Goal: Information Seeking & Learning: Learn about a topic

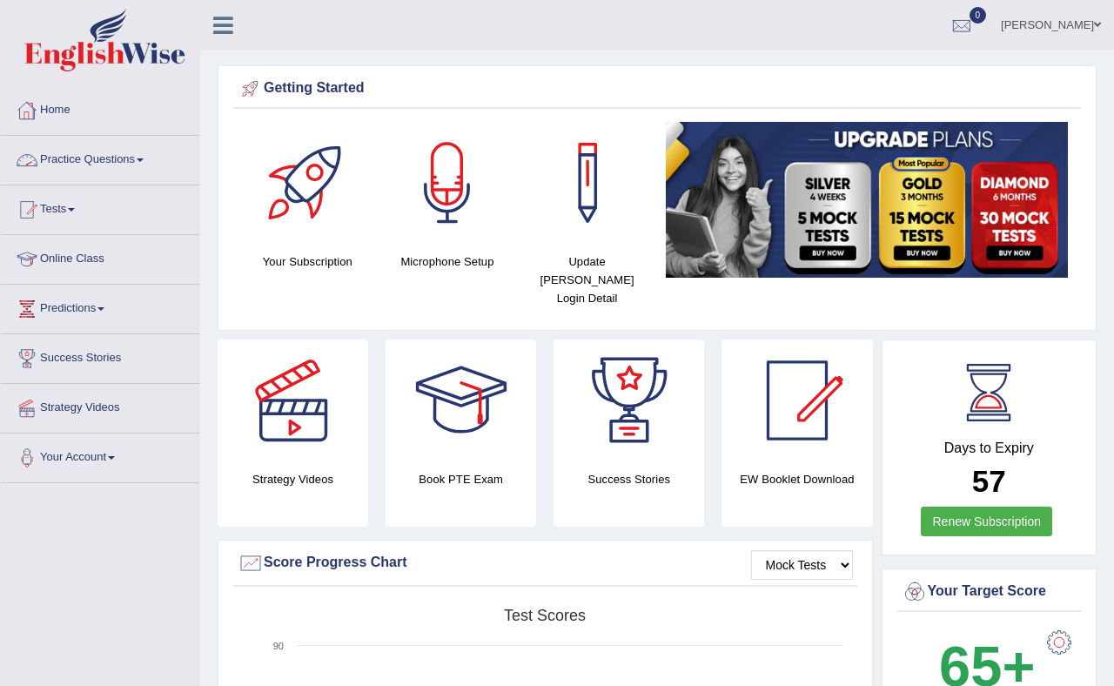
click at [108, 159] on link "Practice Questions" at bounding box center [100, 158] width 198 height 44
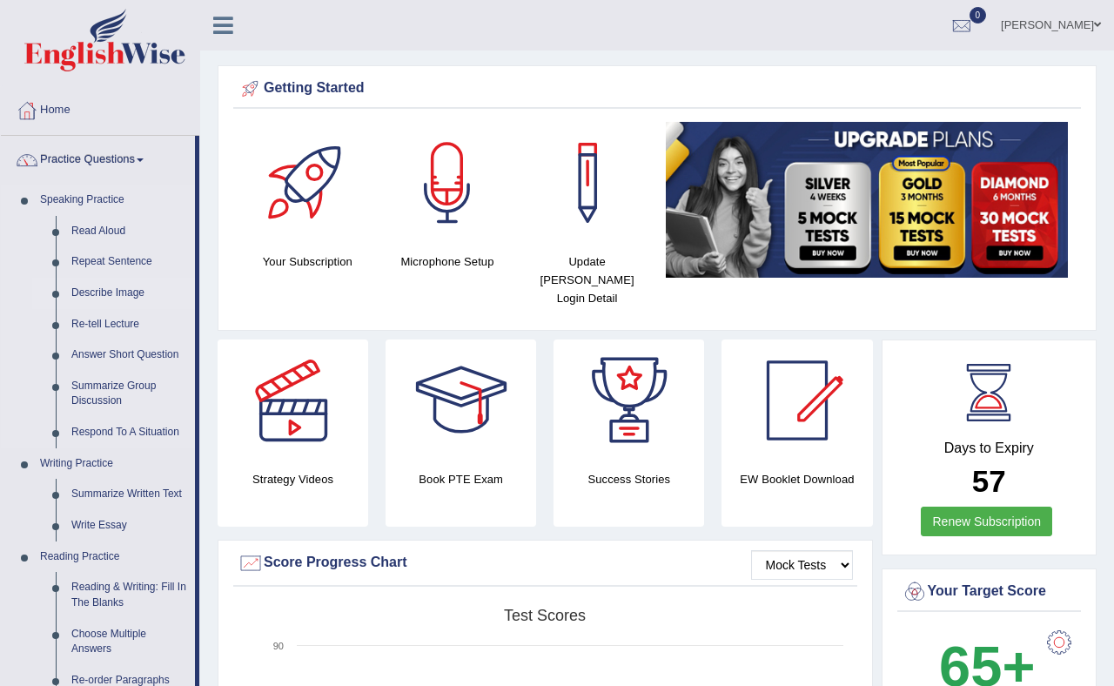
click at [115, 291] on link "Describe Image" at bounding box center [129, 293] width 131 height 31
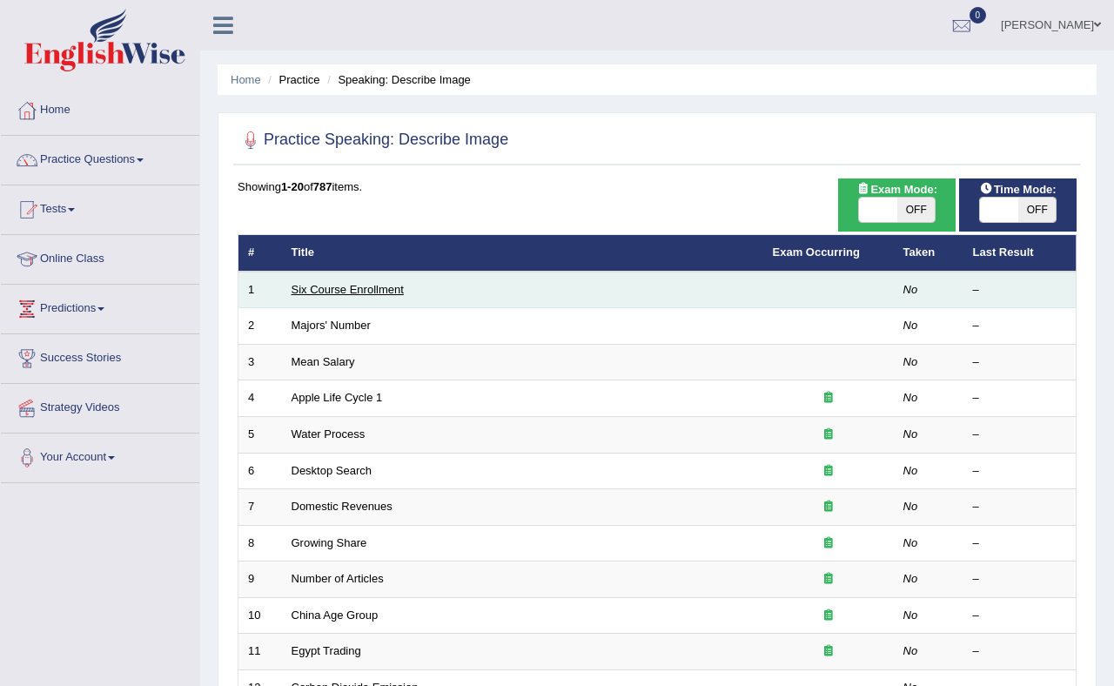
click at [378, 290] on link "Six Course Enrollment" at bounding box center [347, 289] width 112 height 13
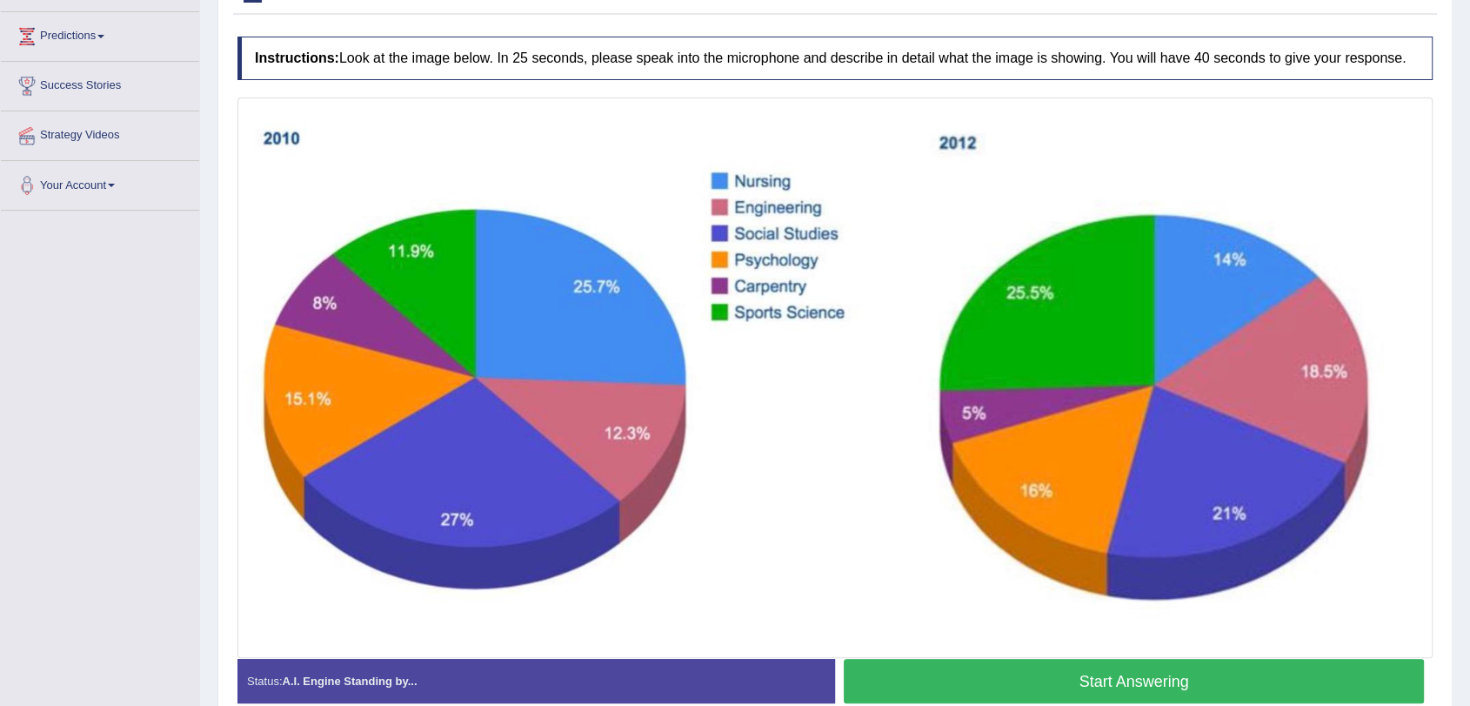
scroll to position [263, 0]
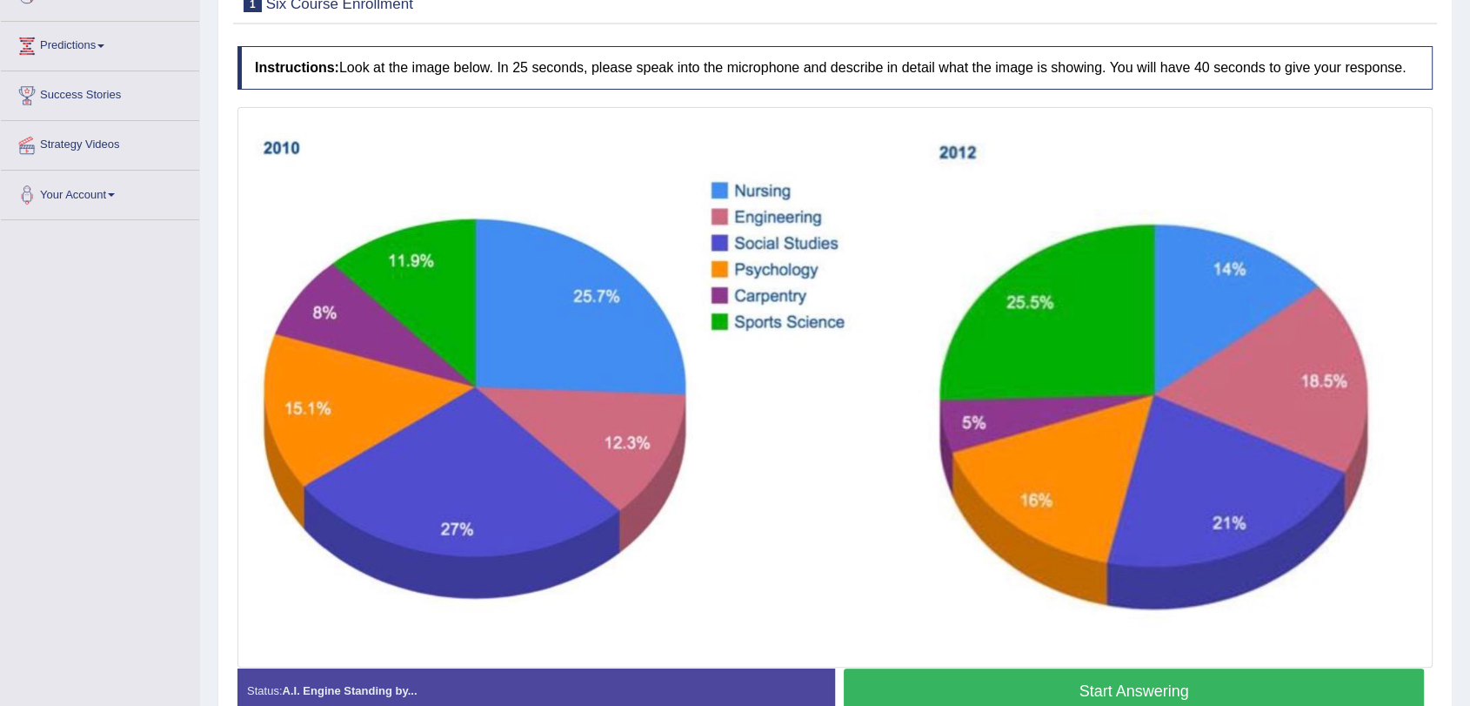
click at [1113, 681] on button "Start Answering" at bounding box center [1134, 690] width 580 height 44
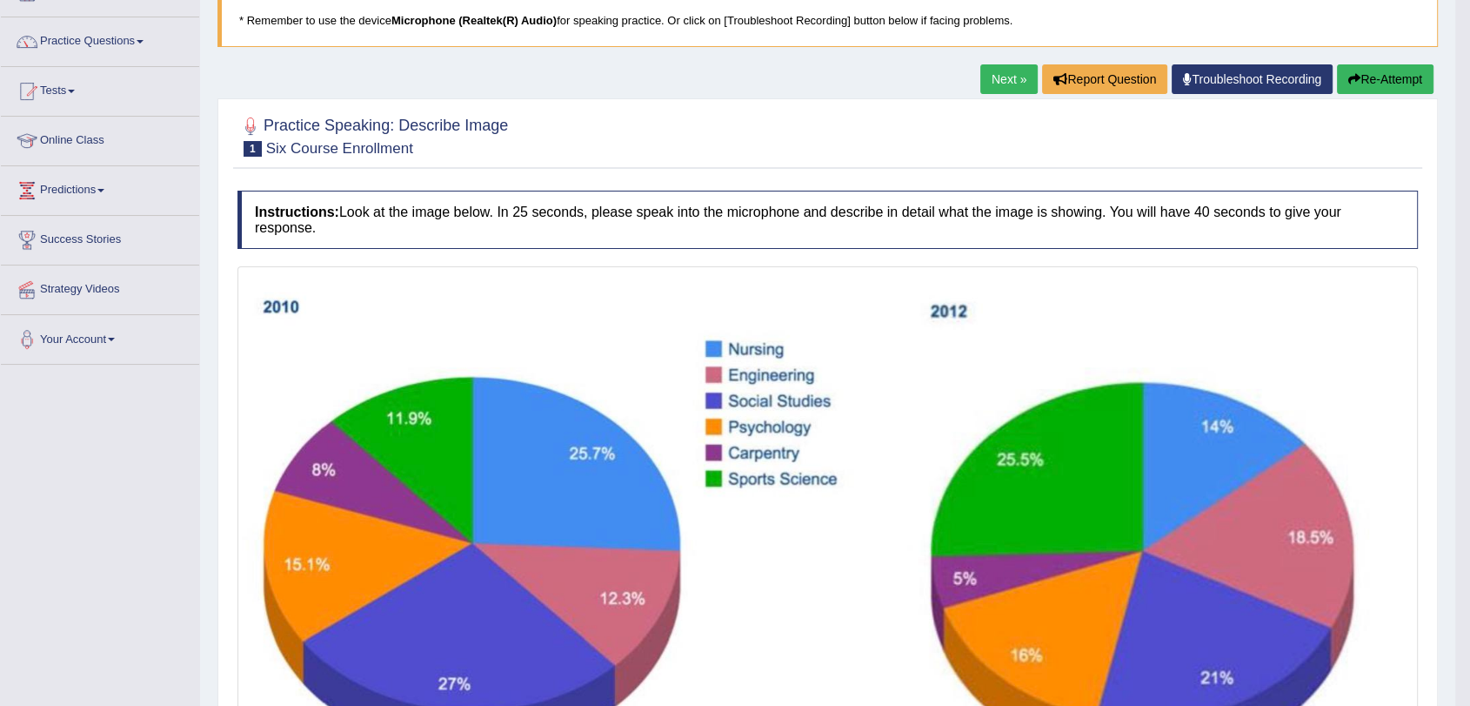
scroll to position [61, 0]
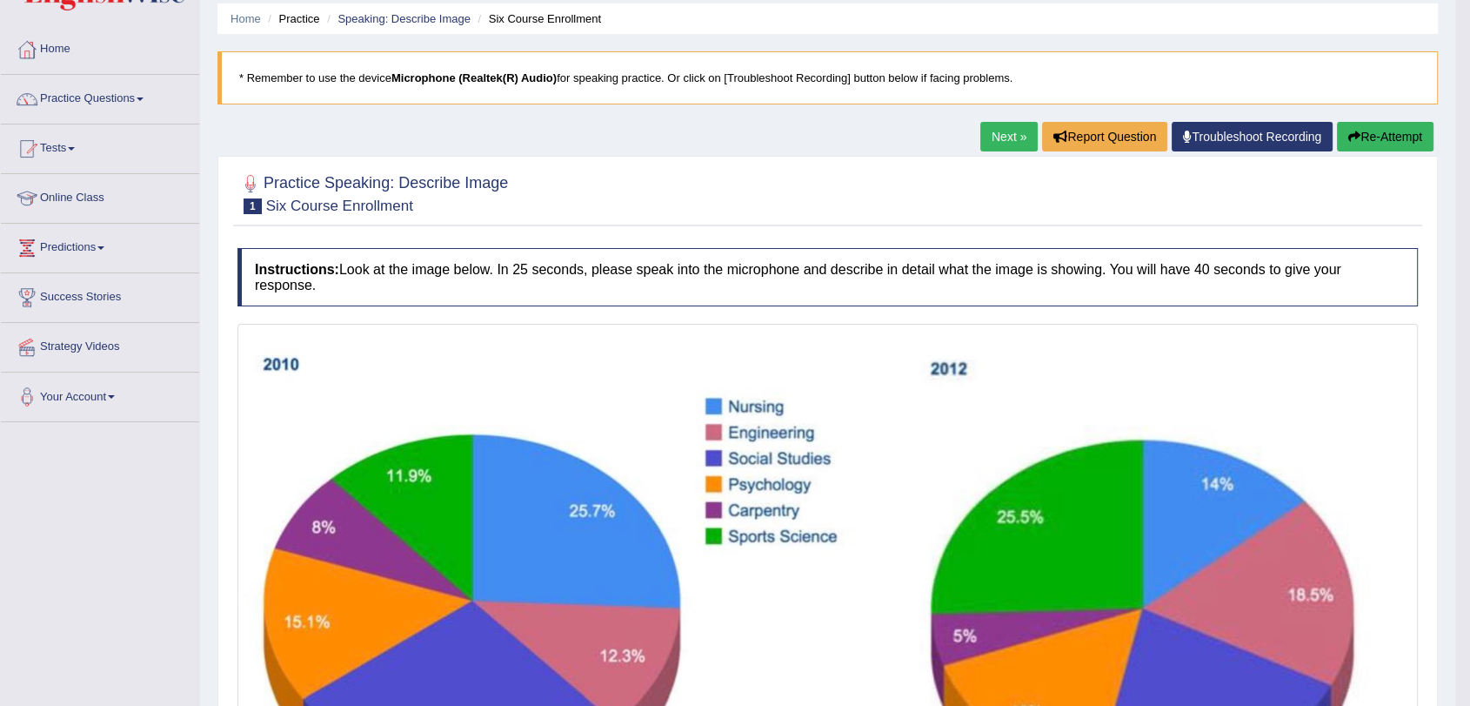
click at [1003, 130] on link "Next »" at bounding box center [1009, 137] width 57 height 30
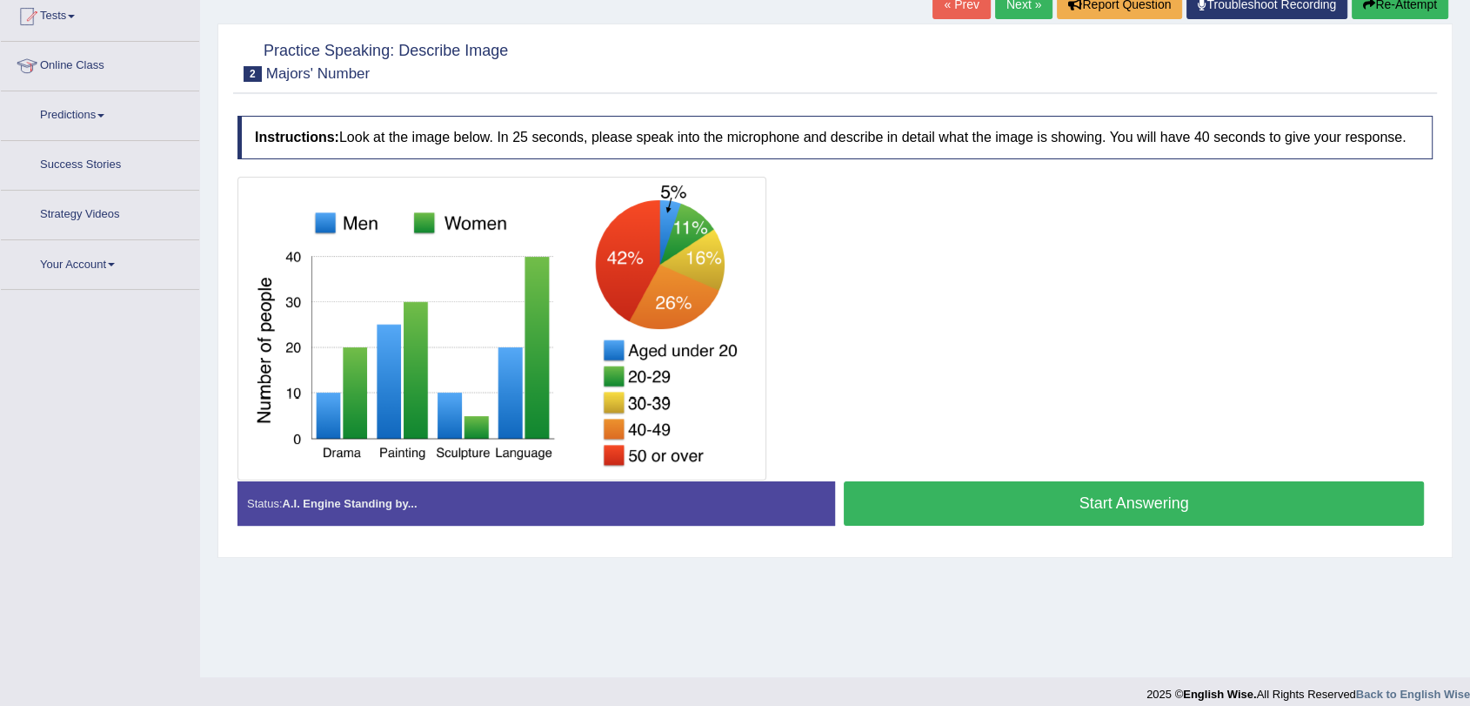
scroll to position [208, 0]
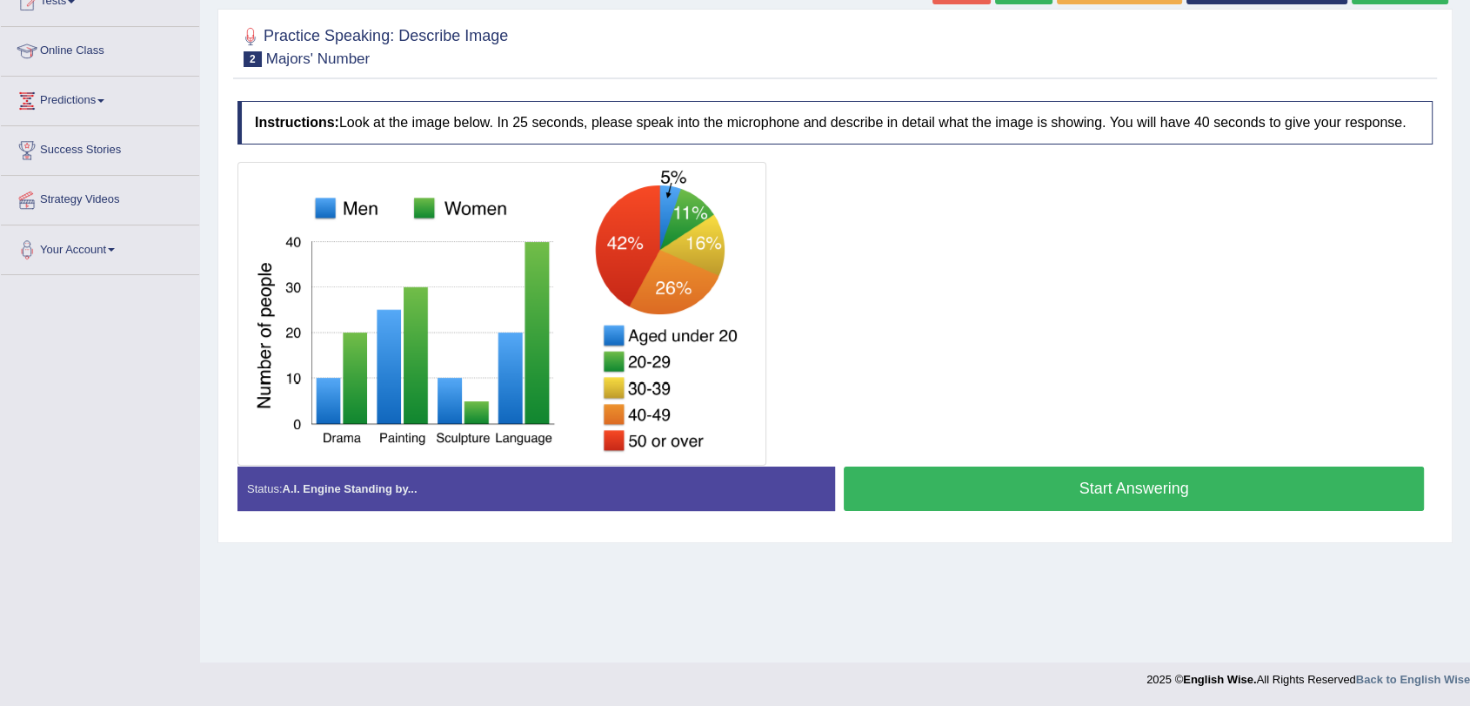
click at [1126, 489] on button "Start Answering" at bounding box center [1134, 488] width 580 height 44
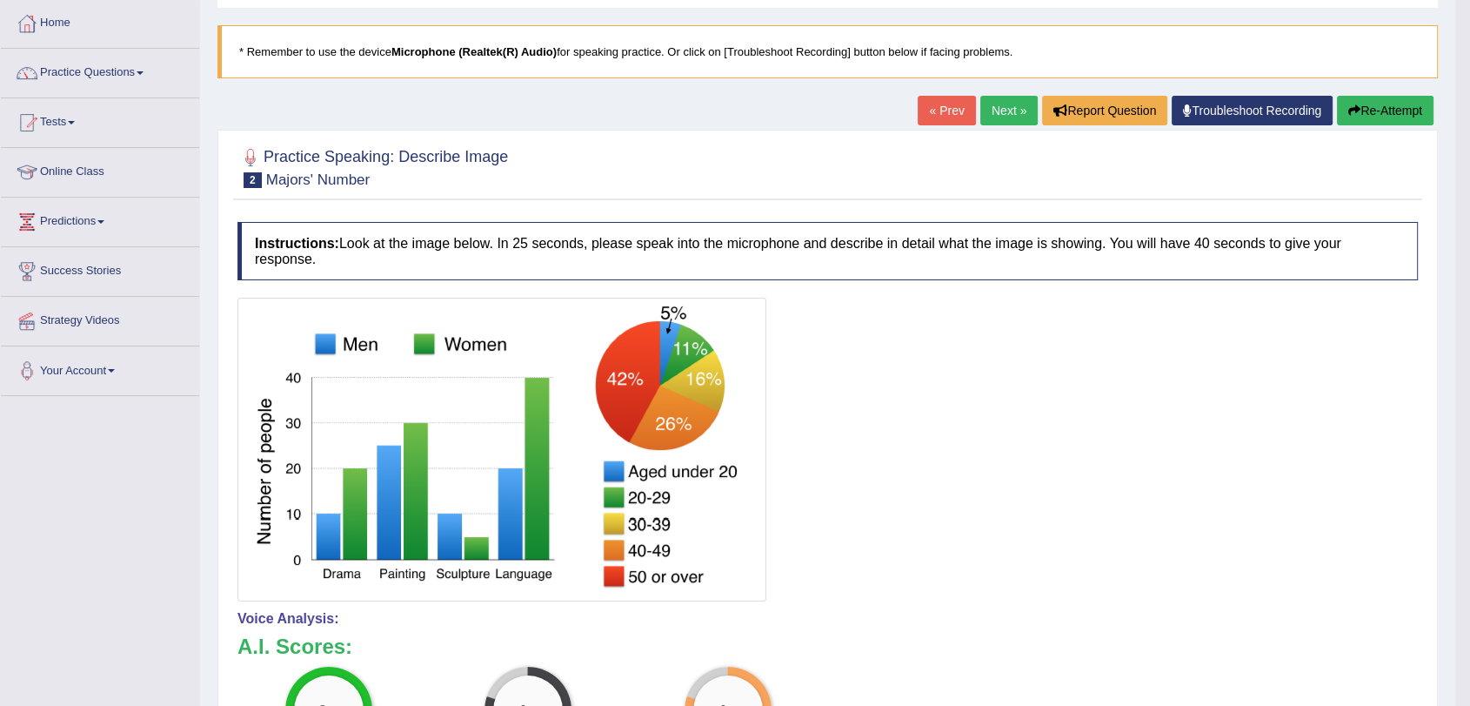
scroll to position [44, 0]
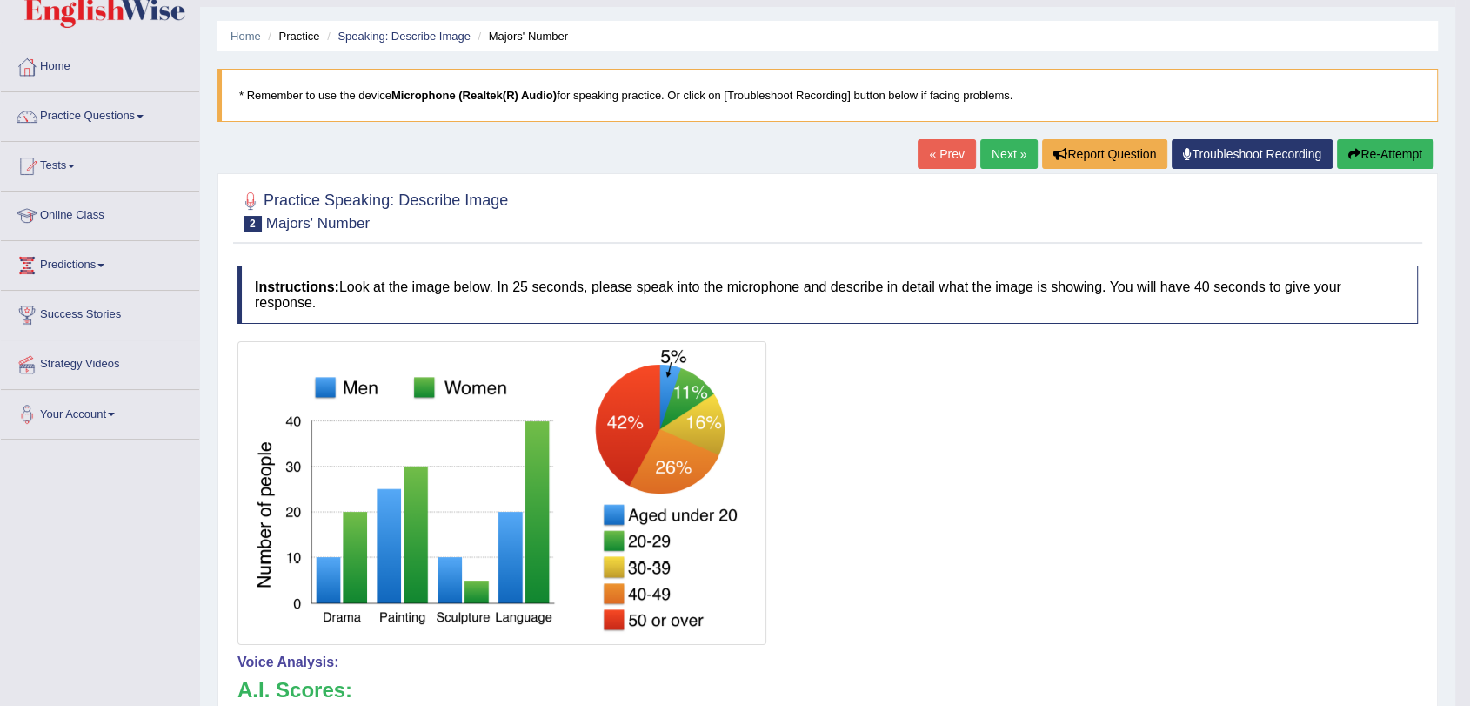
click at [1002, 157] on link "Next »" at bounding box center [1009, 154] width 57 height 30
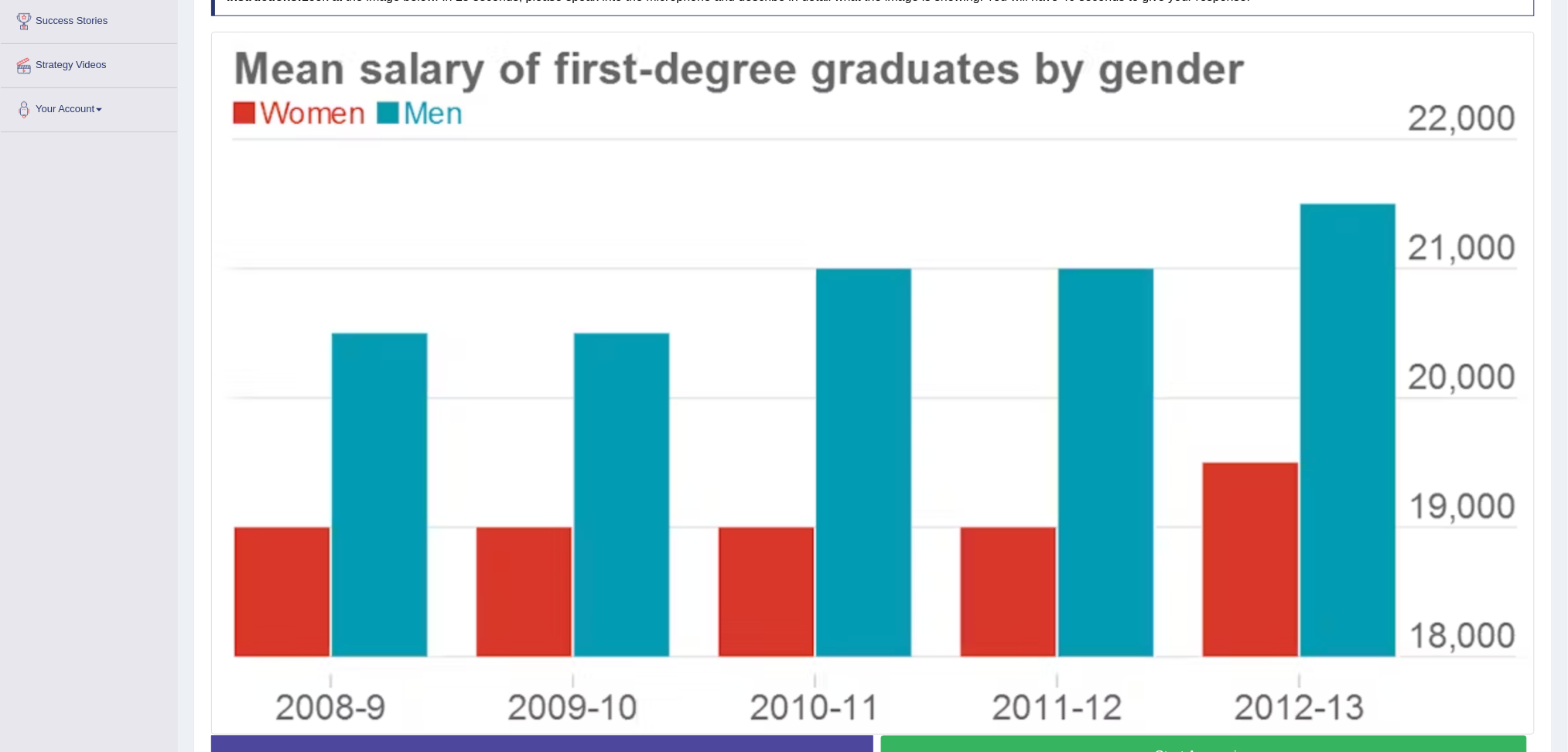
scroll to position [400, 0]
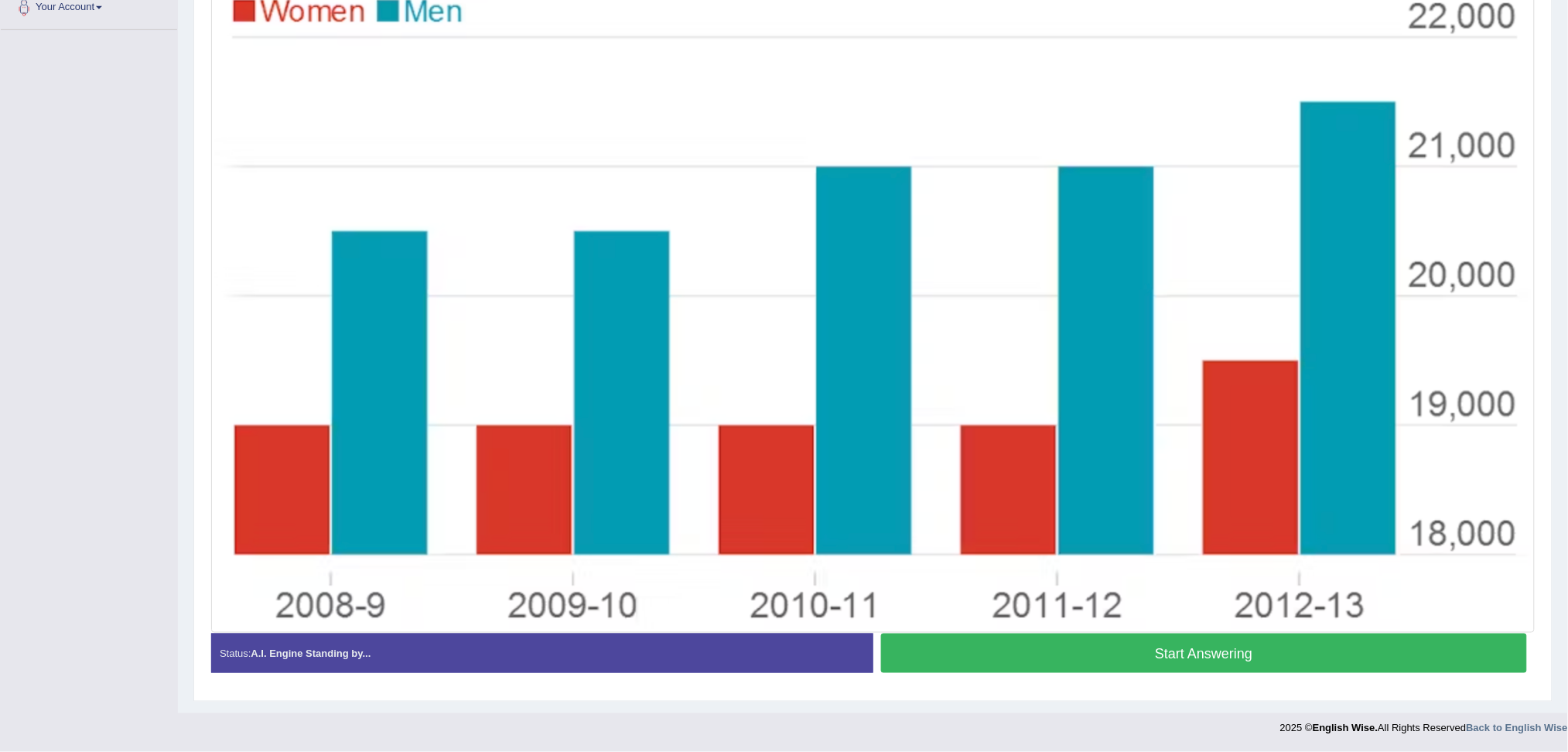
click at [1319, 627] on button "Start Answering" at bounding box center [1204, 653] width 646 height 39
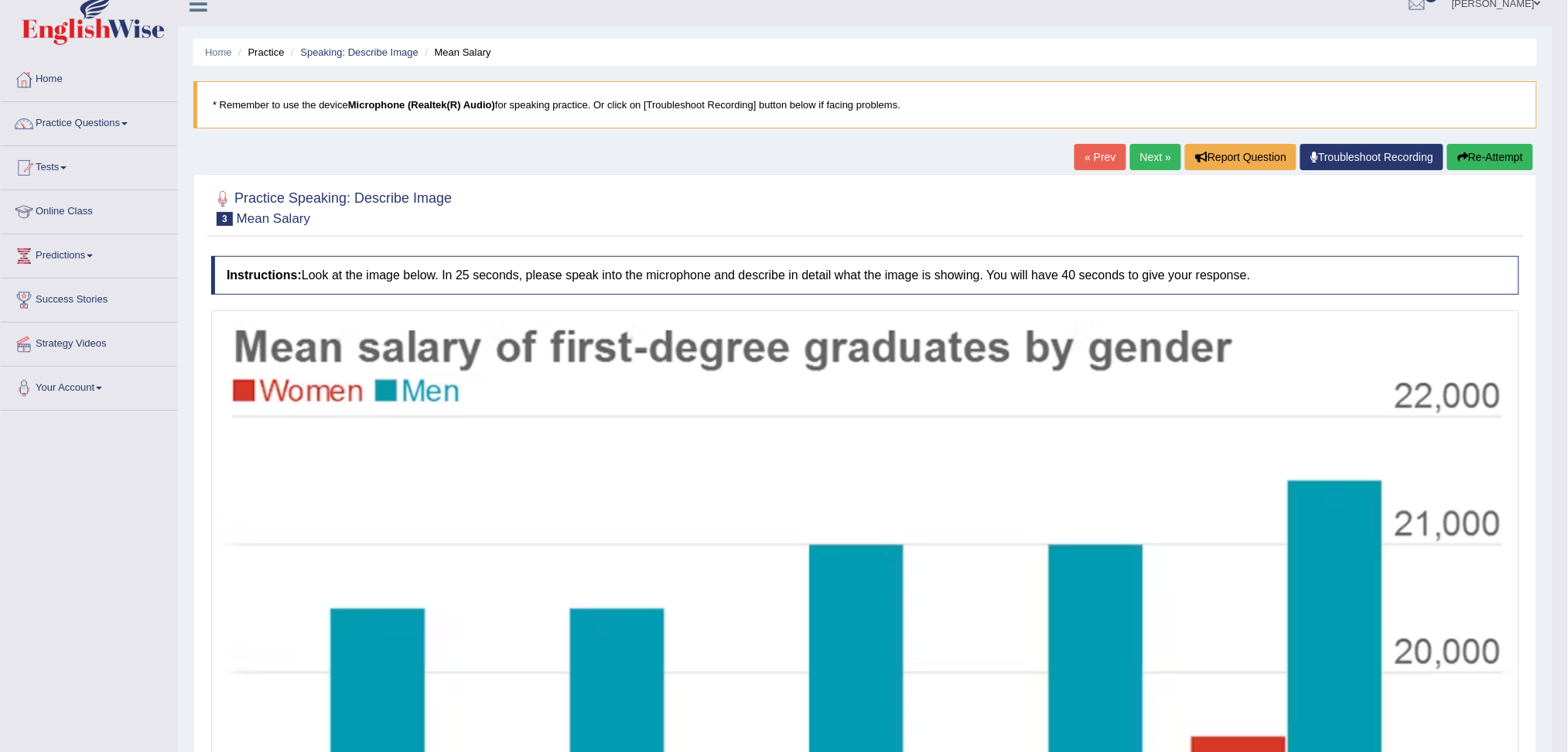
scroll to position [0, 0]
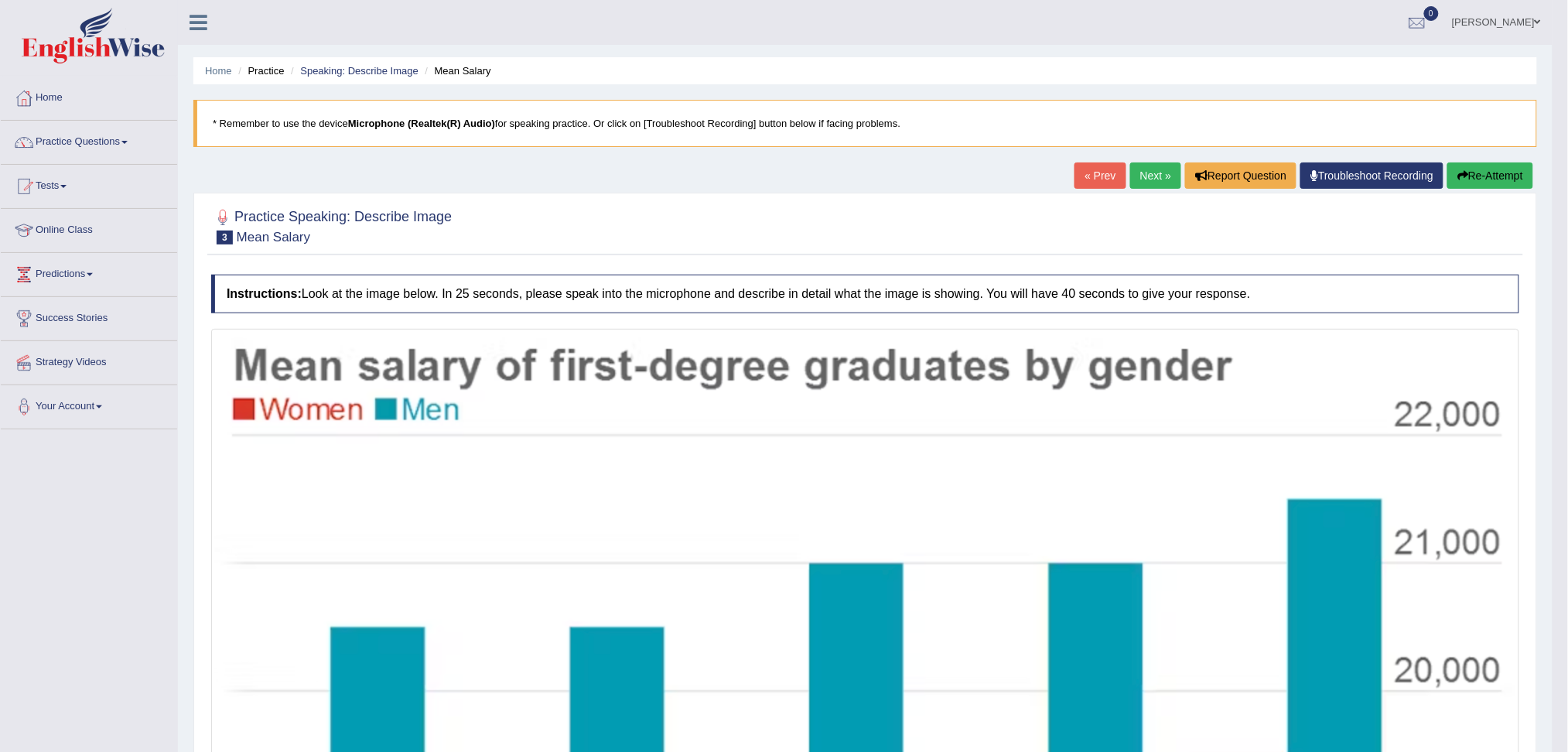
click at [1148, 170] on link "Next »" at bounding box center [1155, 176] width 51 height 27
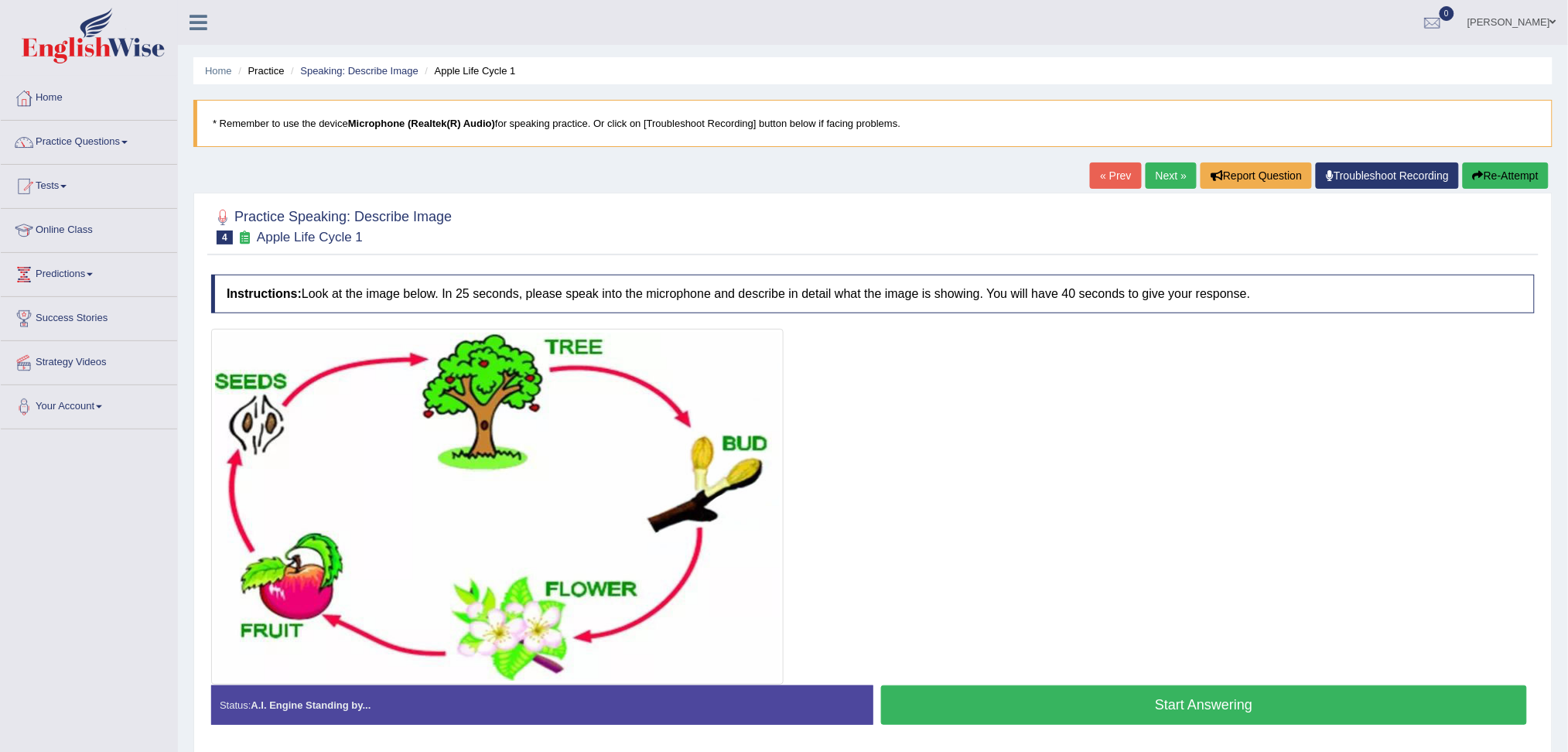
scroll to position [59, 0]
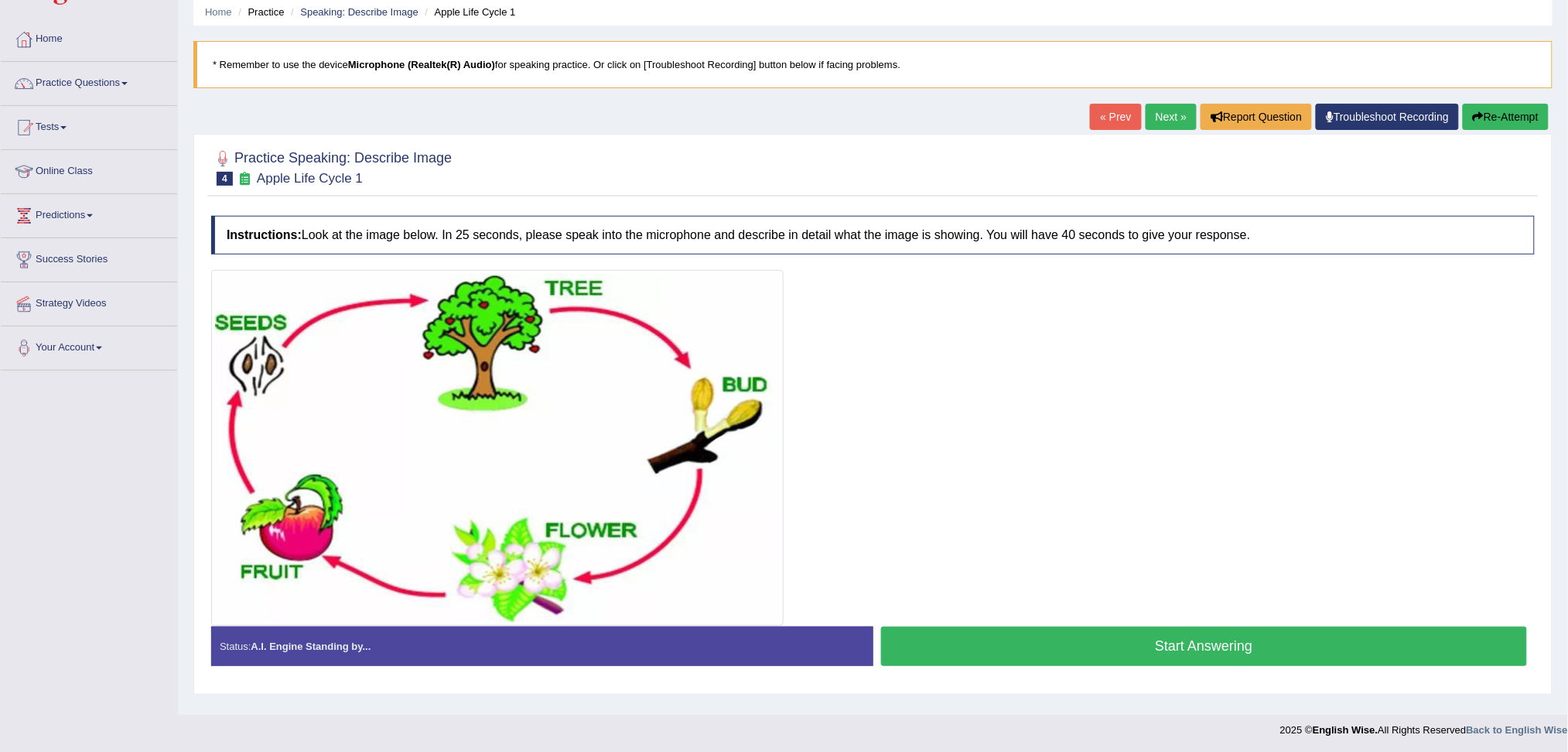
click at [1109, 644] on button "Start Answering" at bounding box center [1204, 646] width 646 height 39
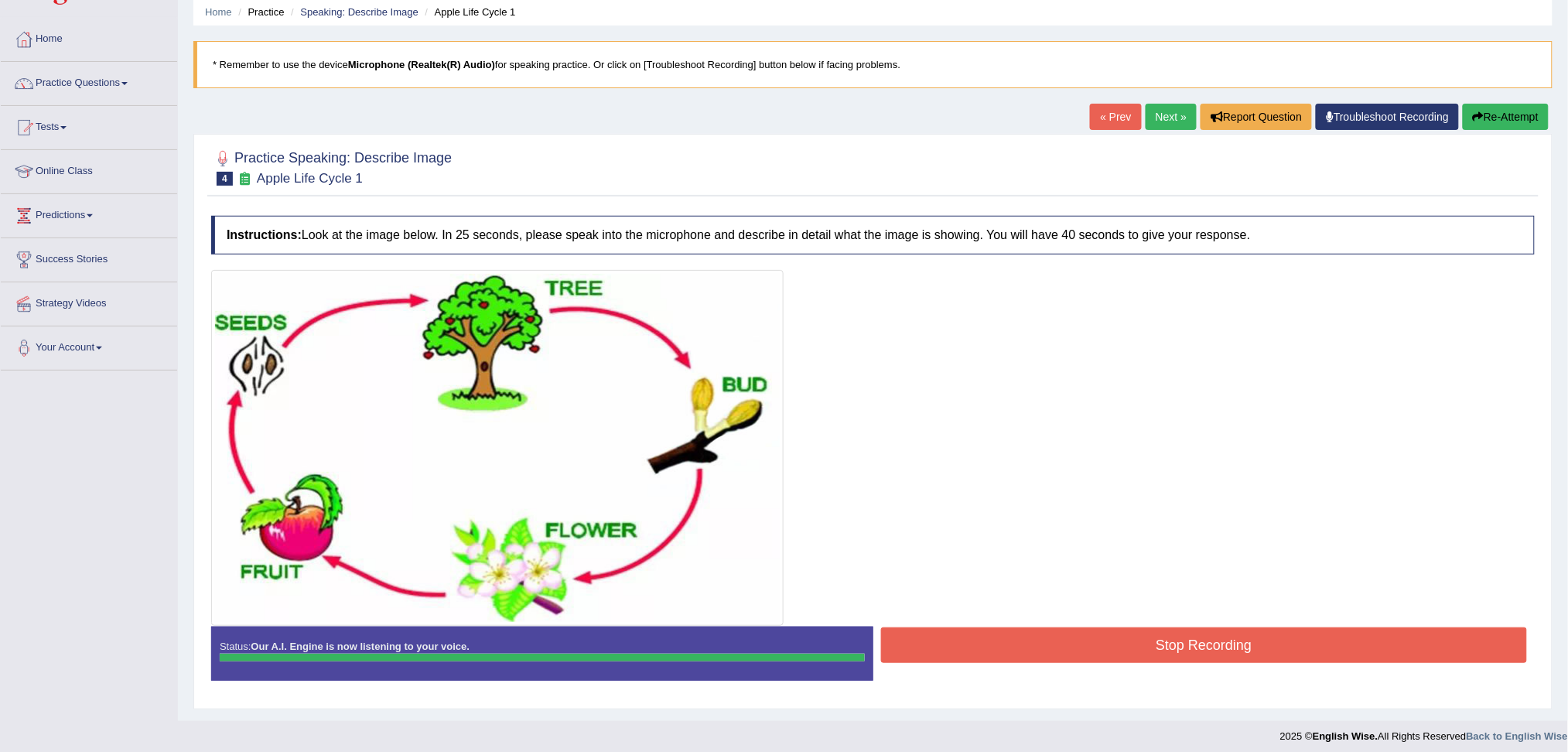
click at [1195, 650] on button "Stop Recording" at bounding box center [1204, 645] width 646 height 36
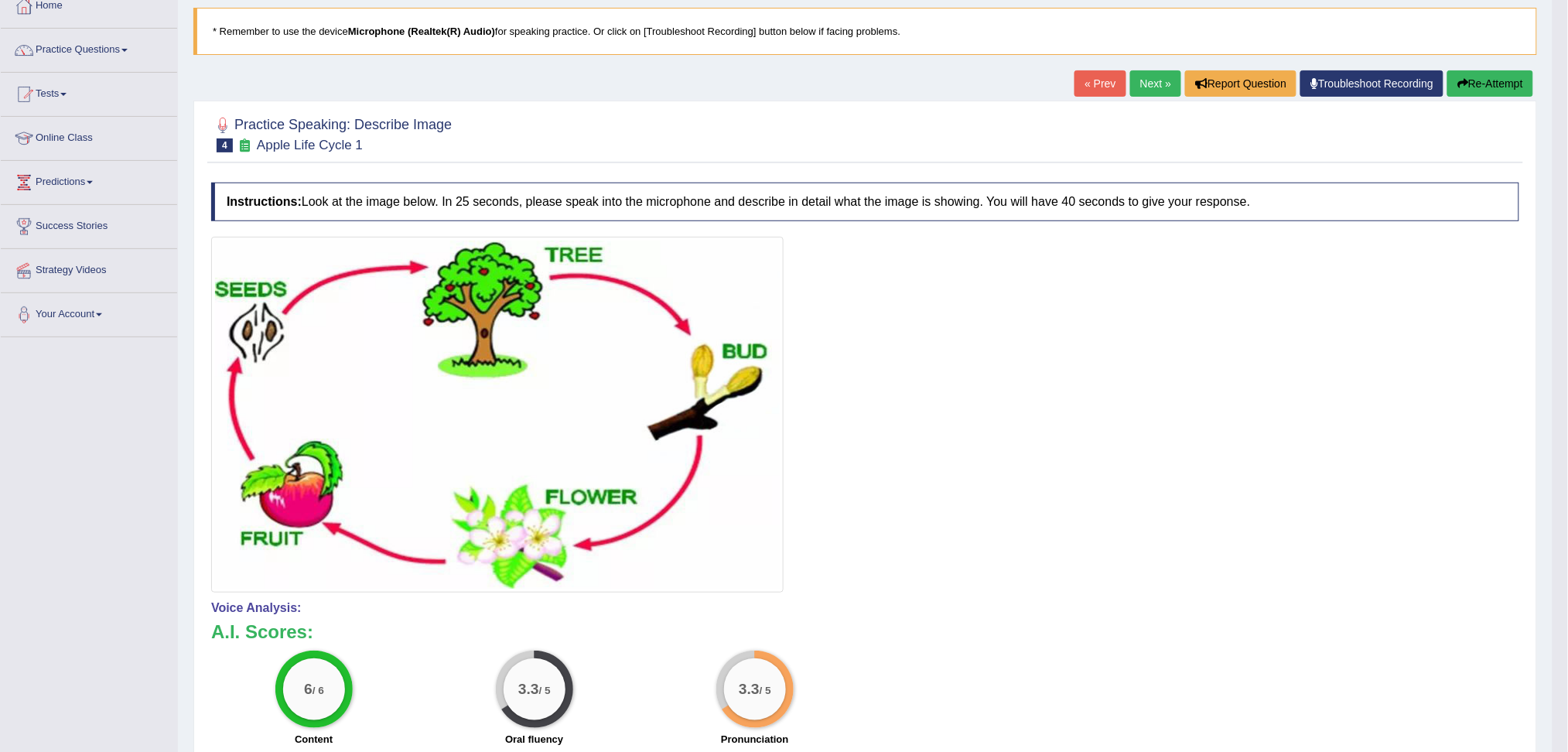
scroll to position [56, 0]
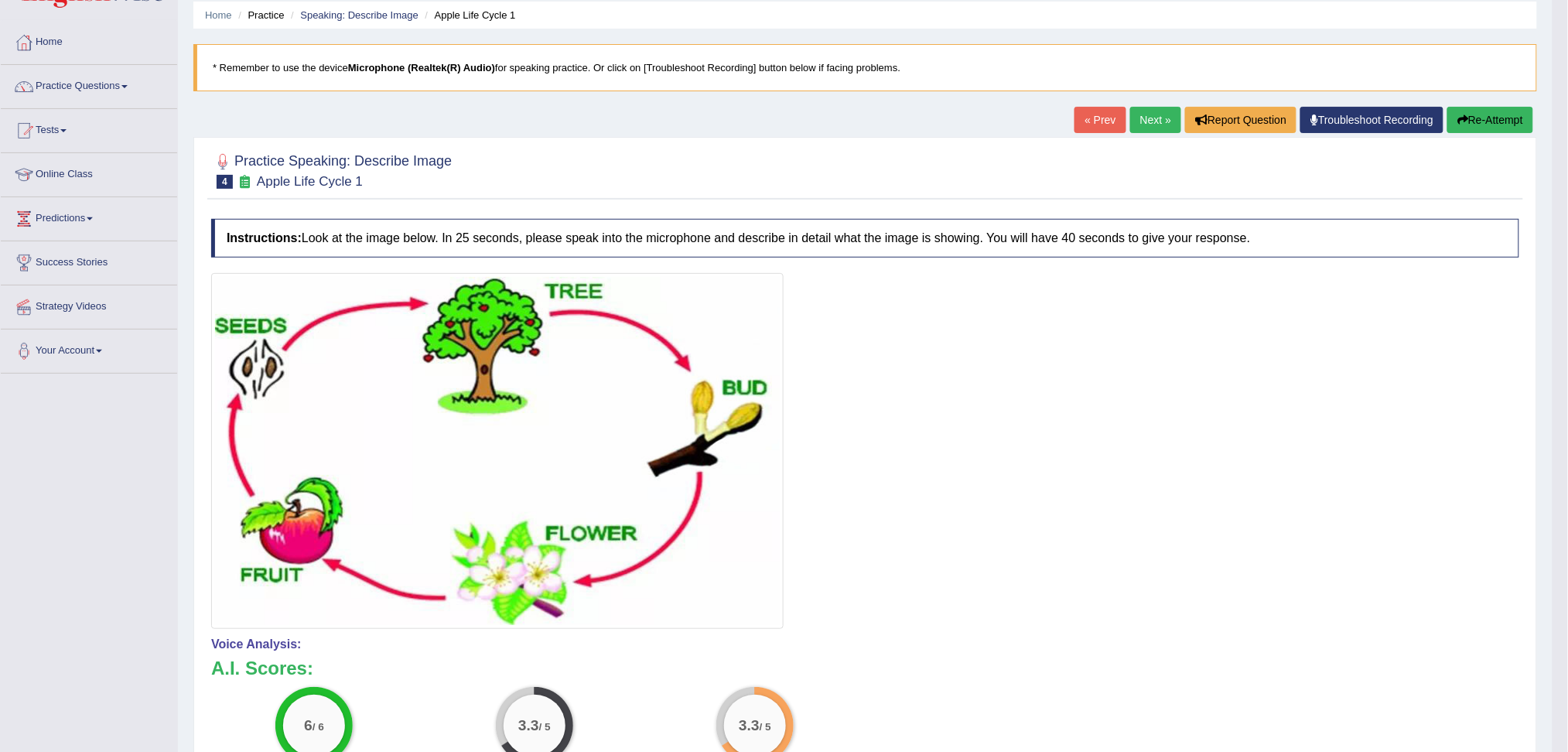
click at [1147, 116] on link "Next »" at bounding box center [1155, 120] width 51 height 27
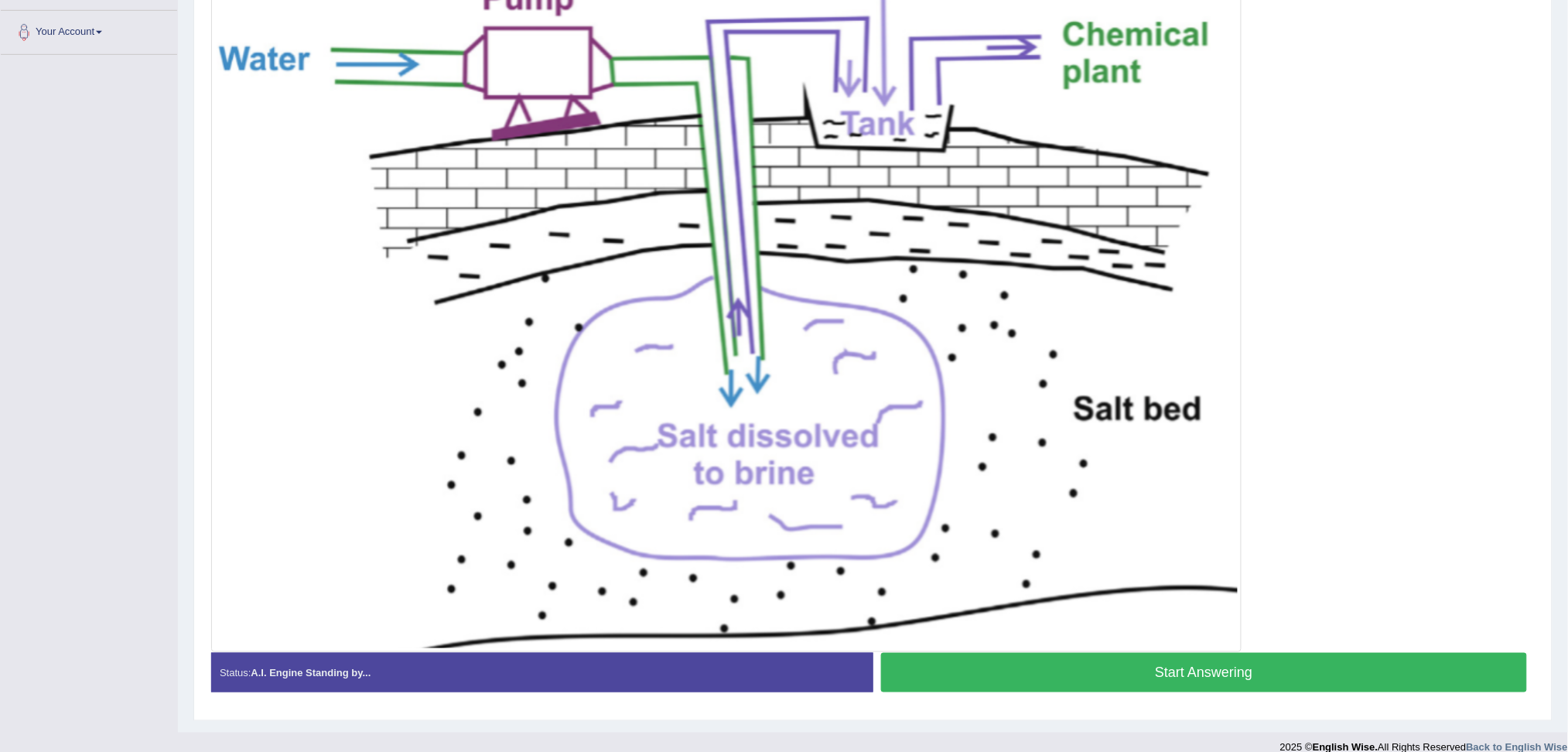
scroll to position [394, 0]
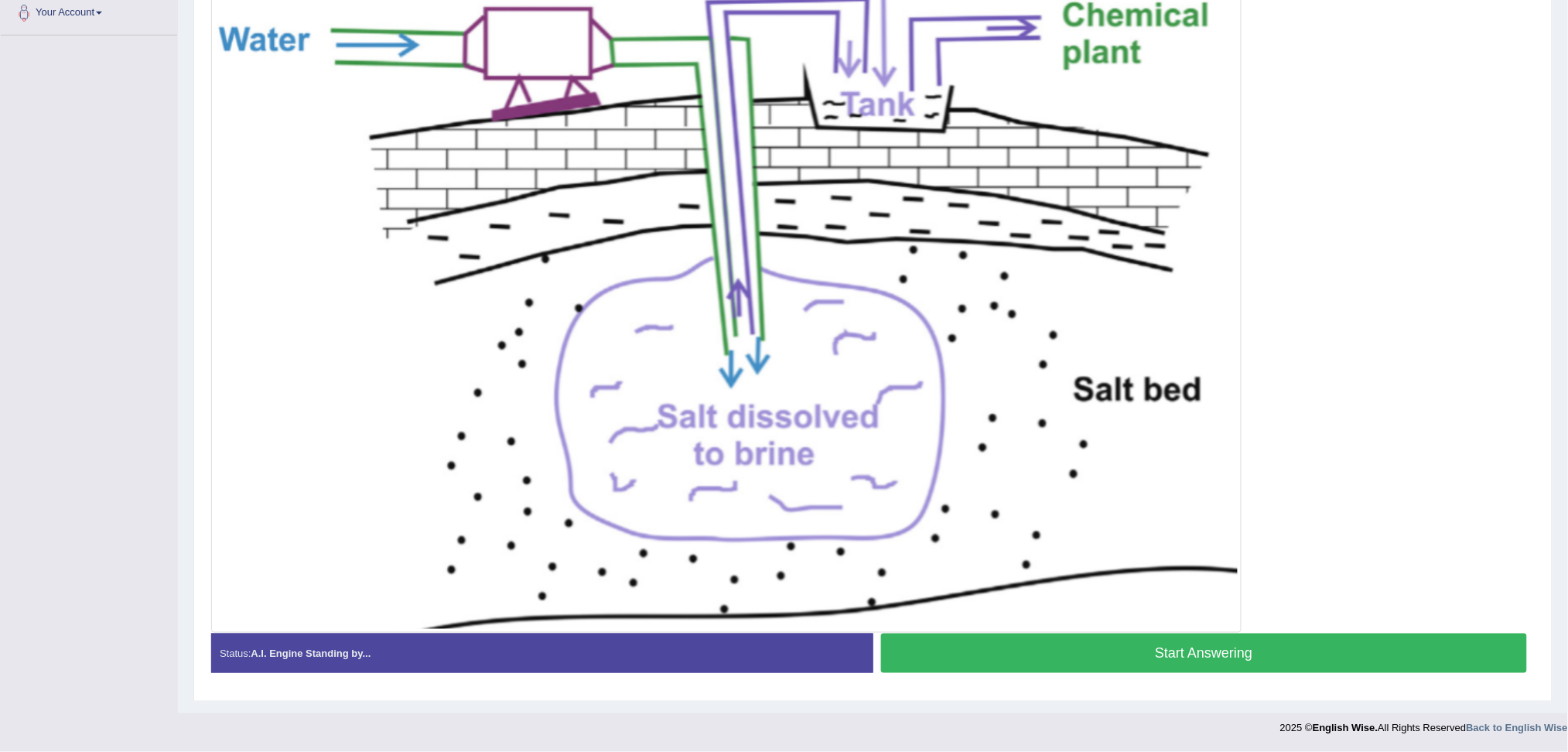
click at [1246, 652] on button "Start Answering" at bounding box center [1204, 653] width 646 height 39
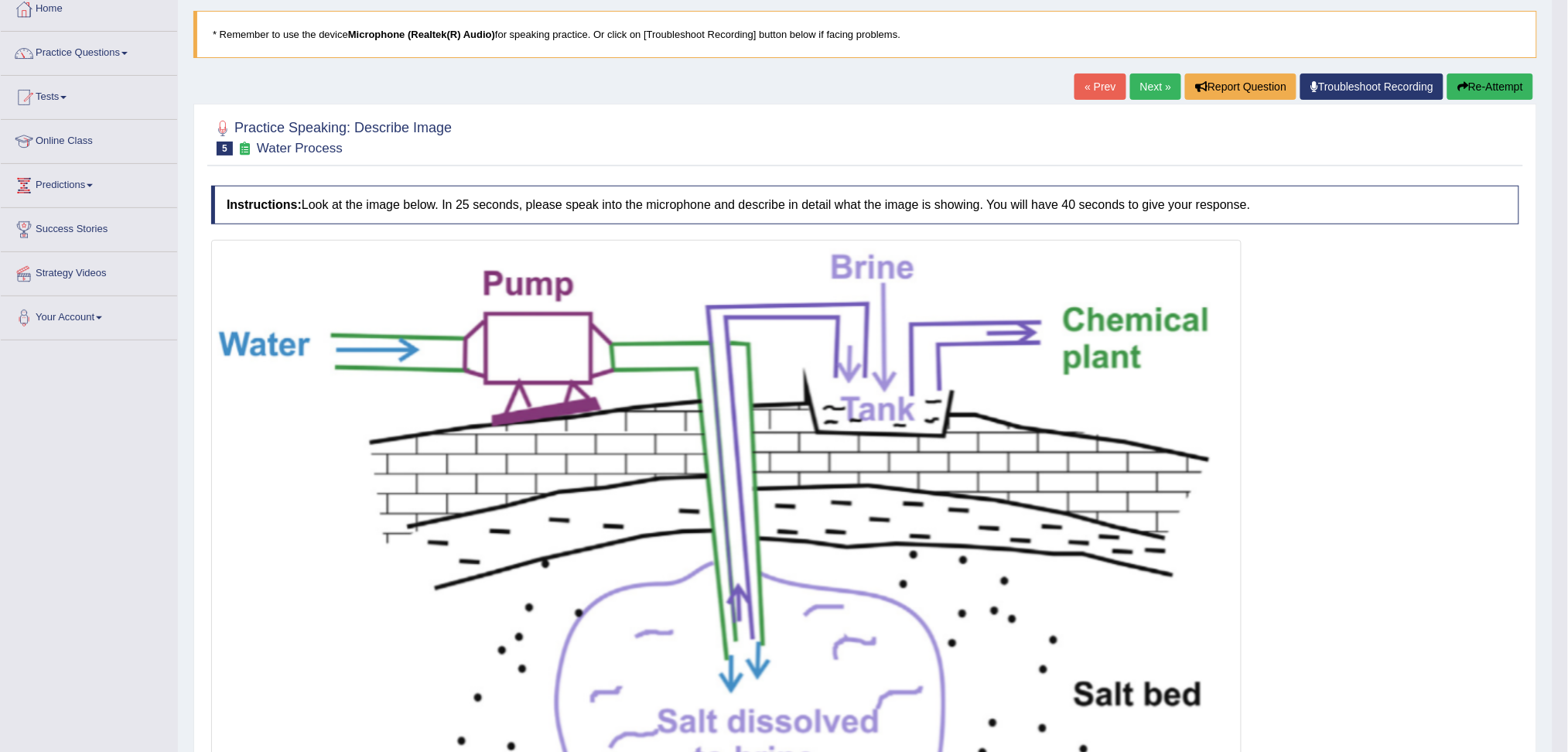
scroll to position [84, 0]
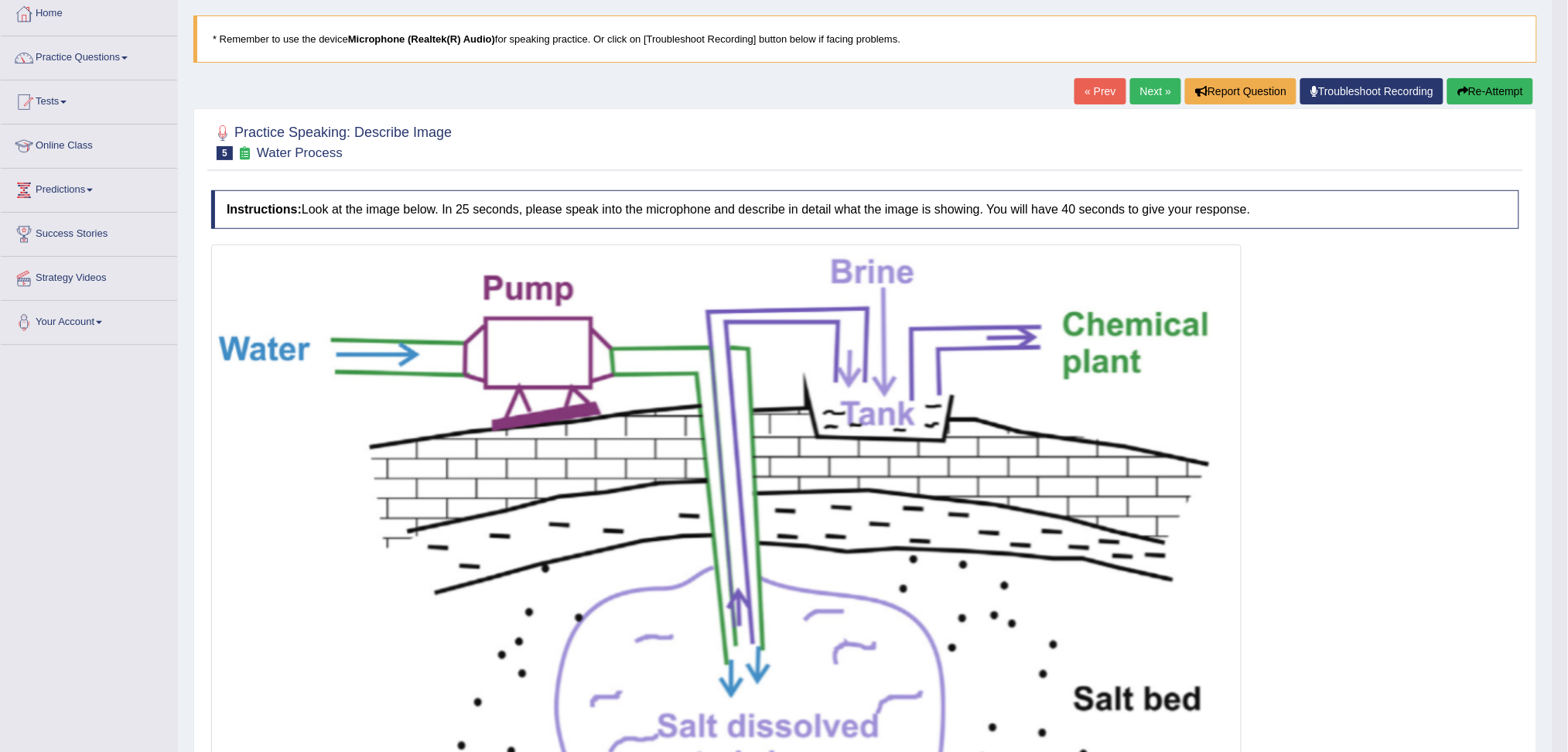
click at [1146, 90] on link "Next »" at bounding box center [1155, 92] width 51 height 27
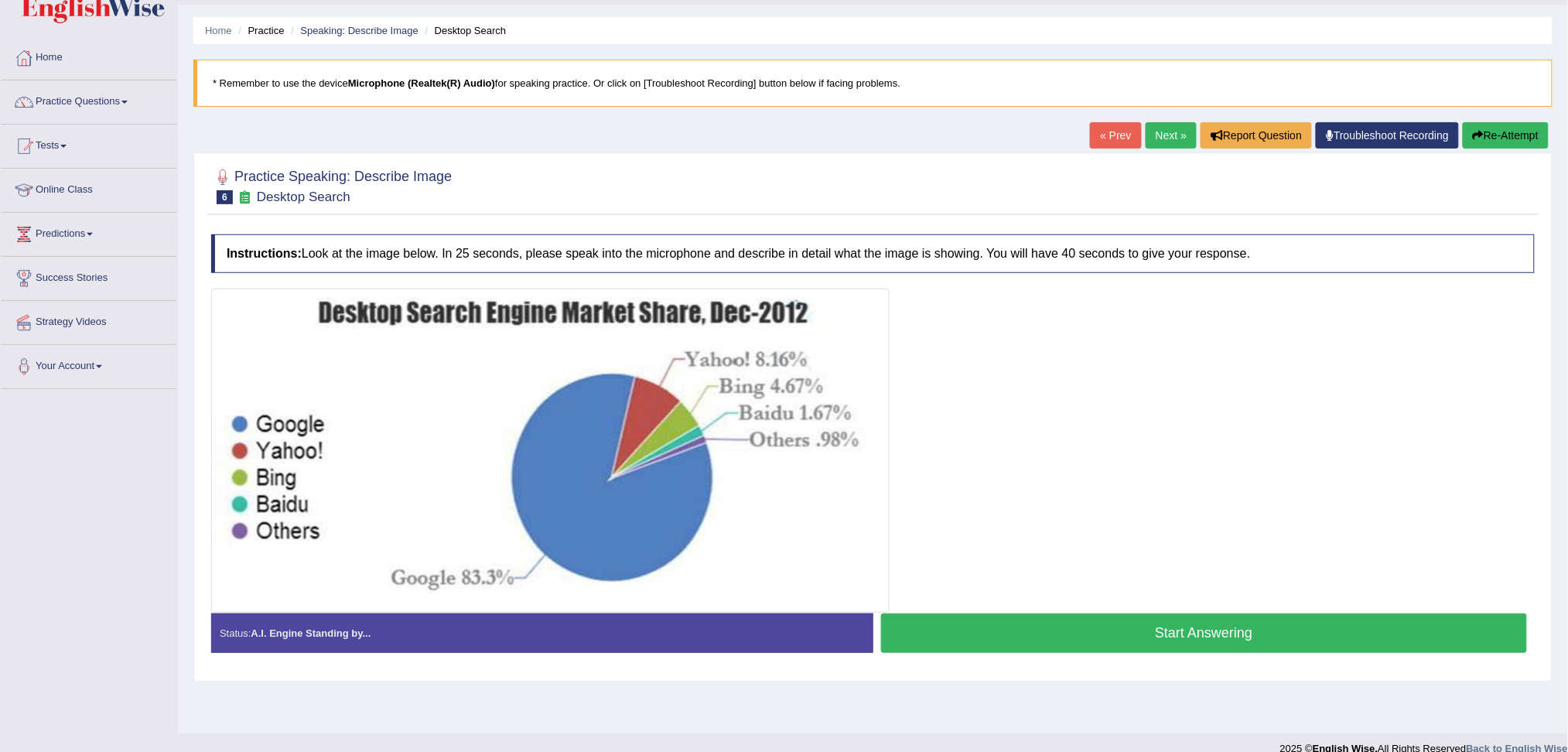
scroll to position [59, 0]
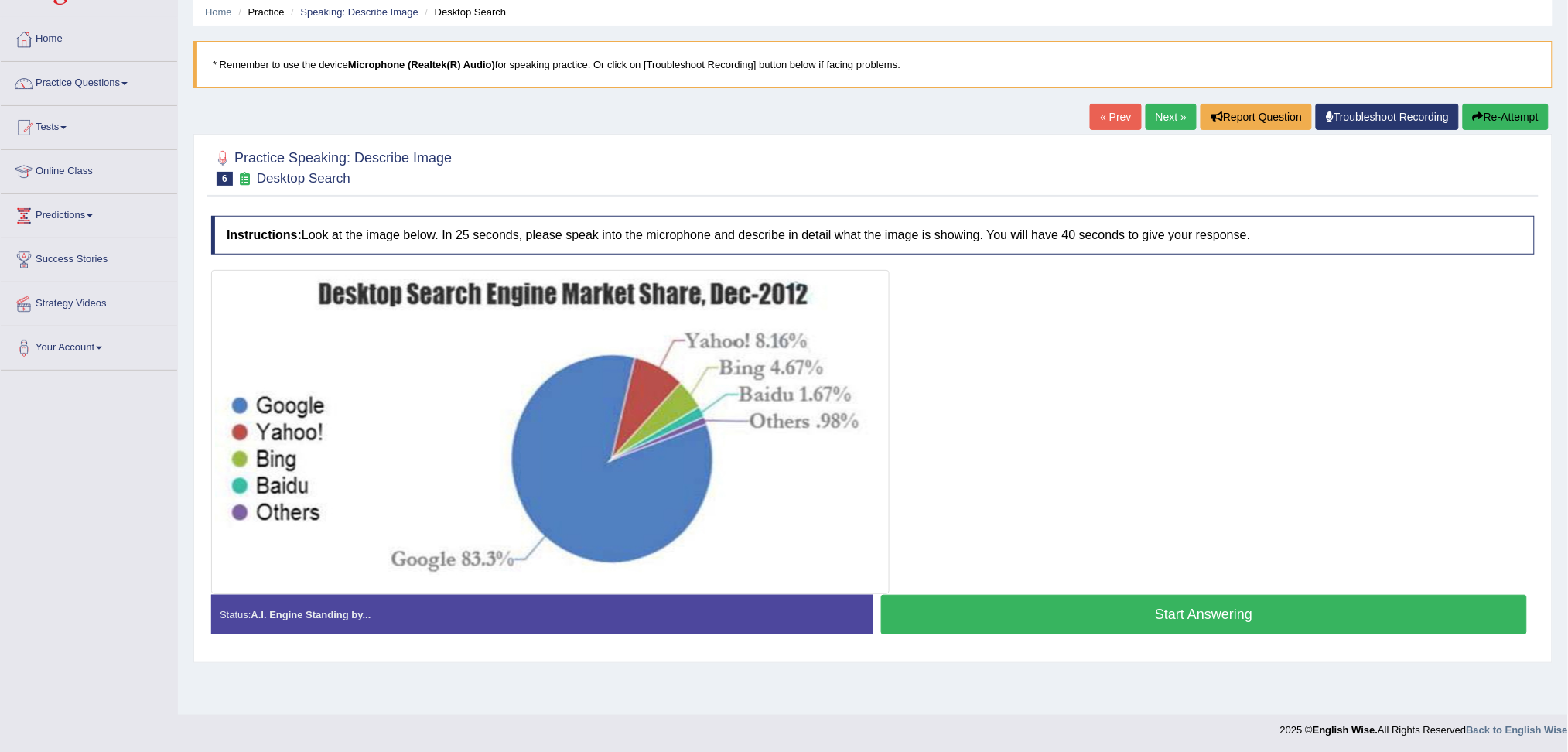
click at [1203, 609] on button "Start Answering" at bounding box center [1204, 614] width 646 height 39
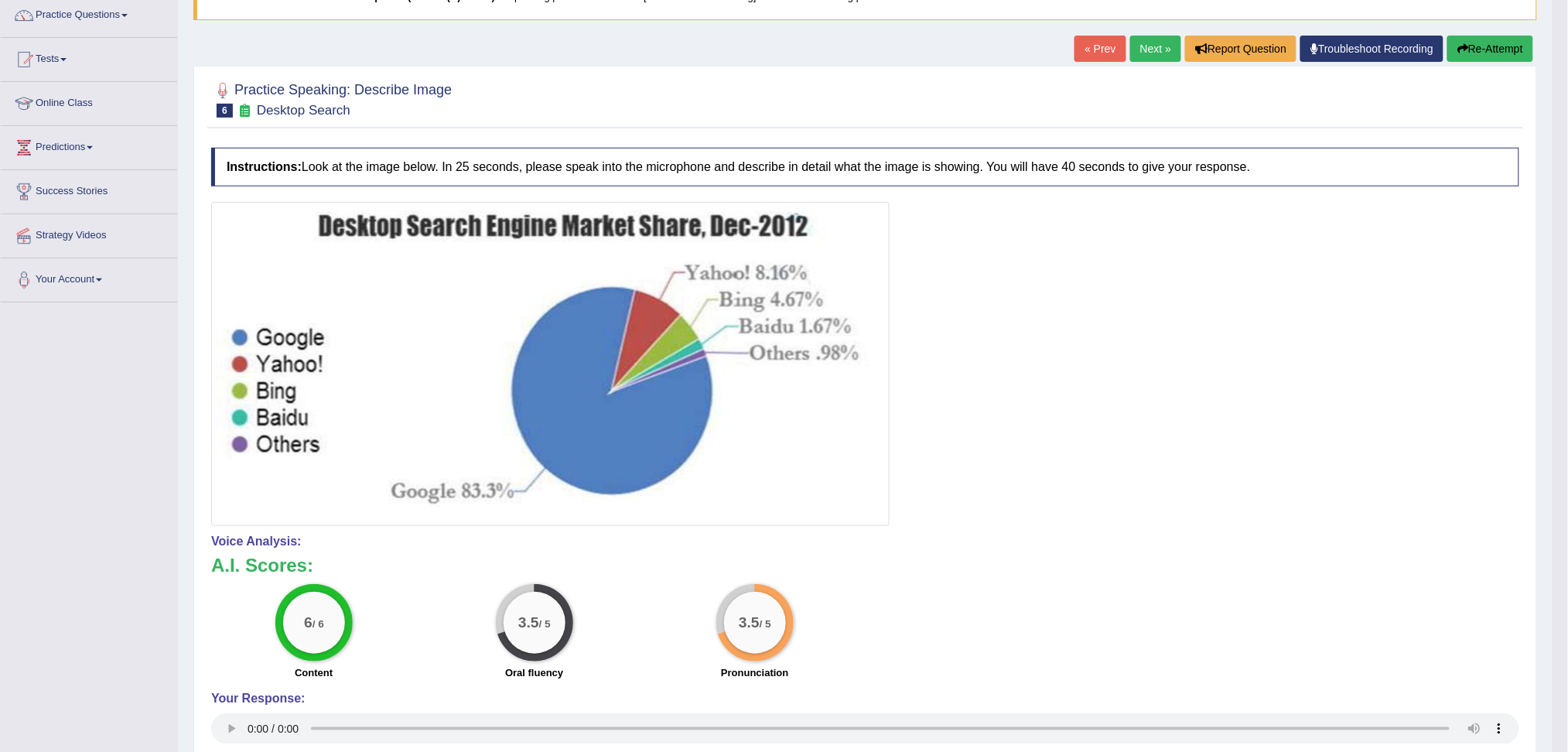
scroll to position [23, 0]
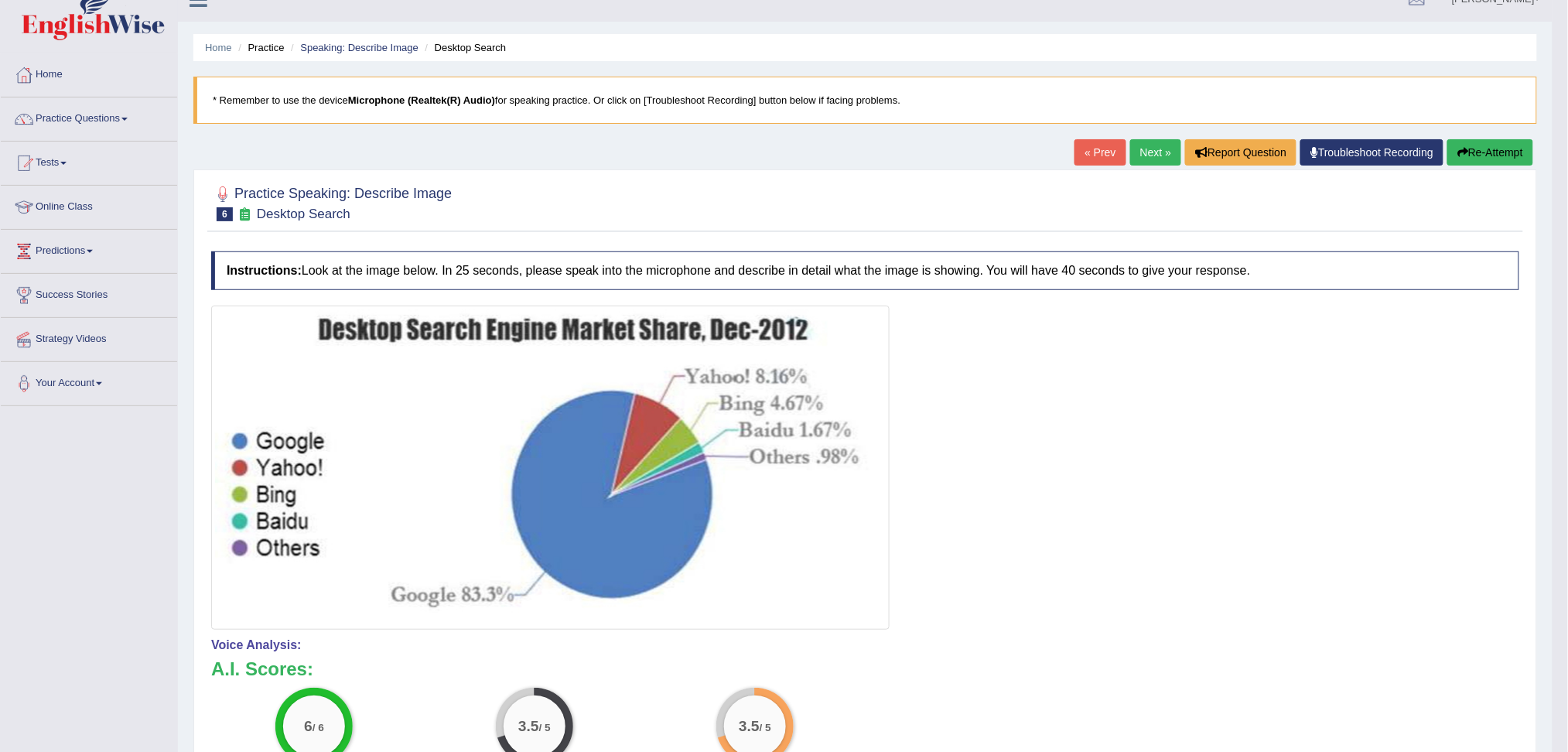
click at [1148, 146] on link "Next »" at bounding box center [1155, 153] width 51 height 27
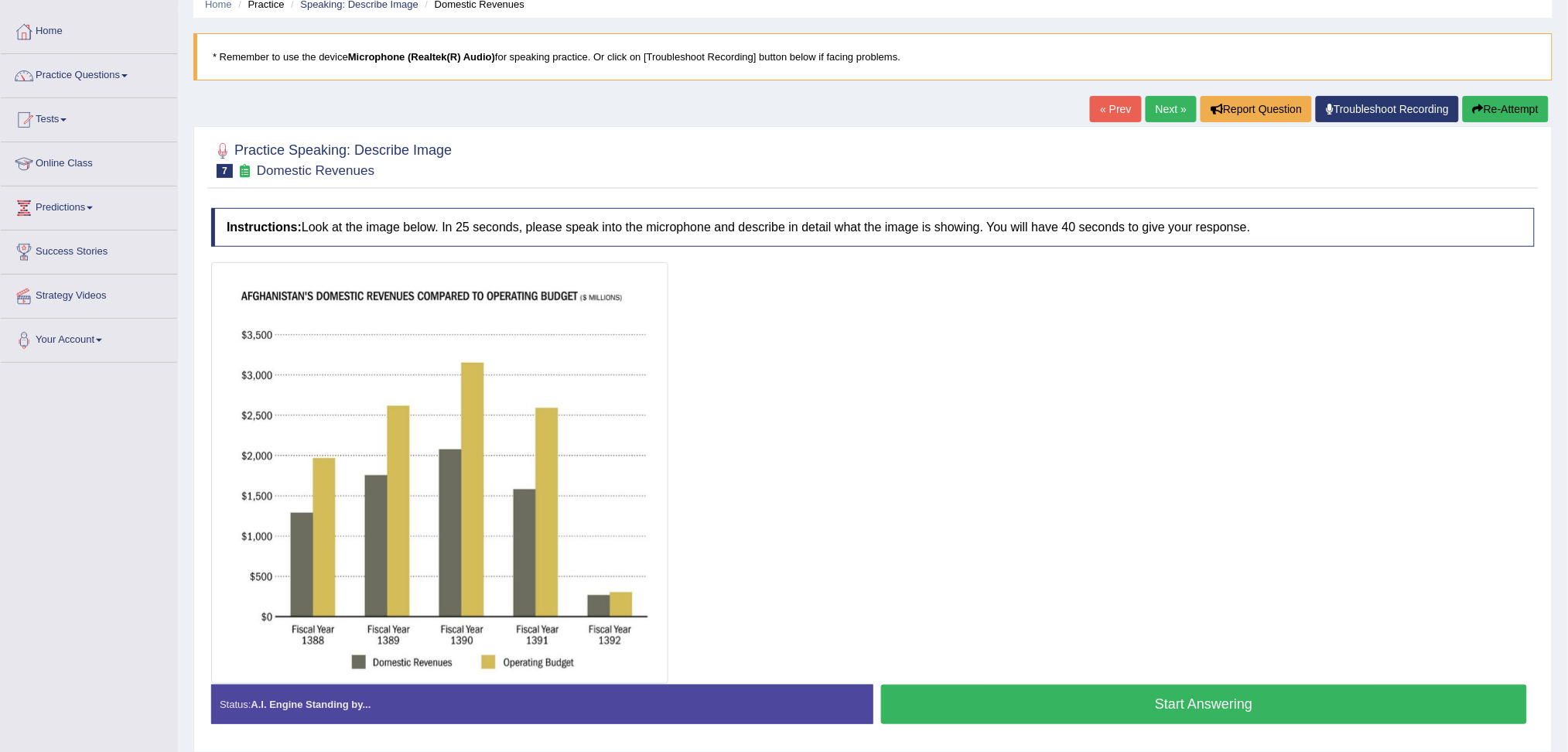
scroll to position [103, 0]
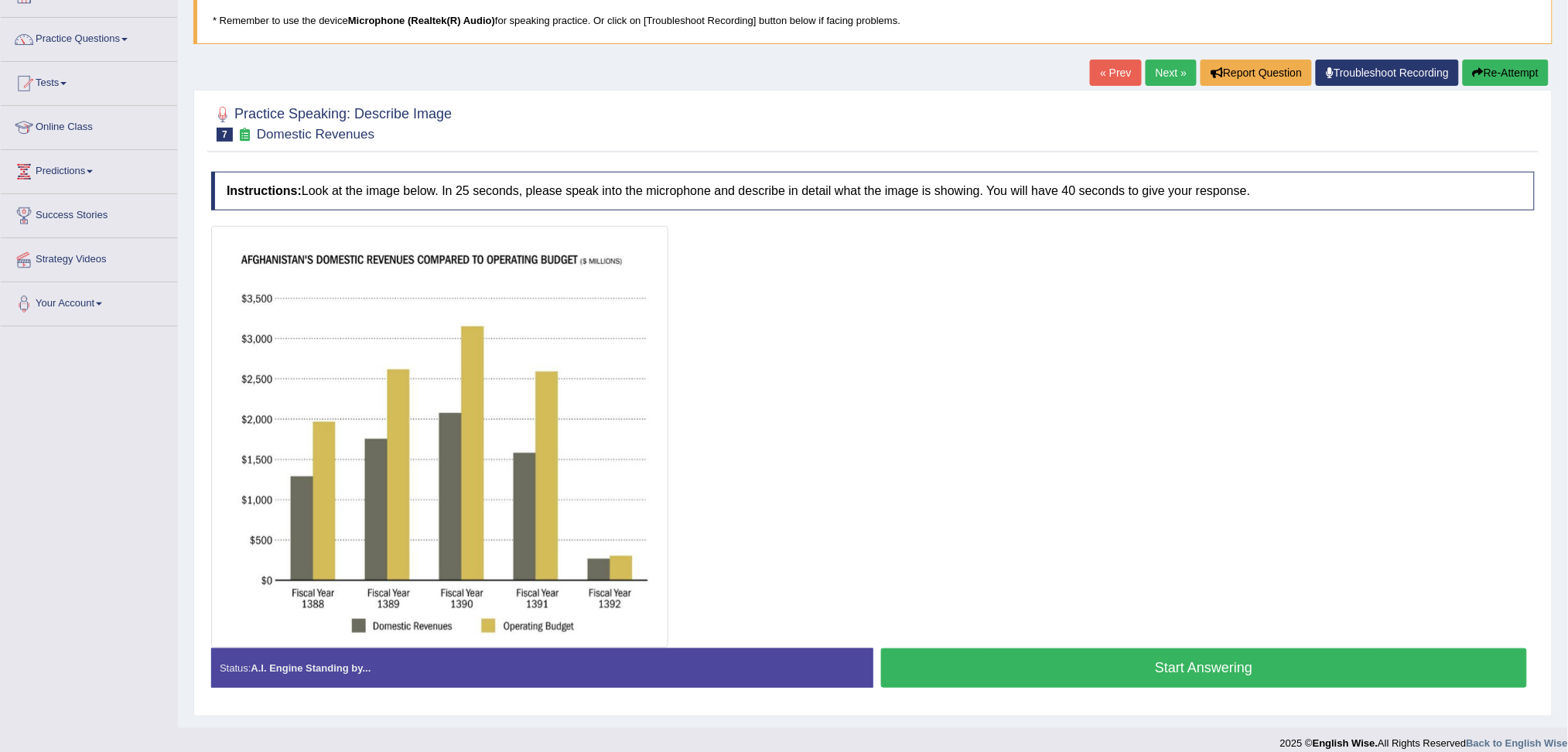
click at [1169, 671] on button "Start Answering" at bounding box center [1204, 668] width 646 height 39
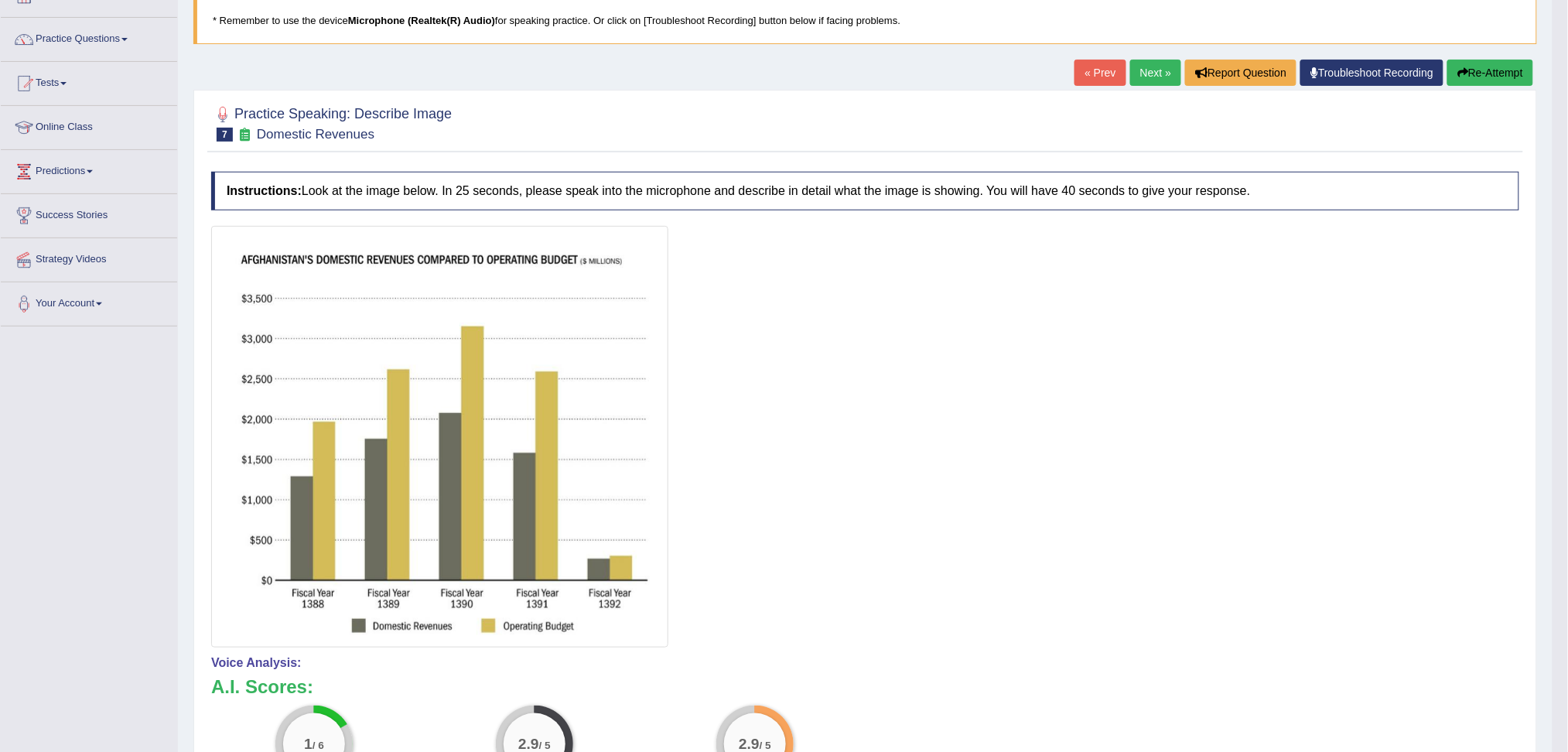
click at [1494, 76] on button "Re-Attempt" at bounding box center [1490, 73] width 86 height 27
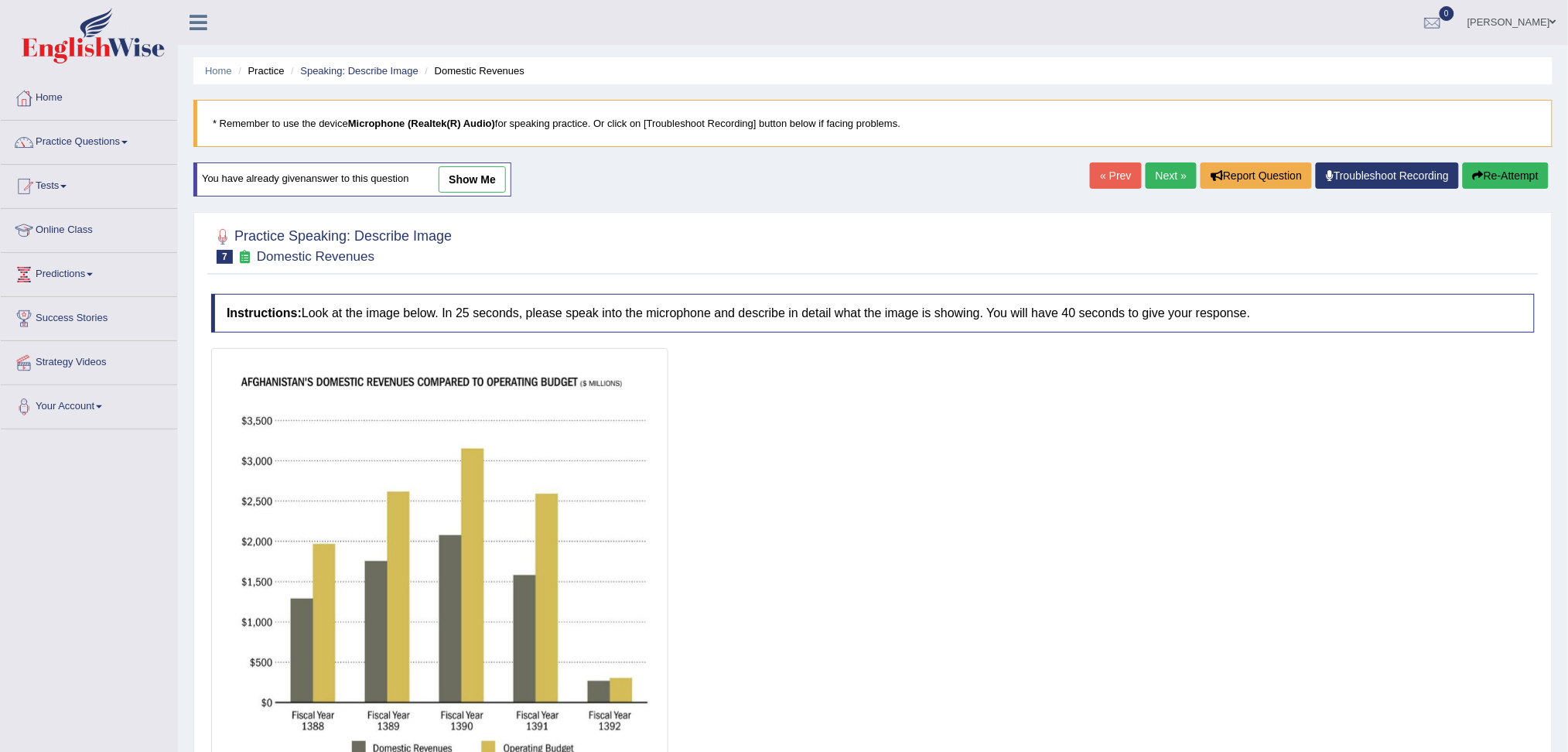
scroll to position [103, 0]
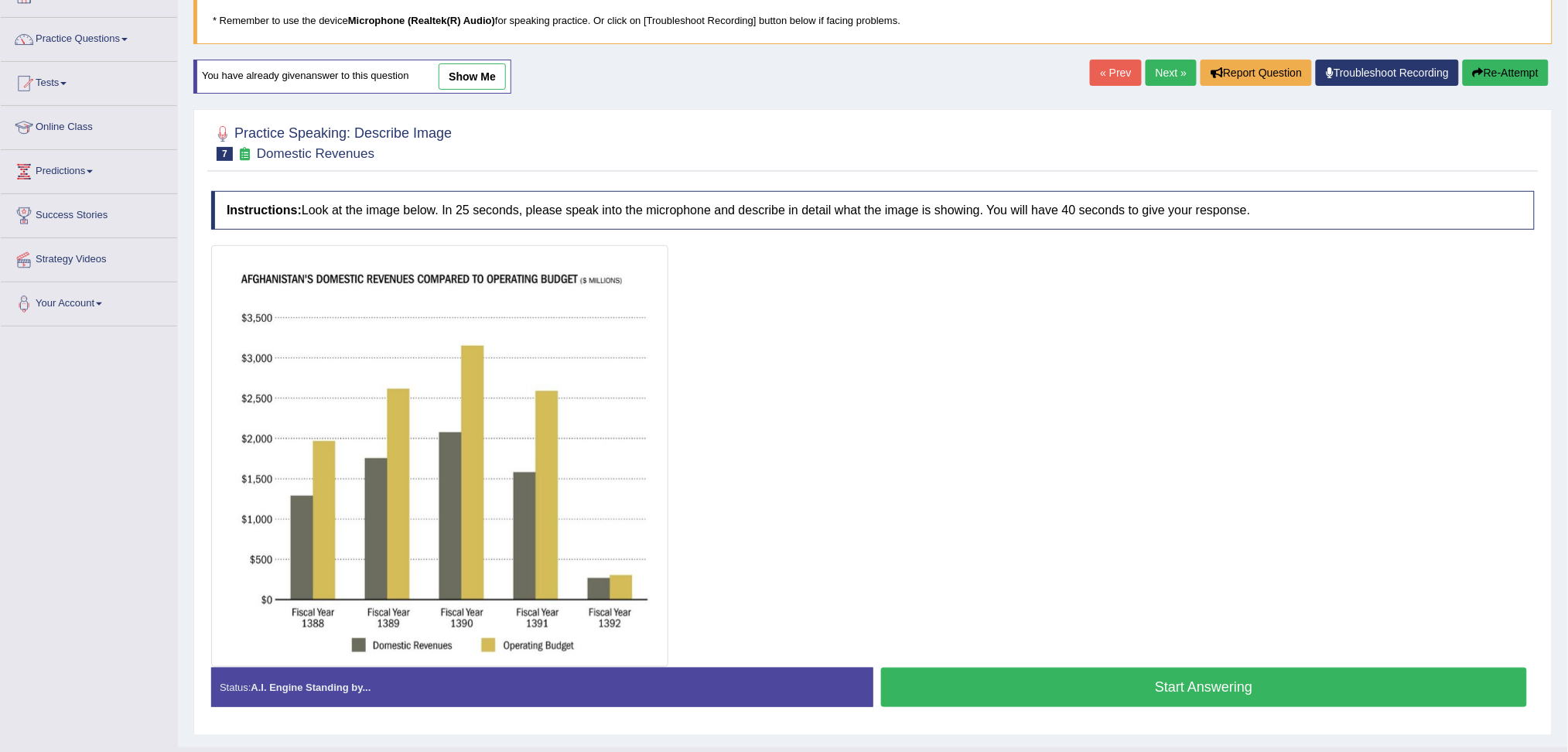
click at [1204, 681] on button "Start Answering" at bounding box center [1204, 687] width 646 height 39
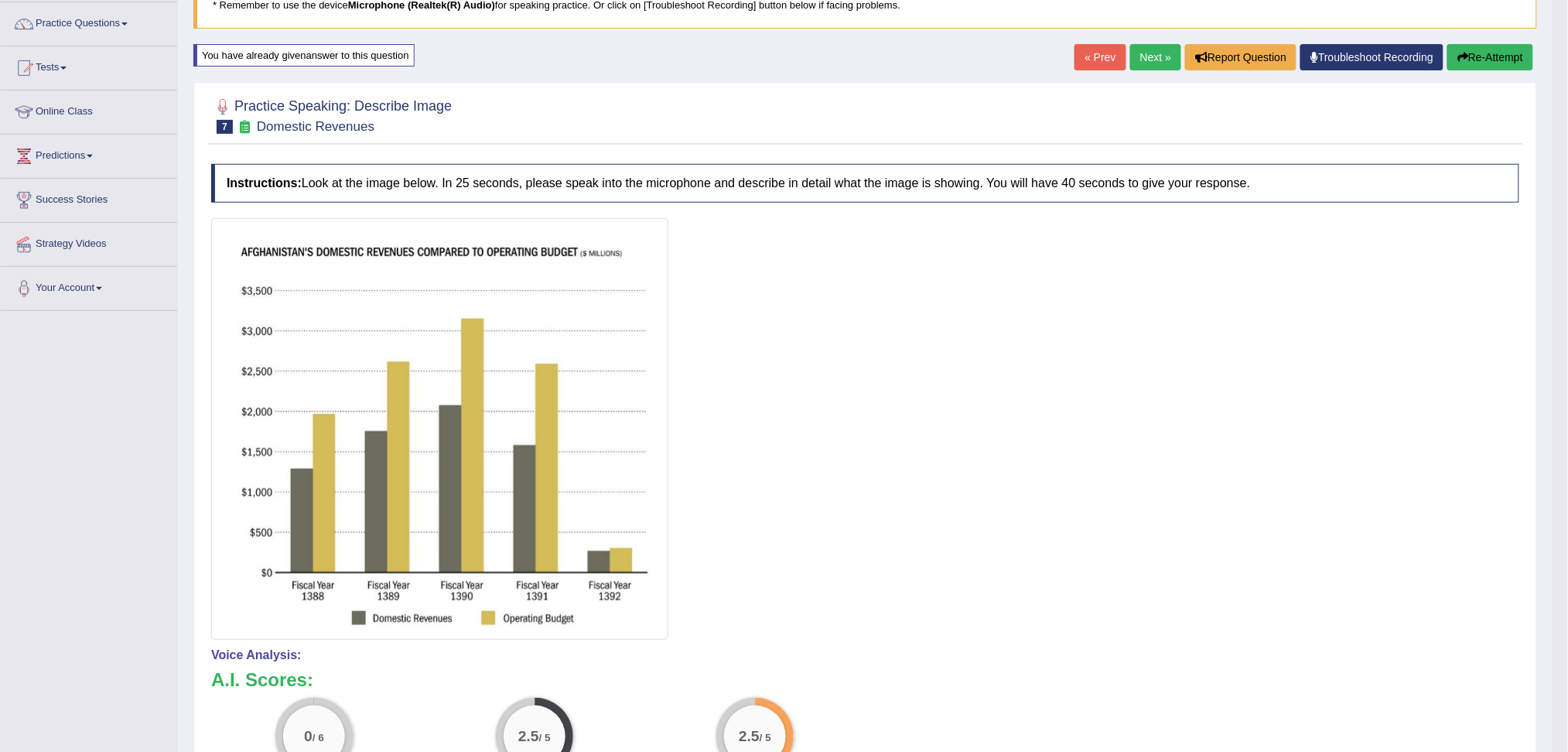
scroll to position [0, 0]
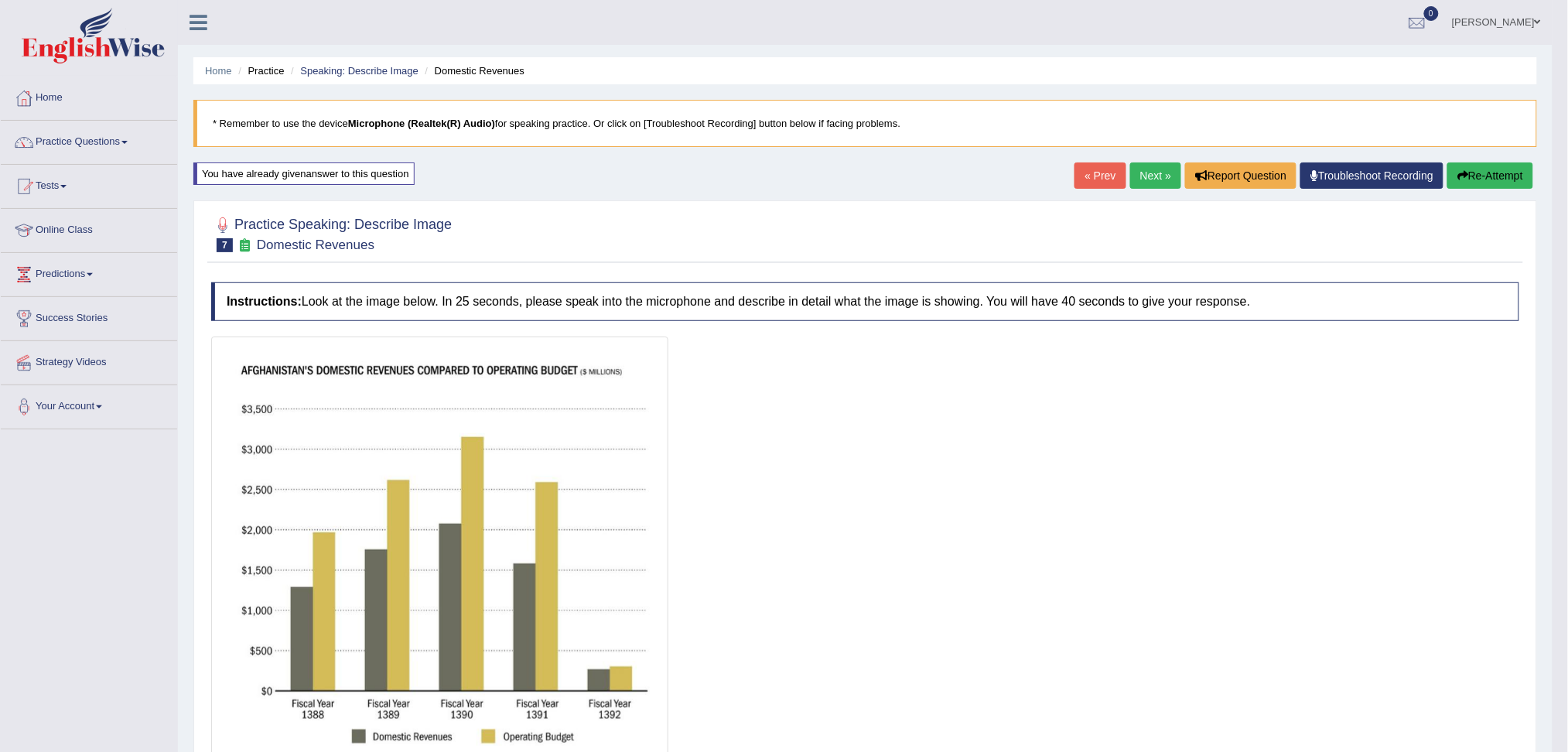
click at [1143, 175] on link "Next »" at bounding box center [1155, 176] width 51 height 27
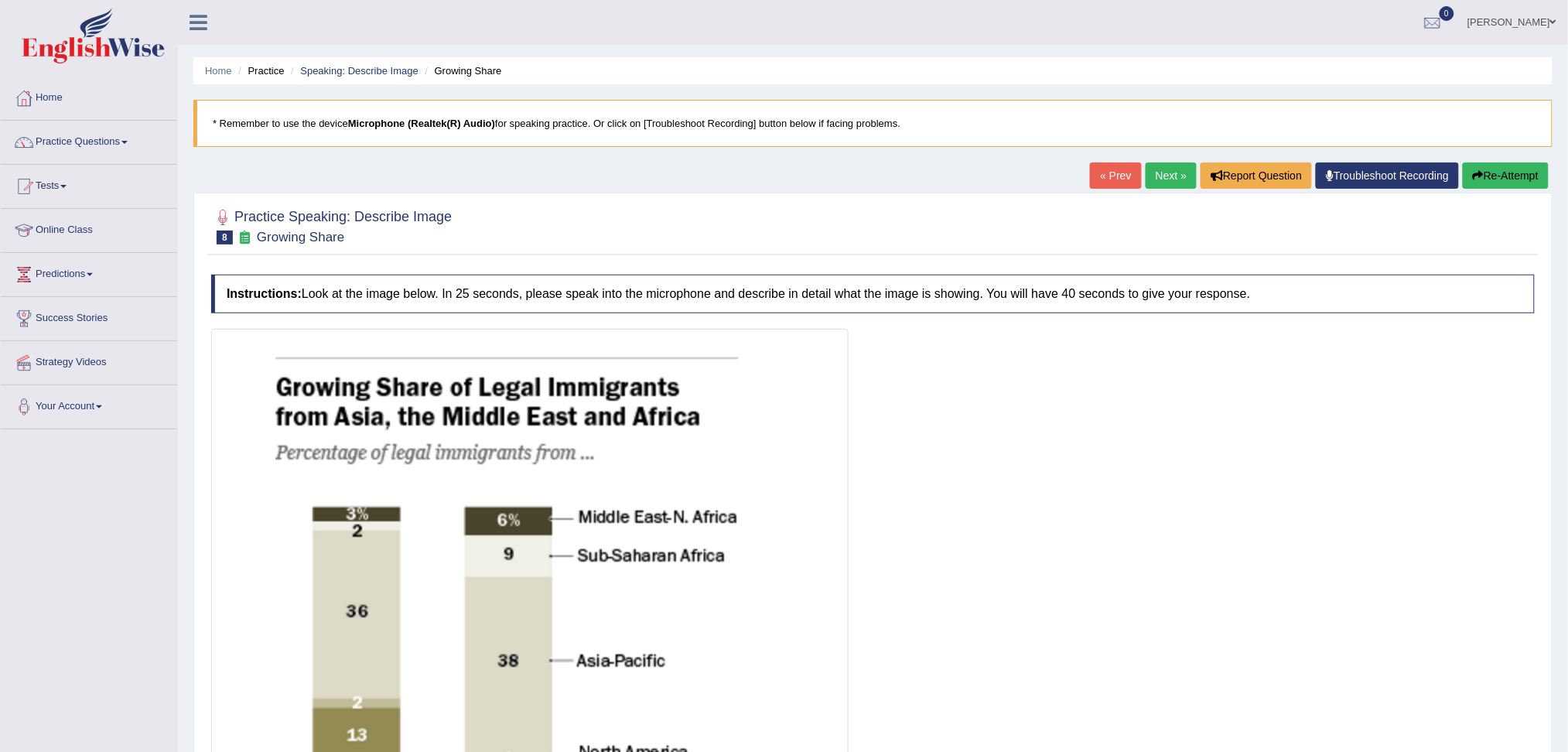
click at [1115, 178] on link "« Prev" at bounding box center [1115, 176] width 51 height 27
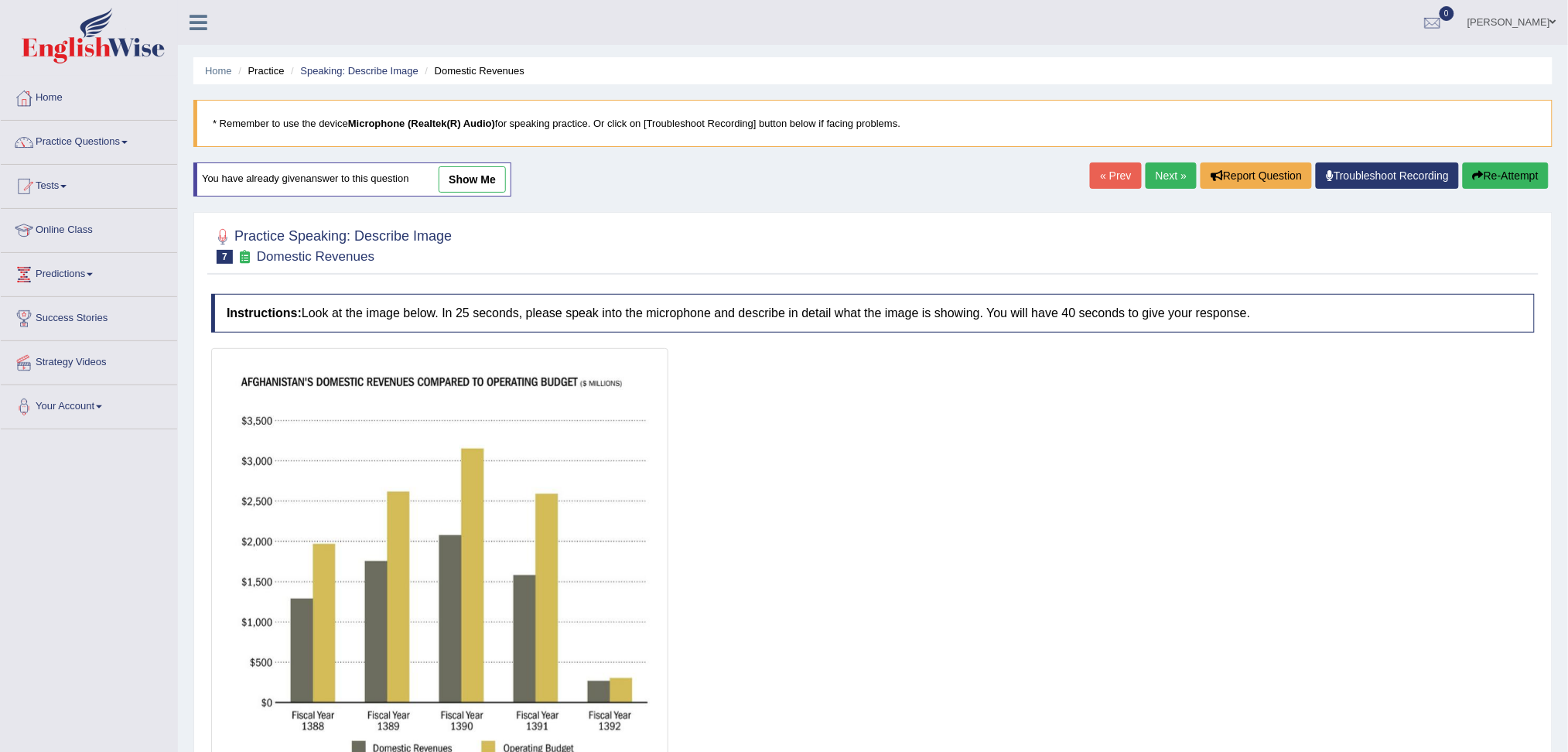
drag, startPoint x: 1516, startPoint y: 173, endPoint x: 1514, endPoint y: 189, distance: 16.1
click at [1516, 171] on button "Re-Attempt" at bounding box center [1505, 176] width 86 height 27
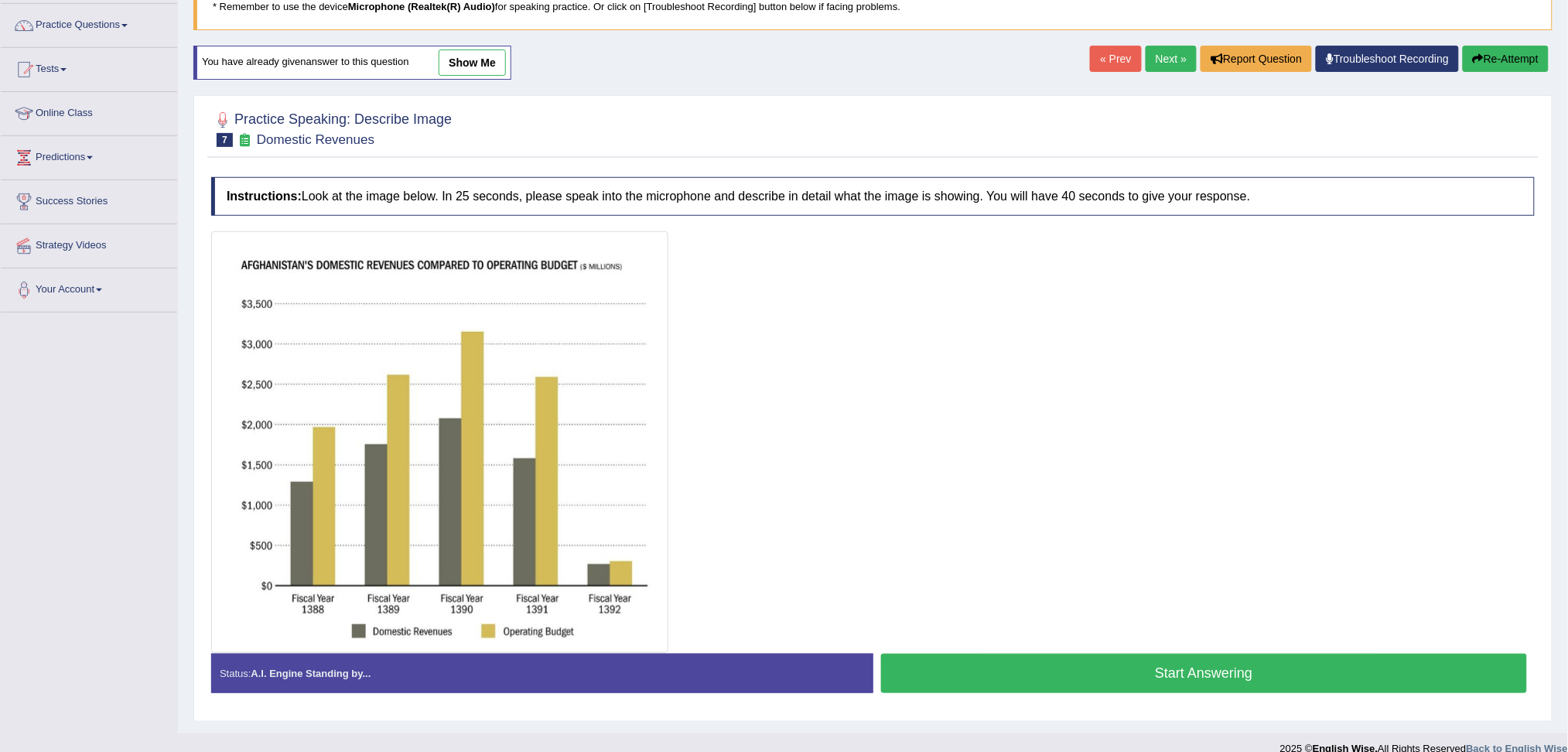
scroll to position [138, 0]
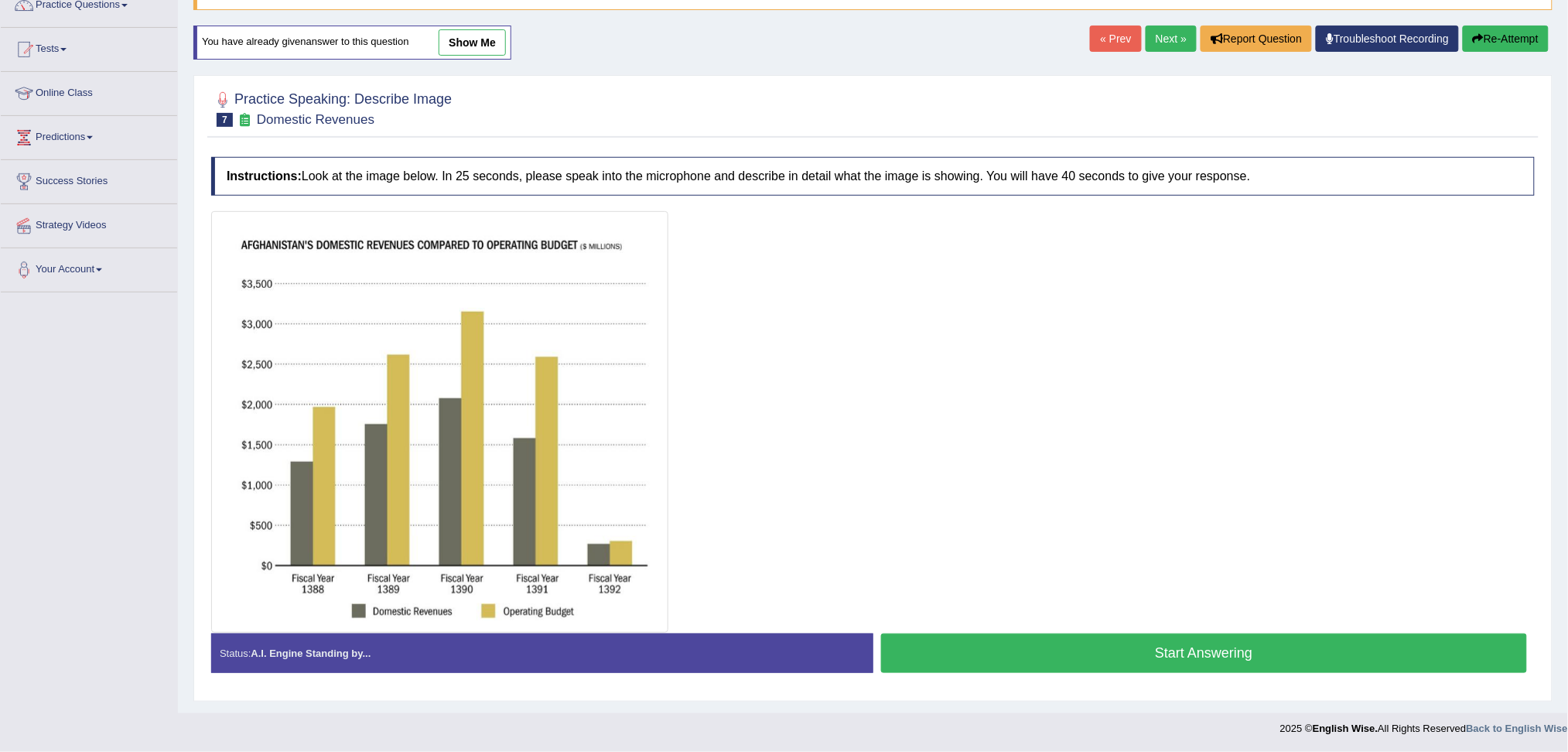
click at [1252, 660] on button "Start Answering" at bounding box center [1204, 653] width 646 height 39
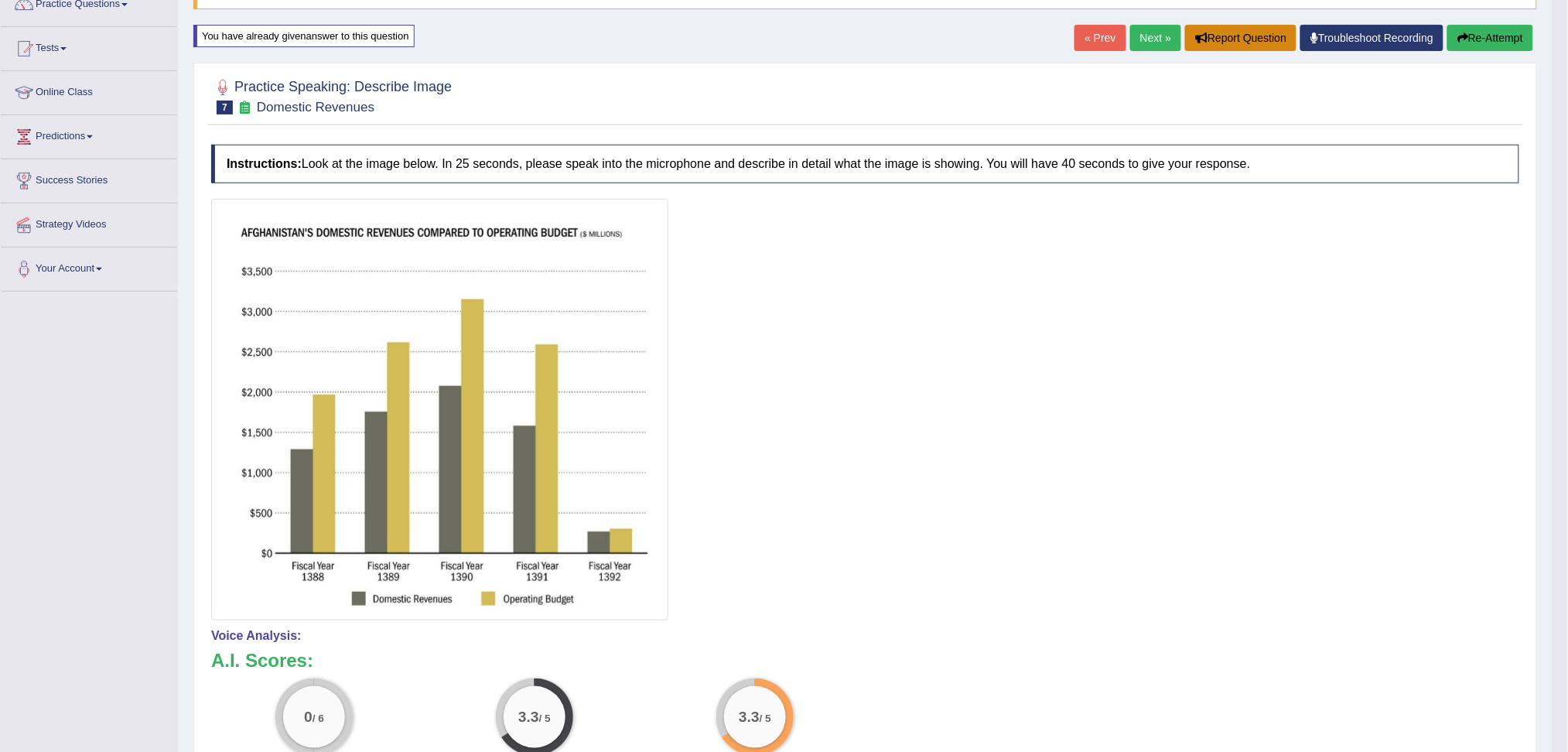
click at [1234, 37] on button "Report Question" at bounding box center [1240, 38] width 111 height 27
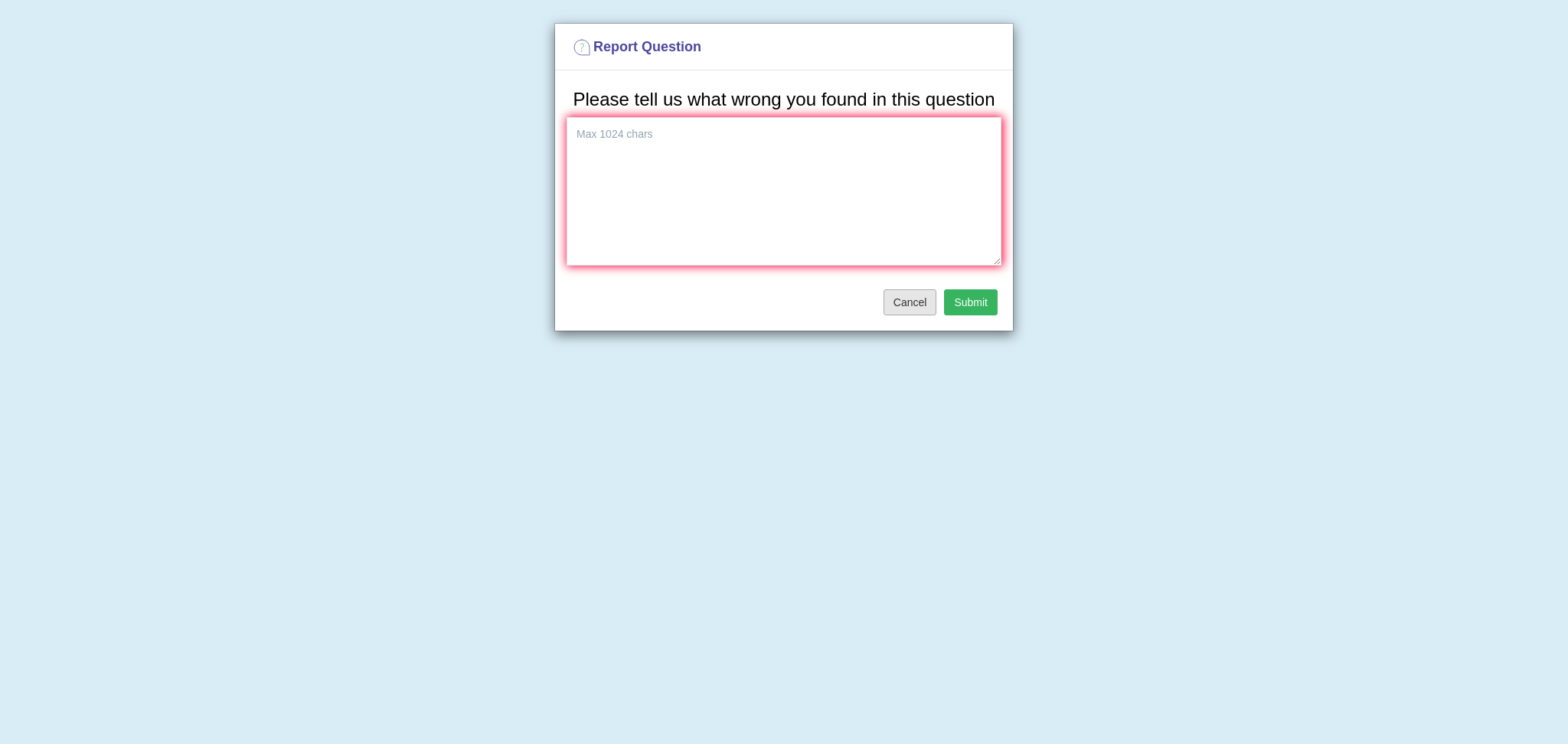
click at [925, 304] on button "Cancel" at bounding box center [910, 303] width 54 height 26
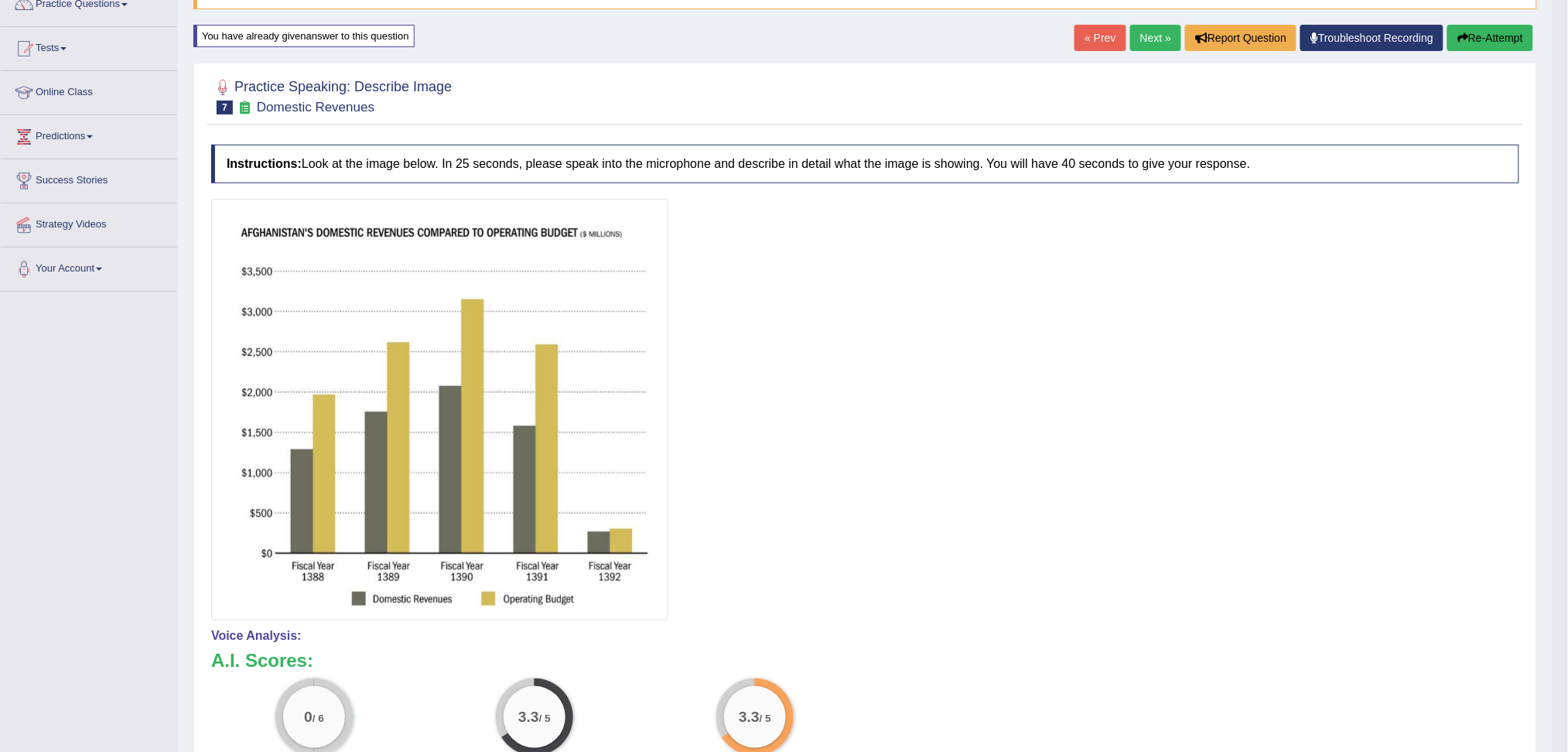
click at [1144, 36] on link "Next »" at bounding box center [1155, 38] width 51 height 27
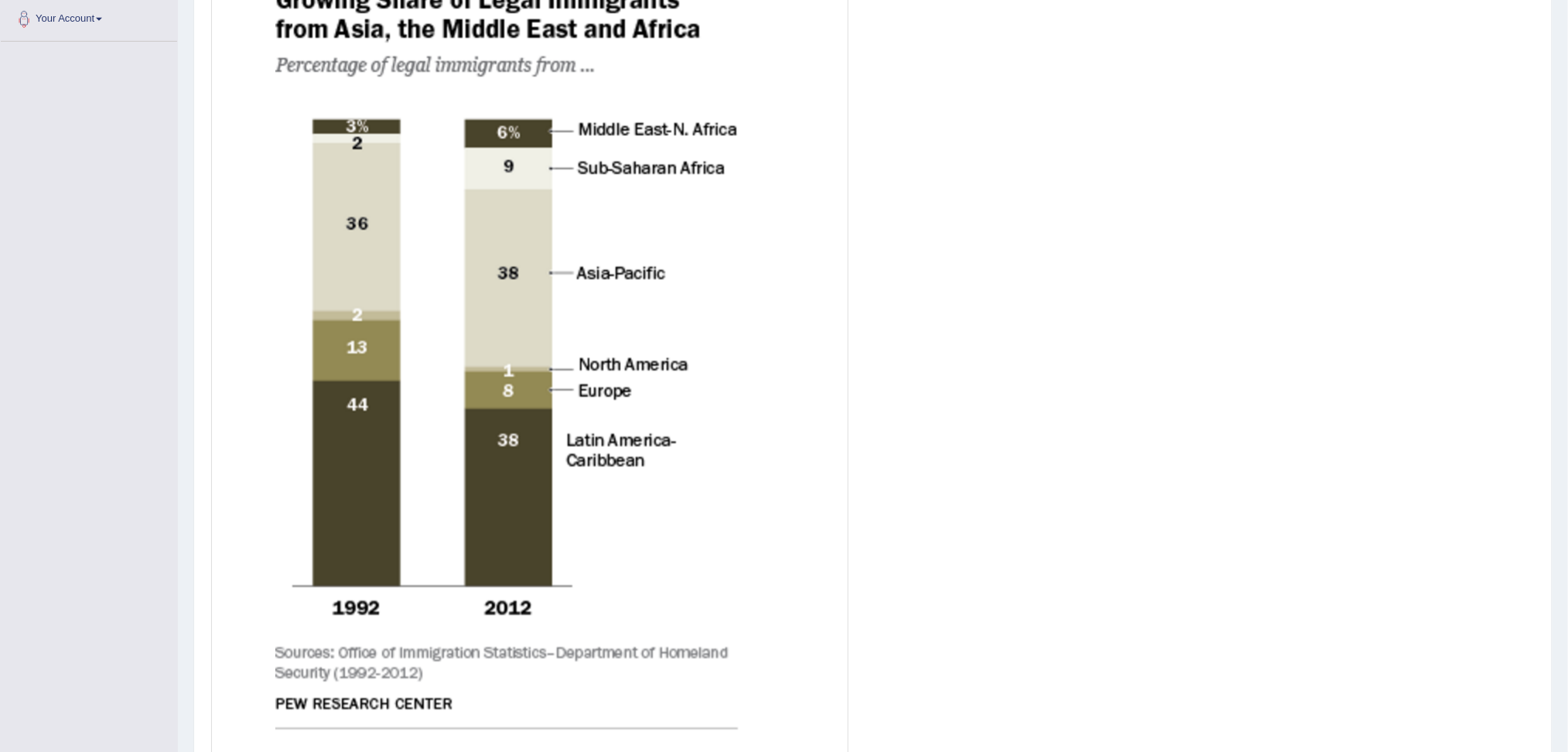
scroll to position [521, 0]
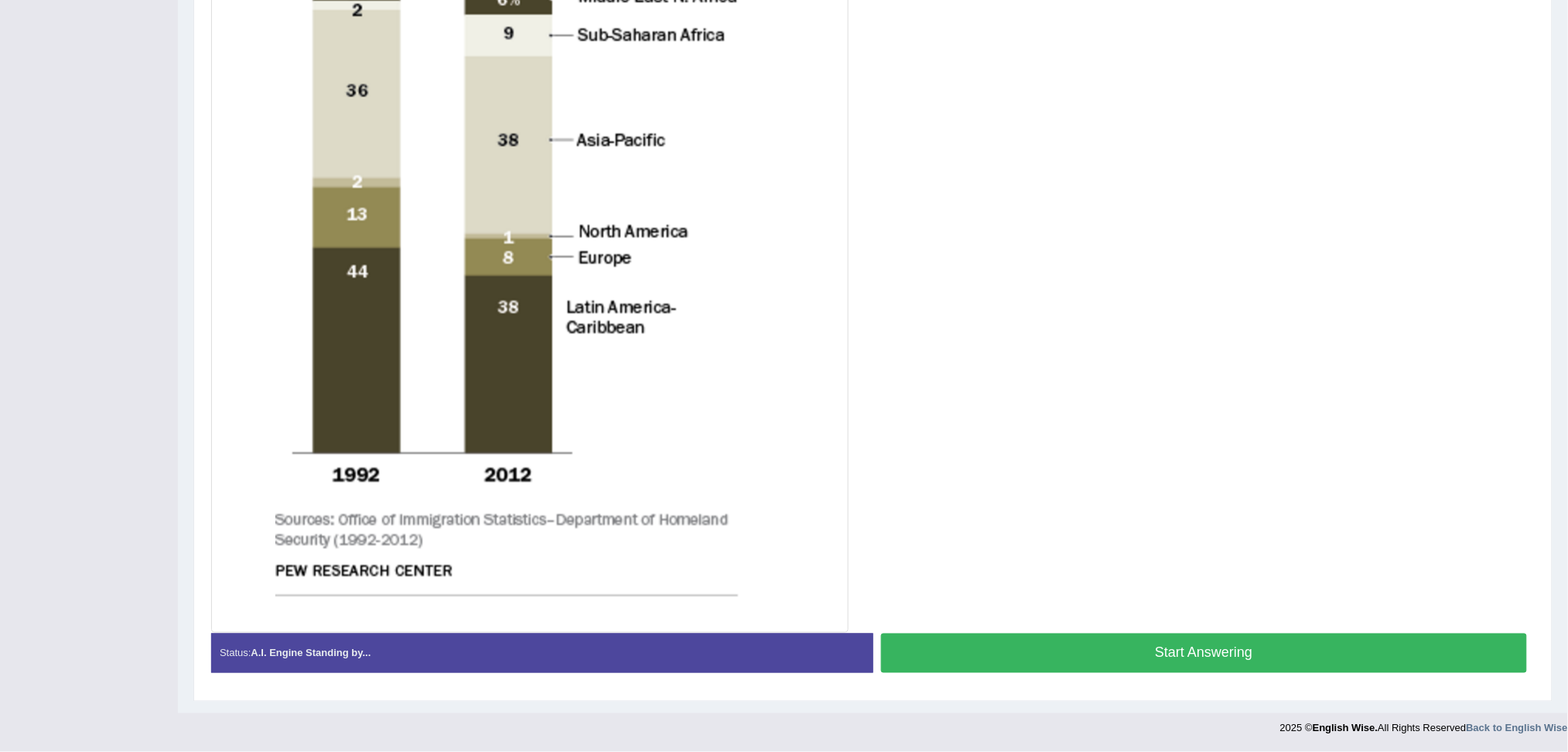
click at [1244, 652] on button "Start Answering" at bounding box center [1204, 653] width 646 height 39
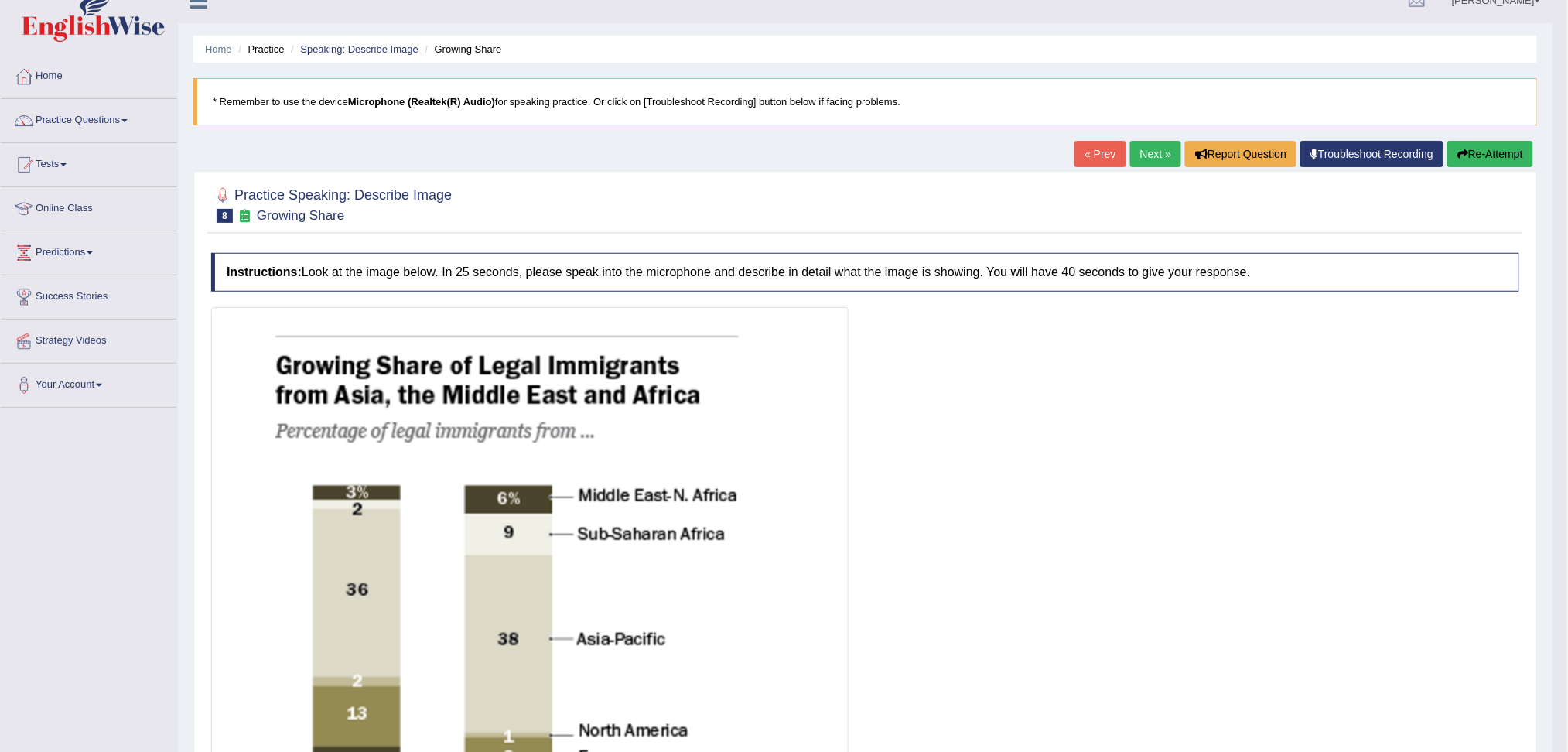
scroll to position [20, 0]
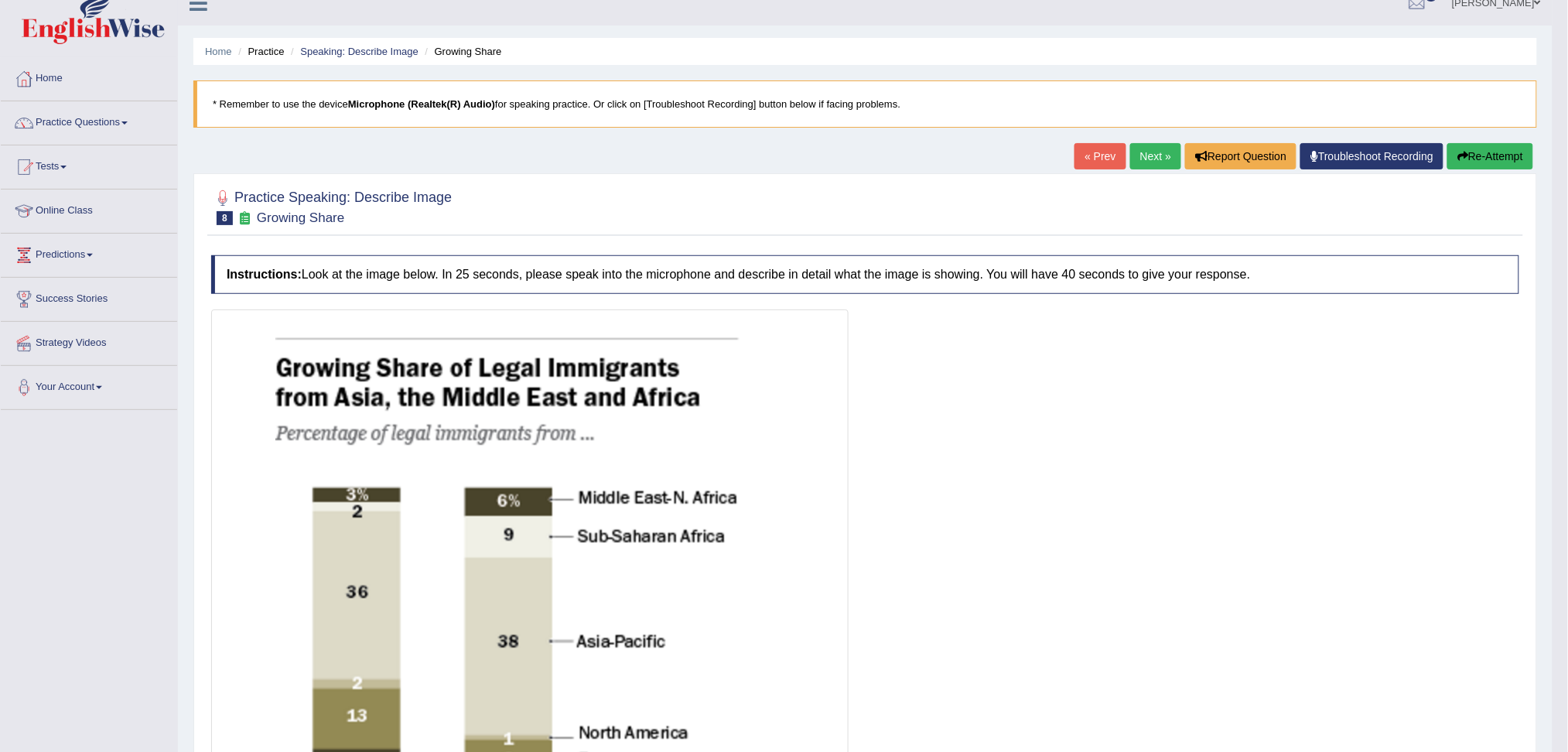
click at [1151, 154] on link "Next »" at bounding box center [1155, 156] width 51 height 27
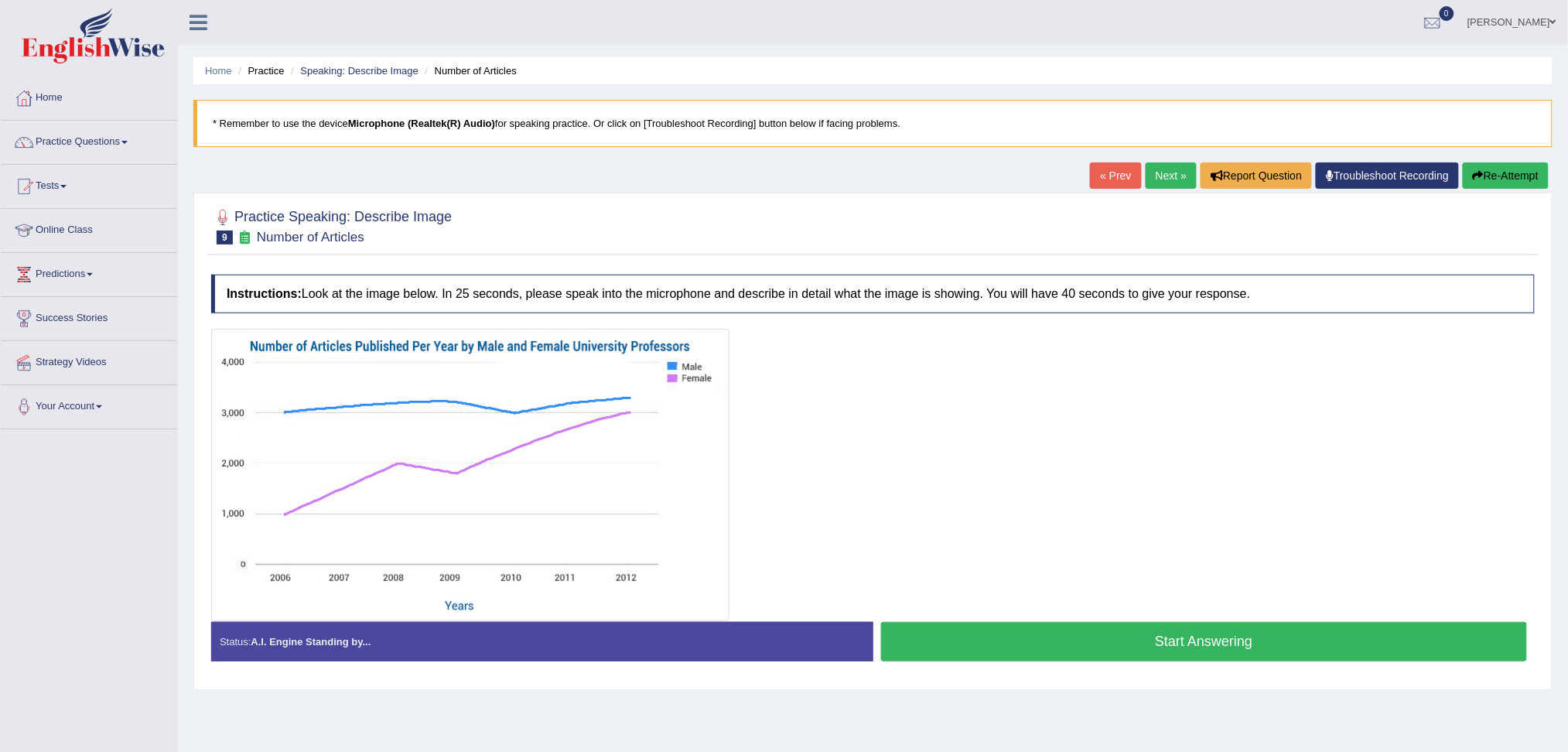
click at [1246, 644] on button "Start Answering" at bounding box center [1204, 641] width 646 height 39
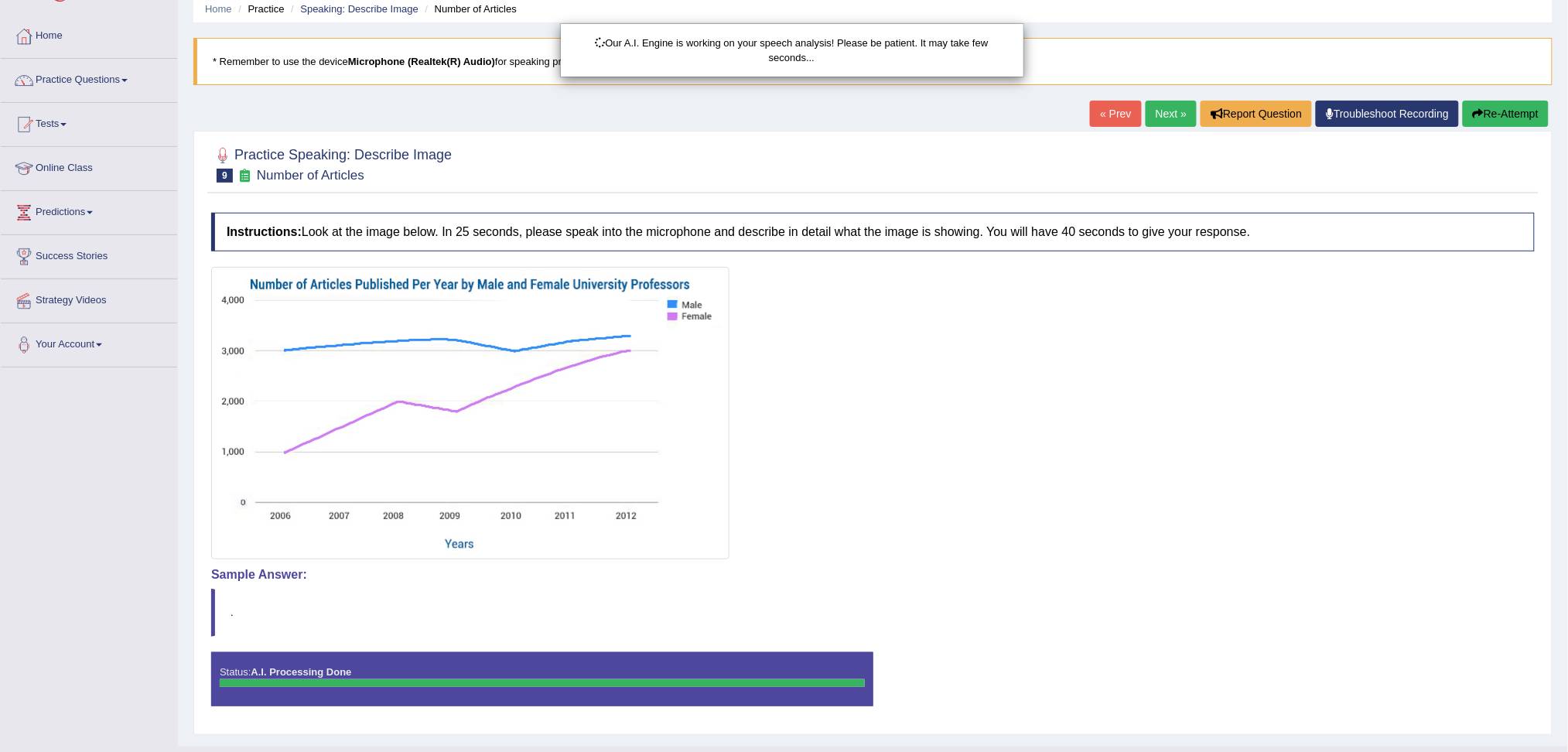
scroll to position [95, 0]
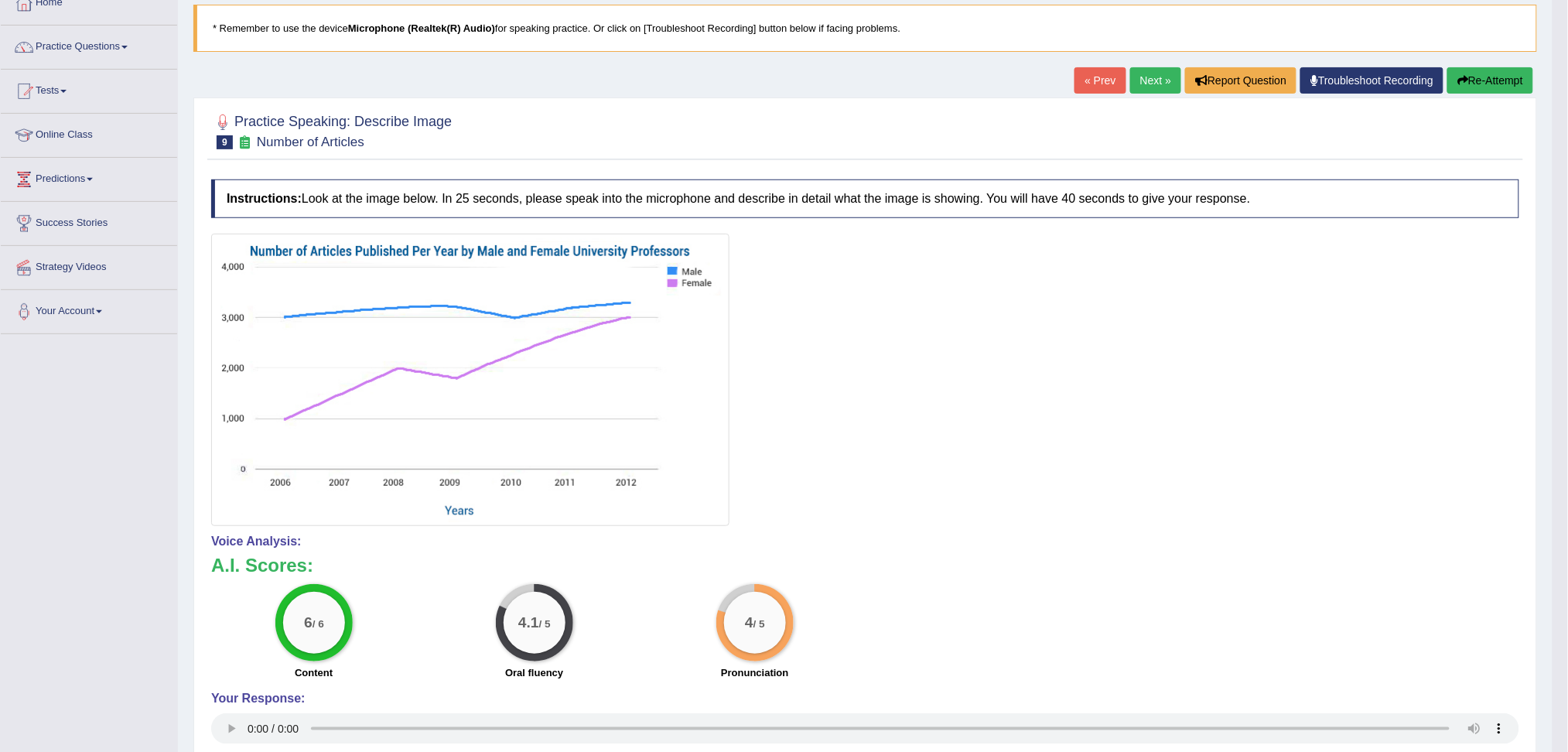
click at [1149, 80] on link "Next »" at bounding box center [1155, 81] width 51 height 27
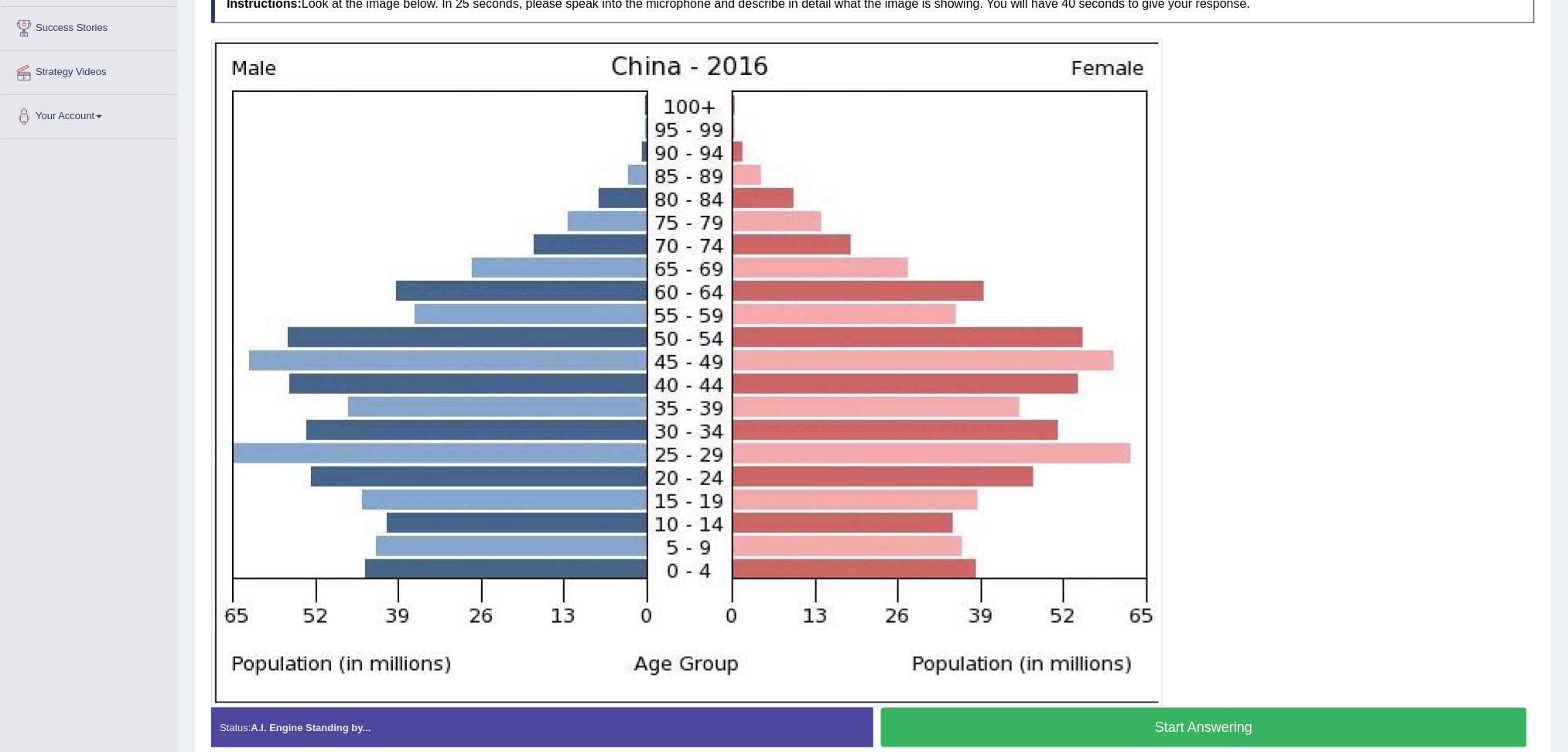
scroll to position [364, 0]
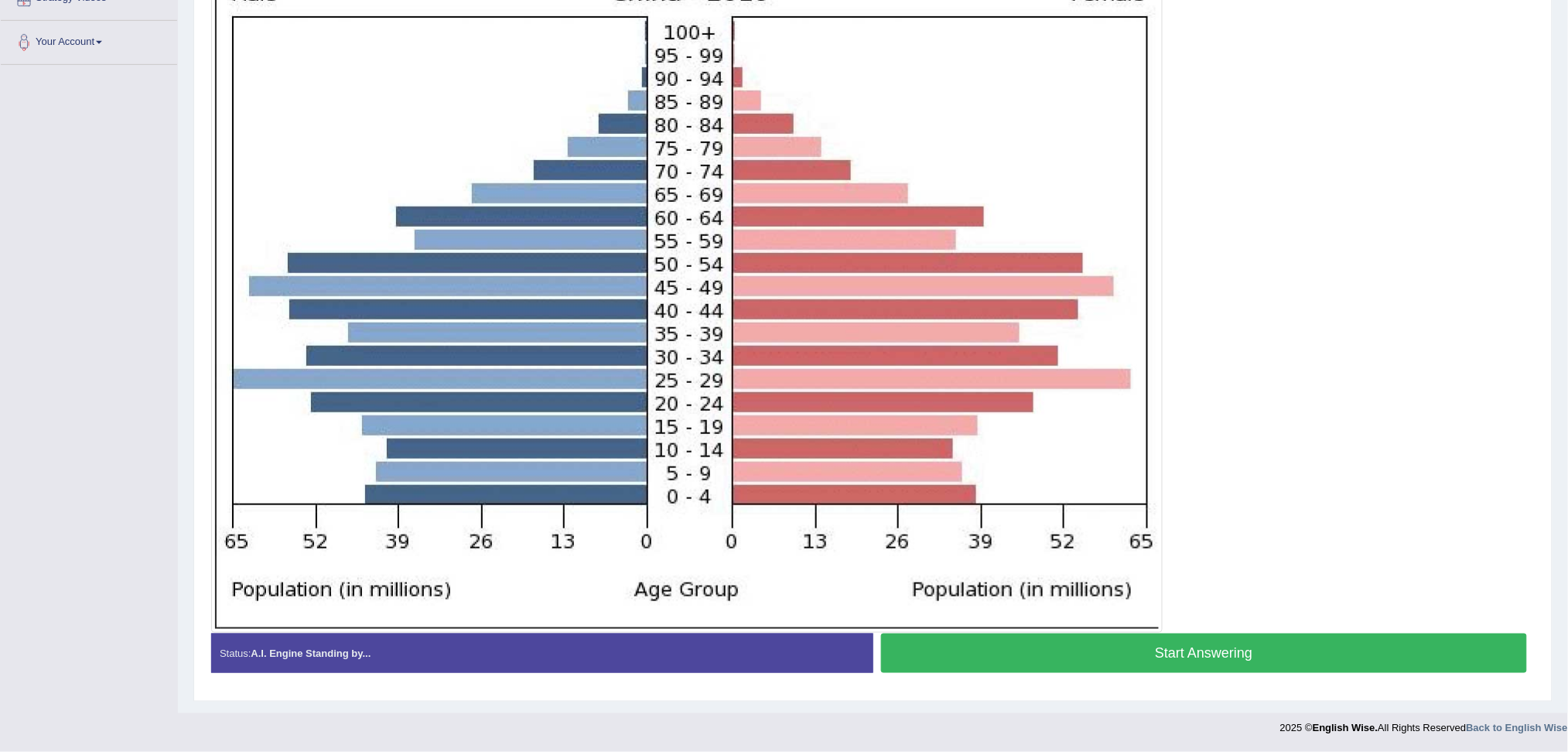
click at [1282, 650] on button "Start Answering" at bounding box center [1204, 653] width 646 height 39
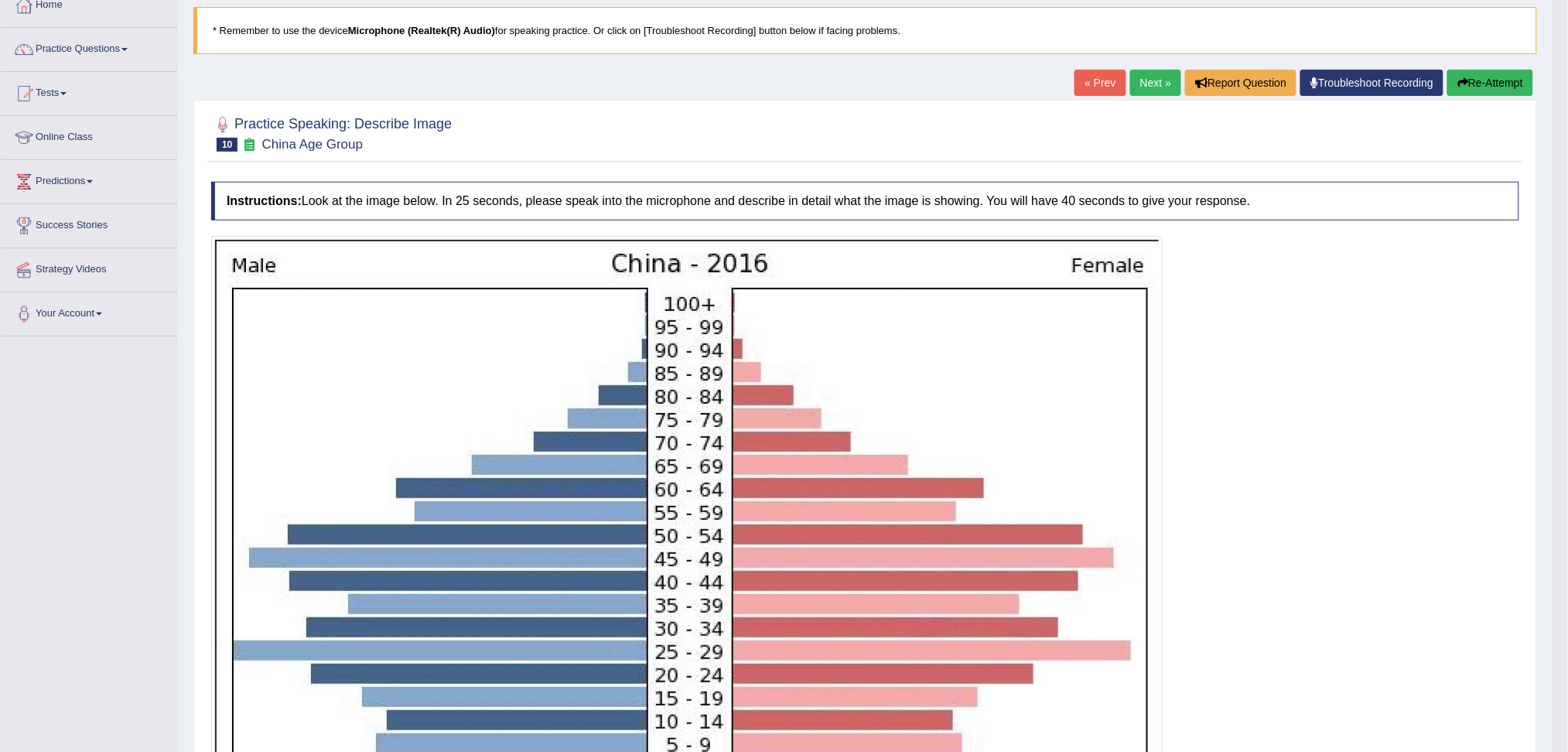
scroll to position [55, 0]
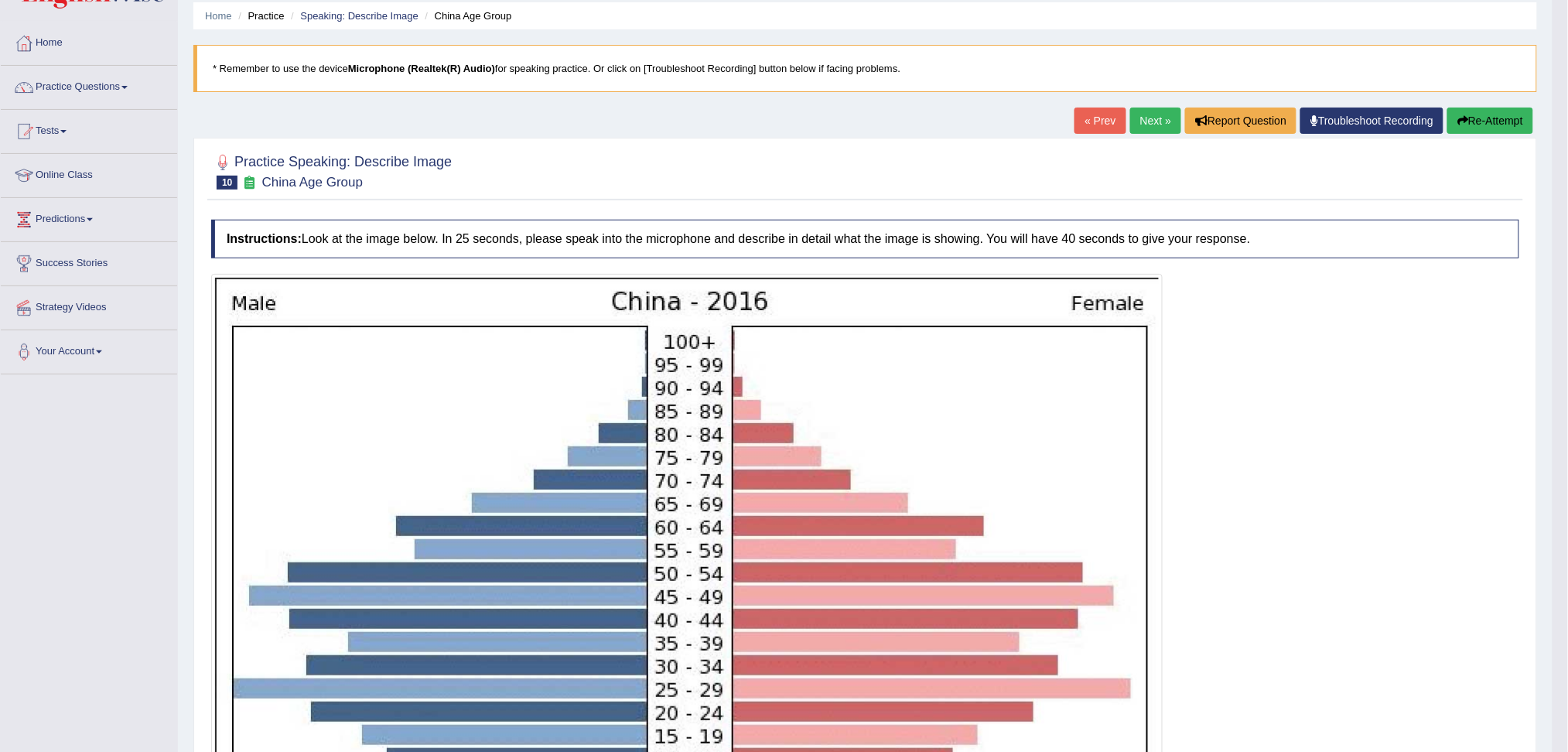
click at [1492, 119] on button "Re-Attempt" at bounding box center [1490, 121] width 86 height 27
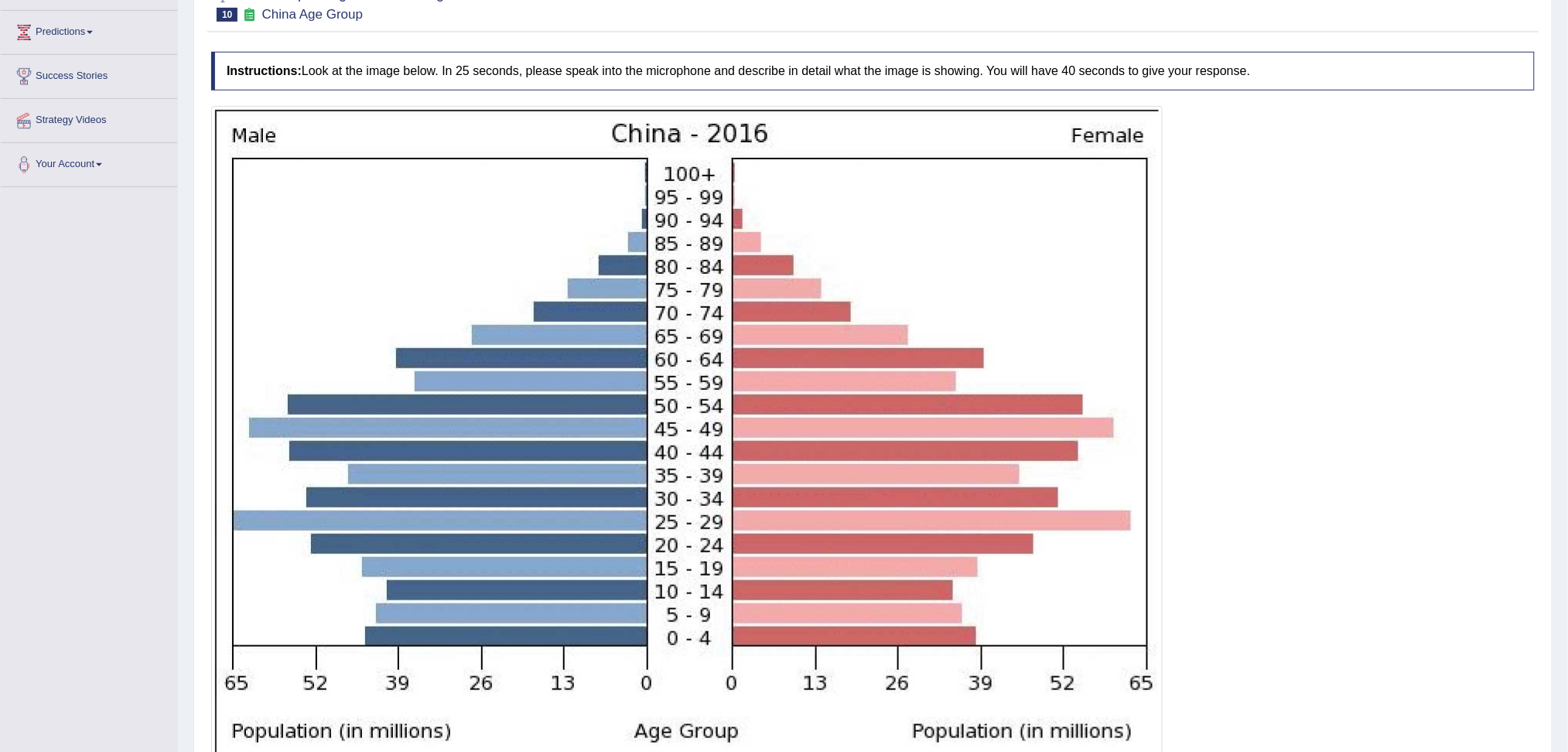
scroll to position [364, 0]
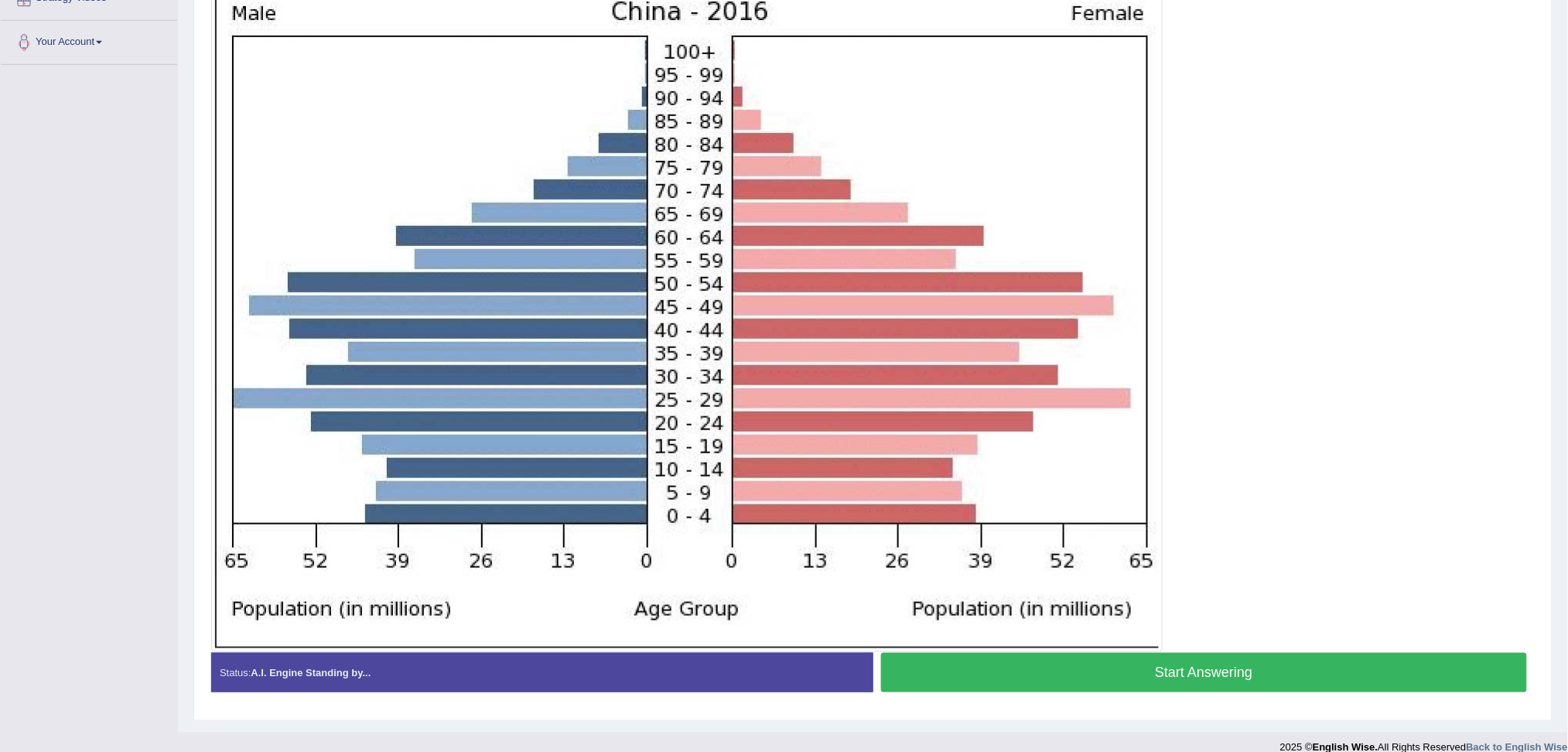
click at [1204, 680] on button "Start Answering" at bounding box center [1204, 672] width 646 height 39
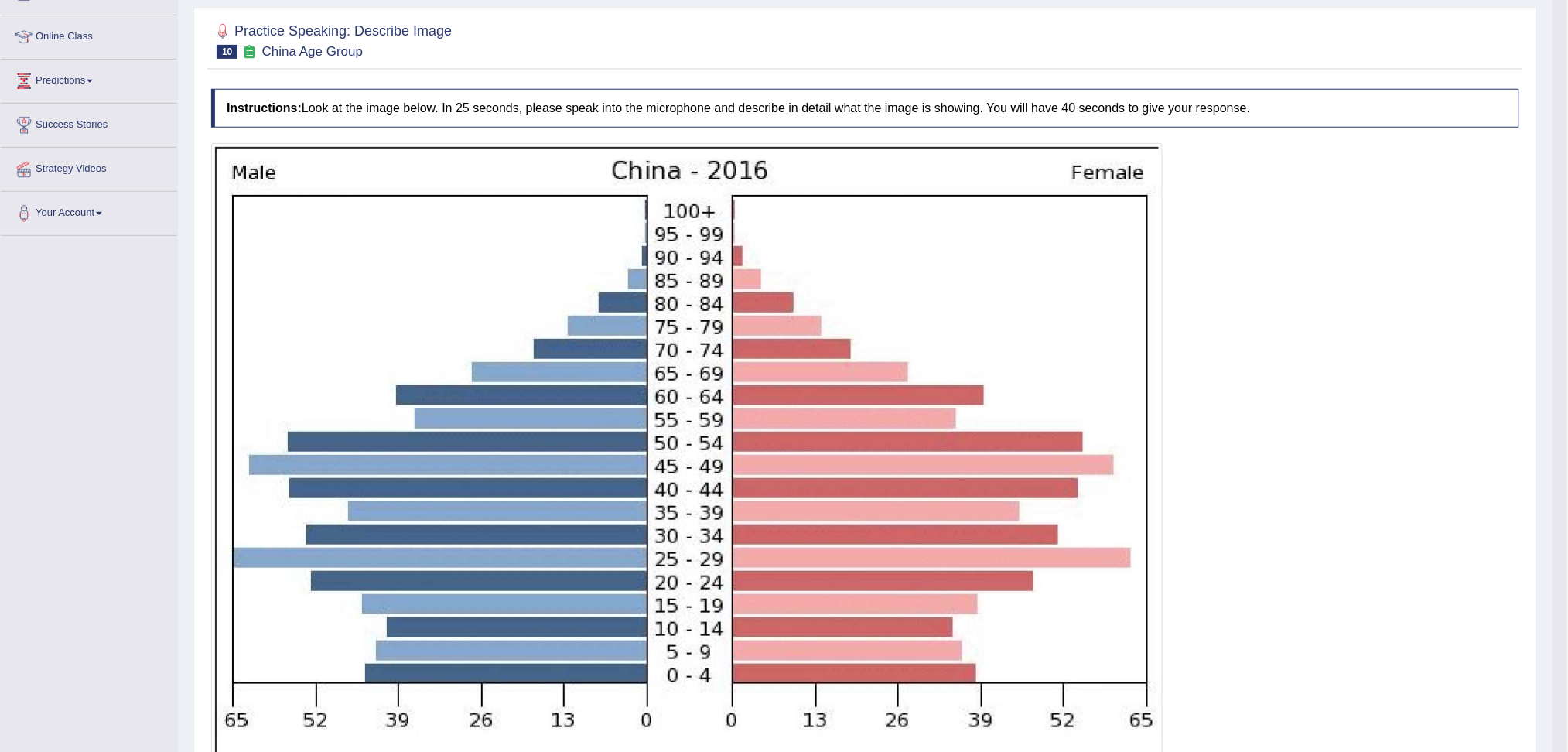
scroll to position [157, 0]
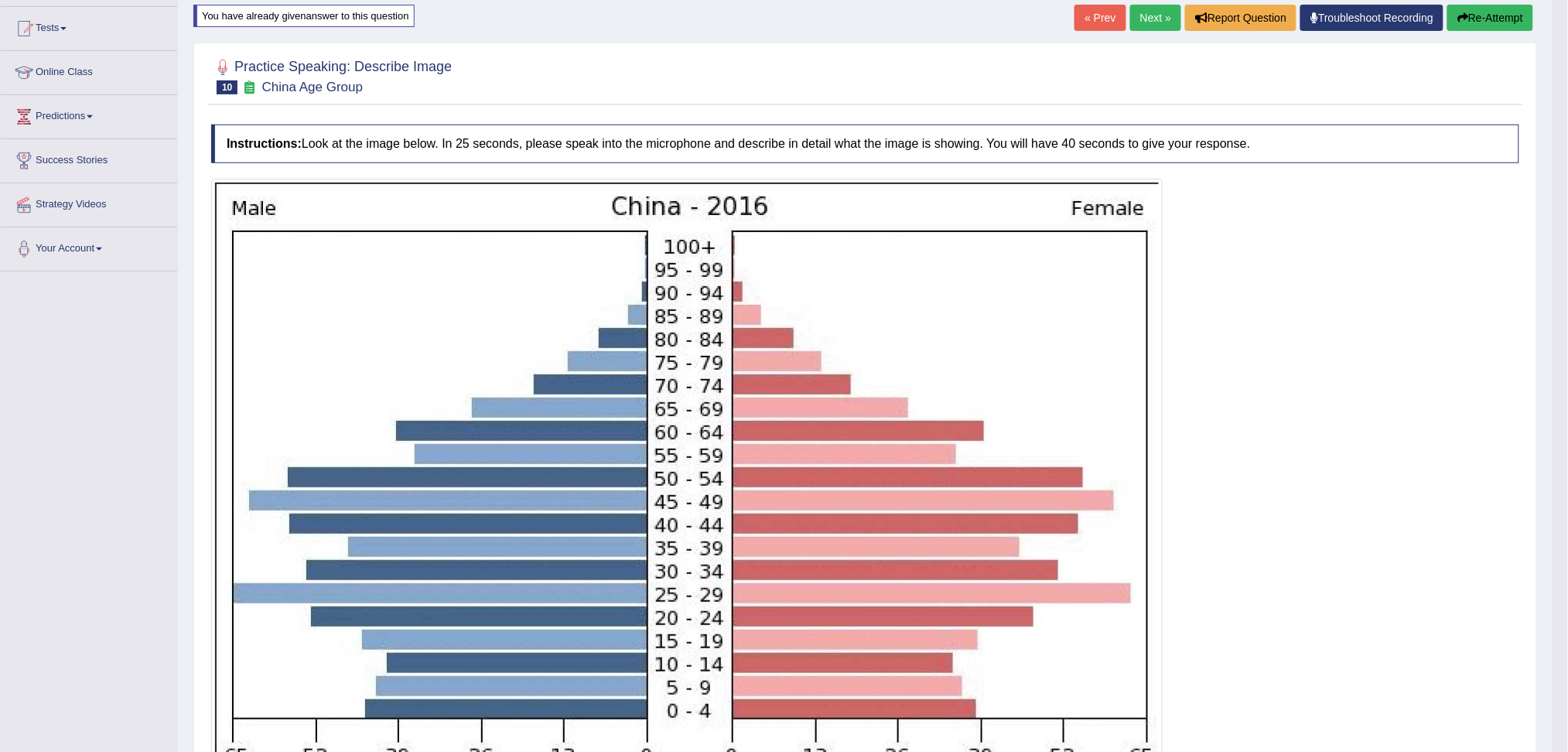
click at [1492, 17] on button "Re-Attempt" at bounding box center [1490, 18] width 86 height 27
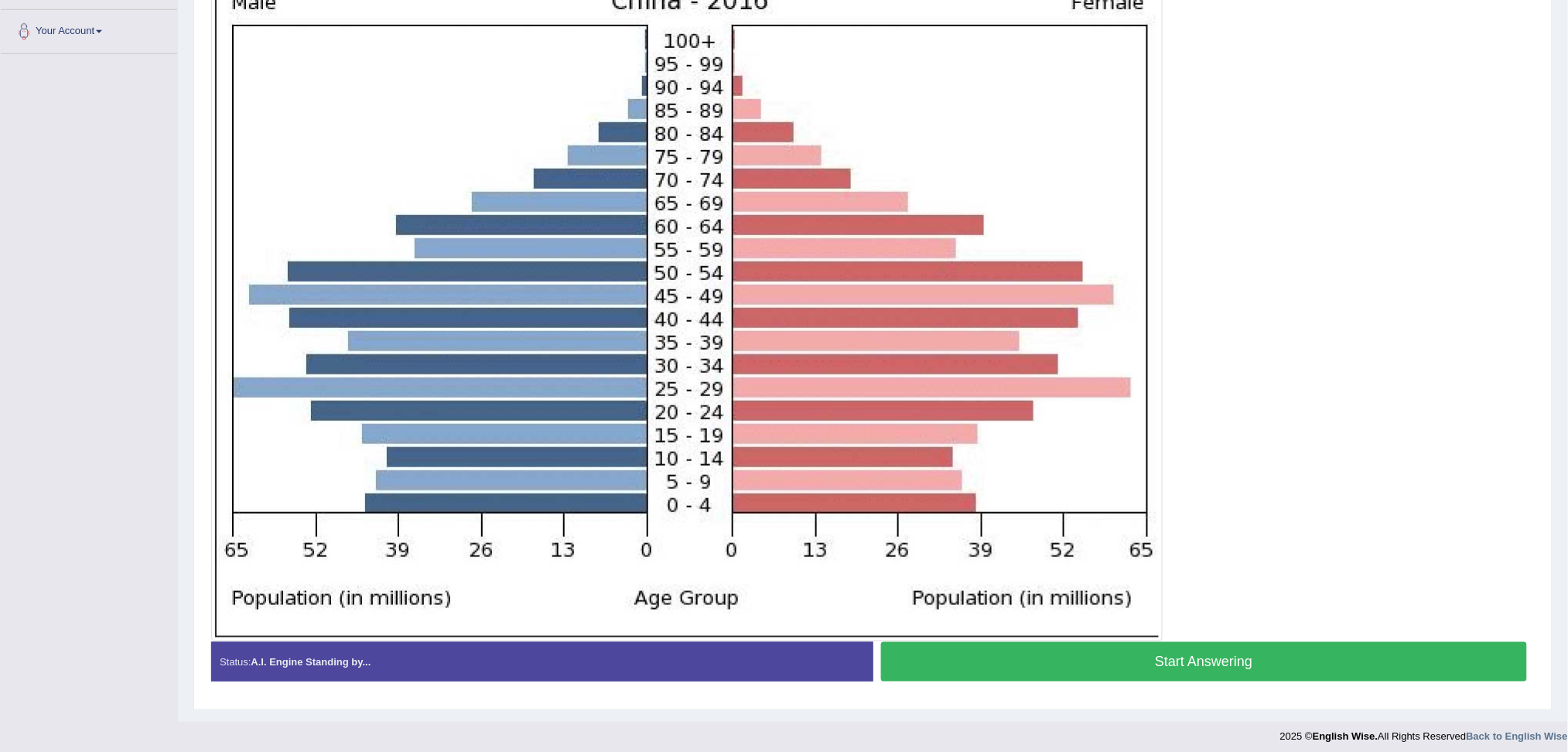
scroll to position [377, 0]
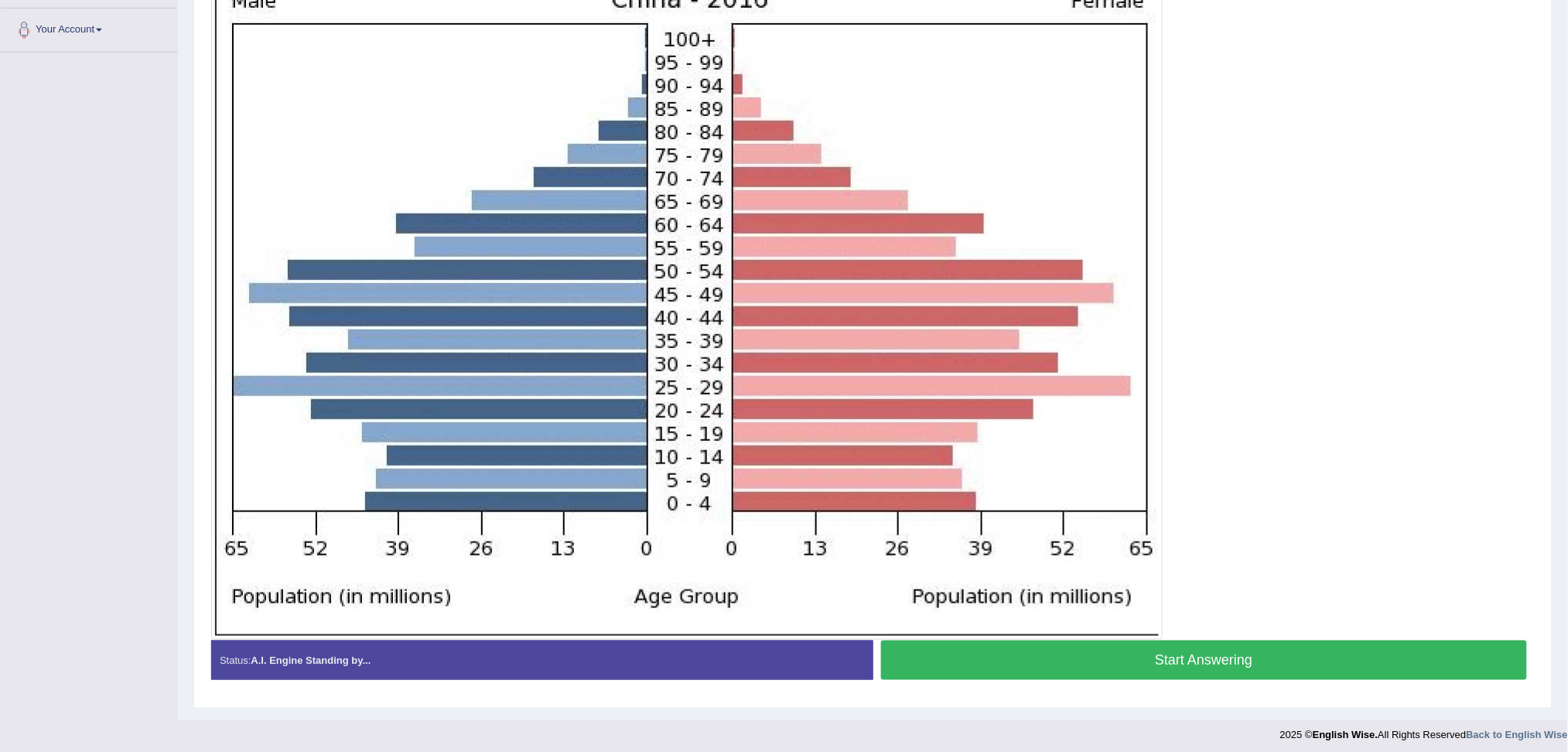
click at [1160, 663] on button "Start Answering" at bounding box center [1204, 660] width 646 height 39
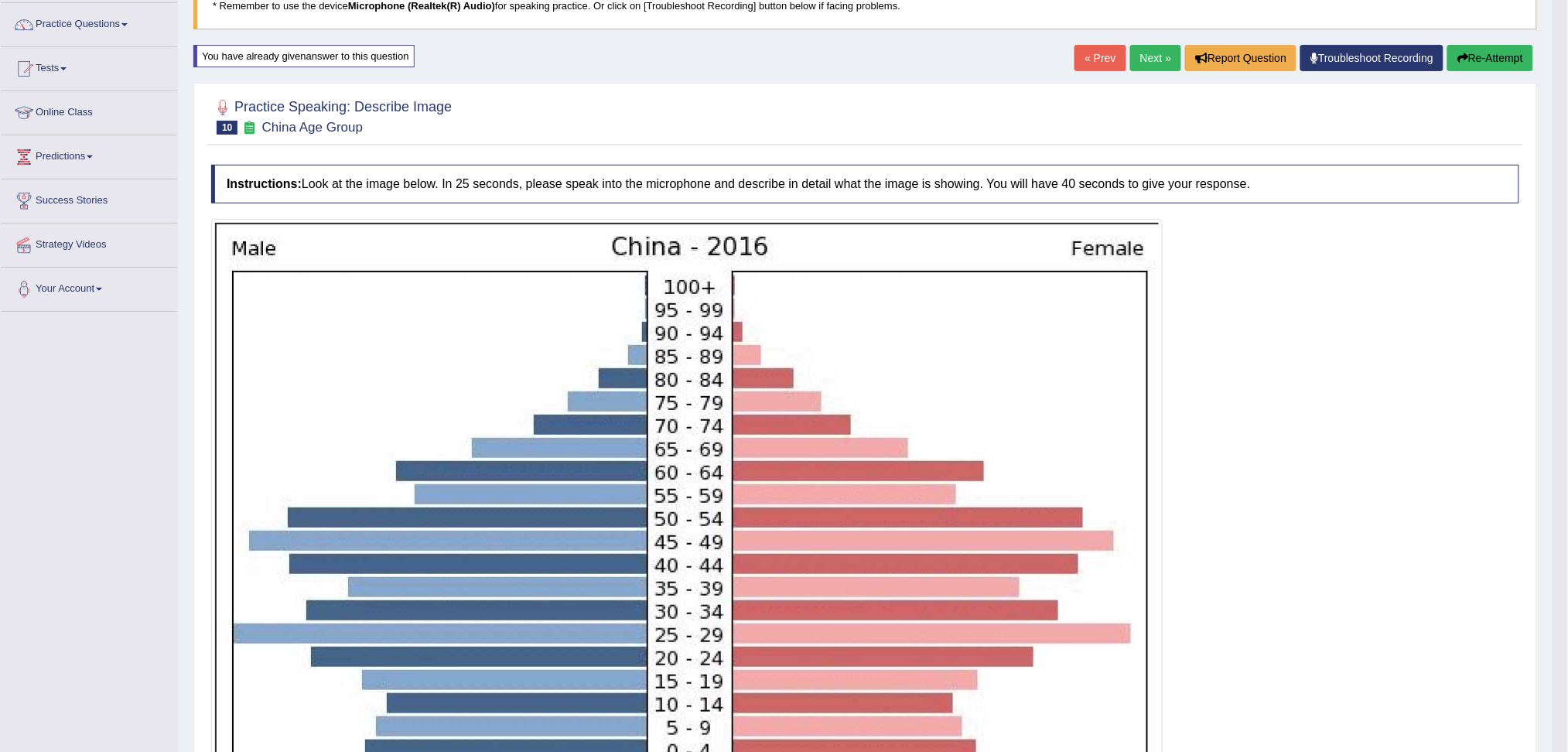
scroll to position [68, 0]
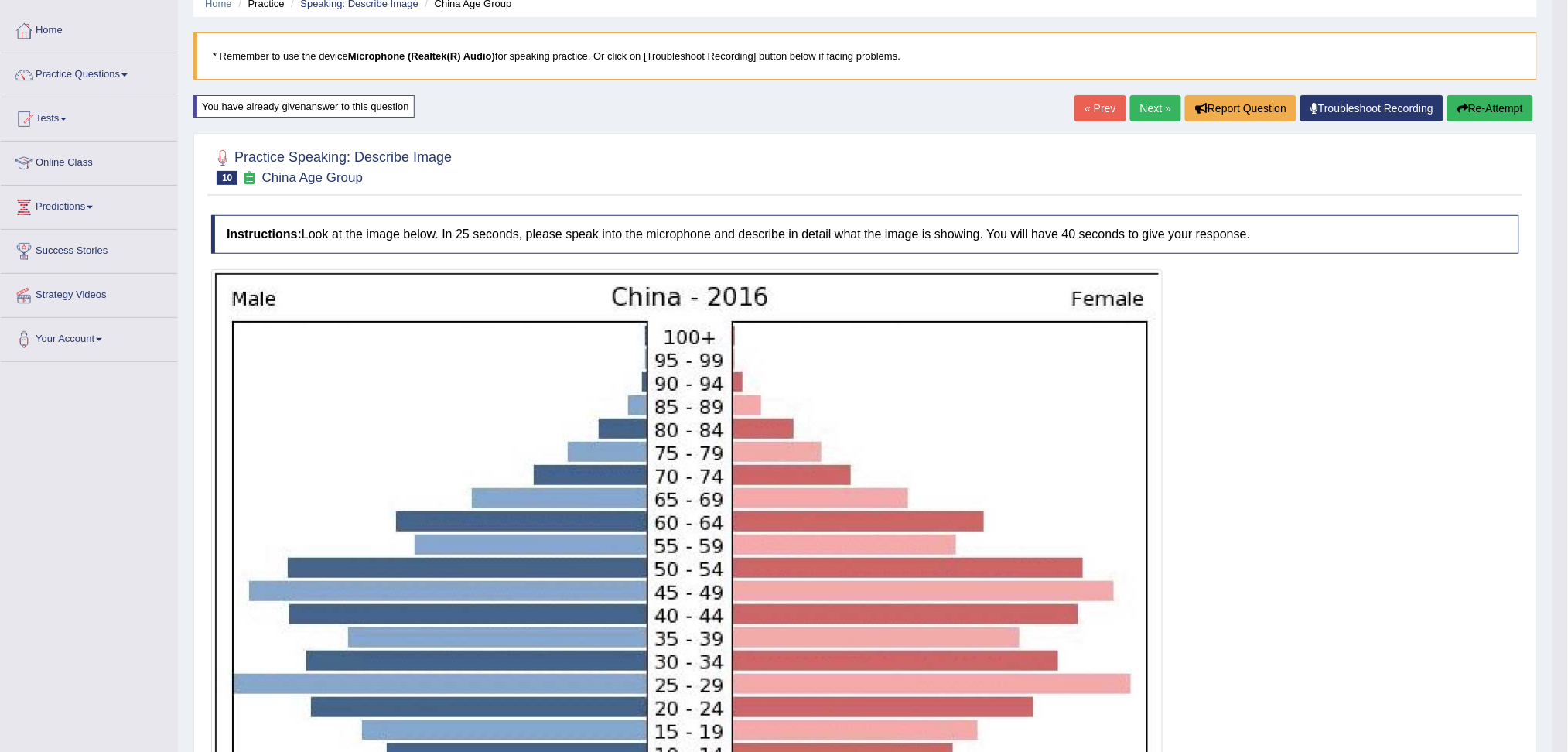
click at [1148, 102] on link "Next »" at bounding box center [1155, 108] width 51 height 27
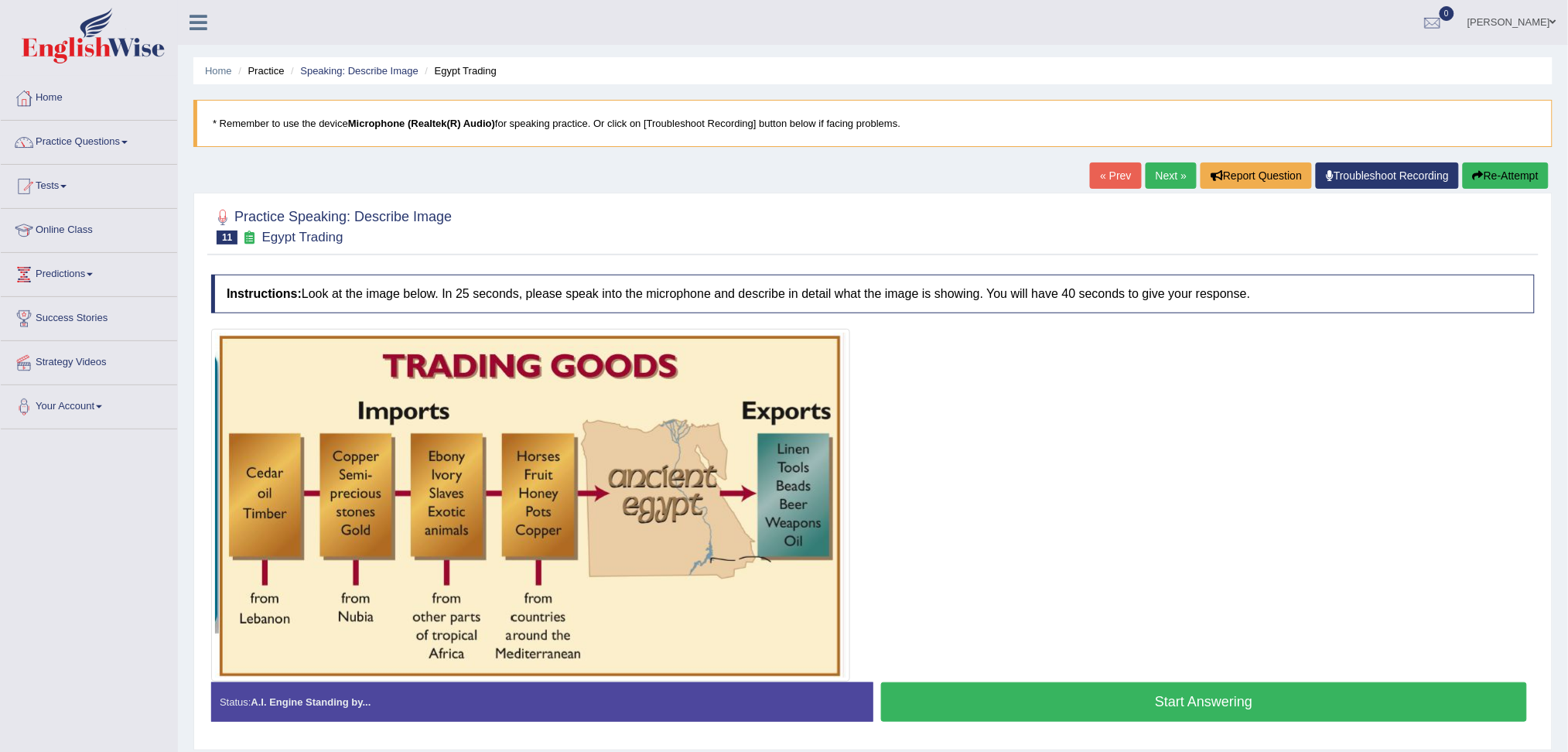
scroll to position [59, 0]
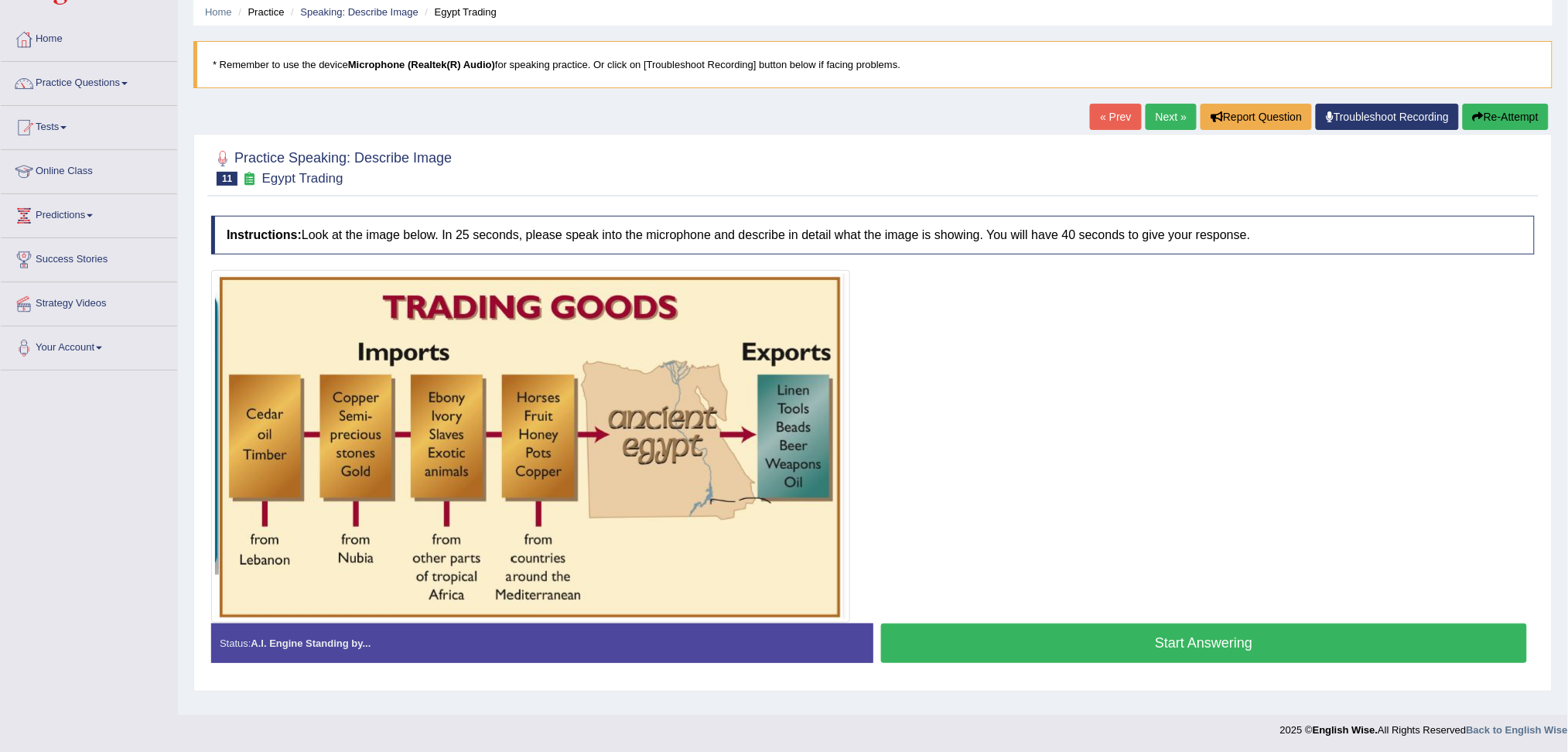
click at [1262, 635] on button "Start Answering" at bounding box center [1204, 643] width 646 height 39
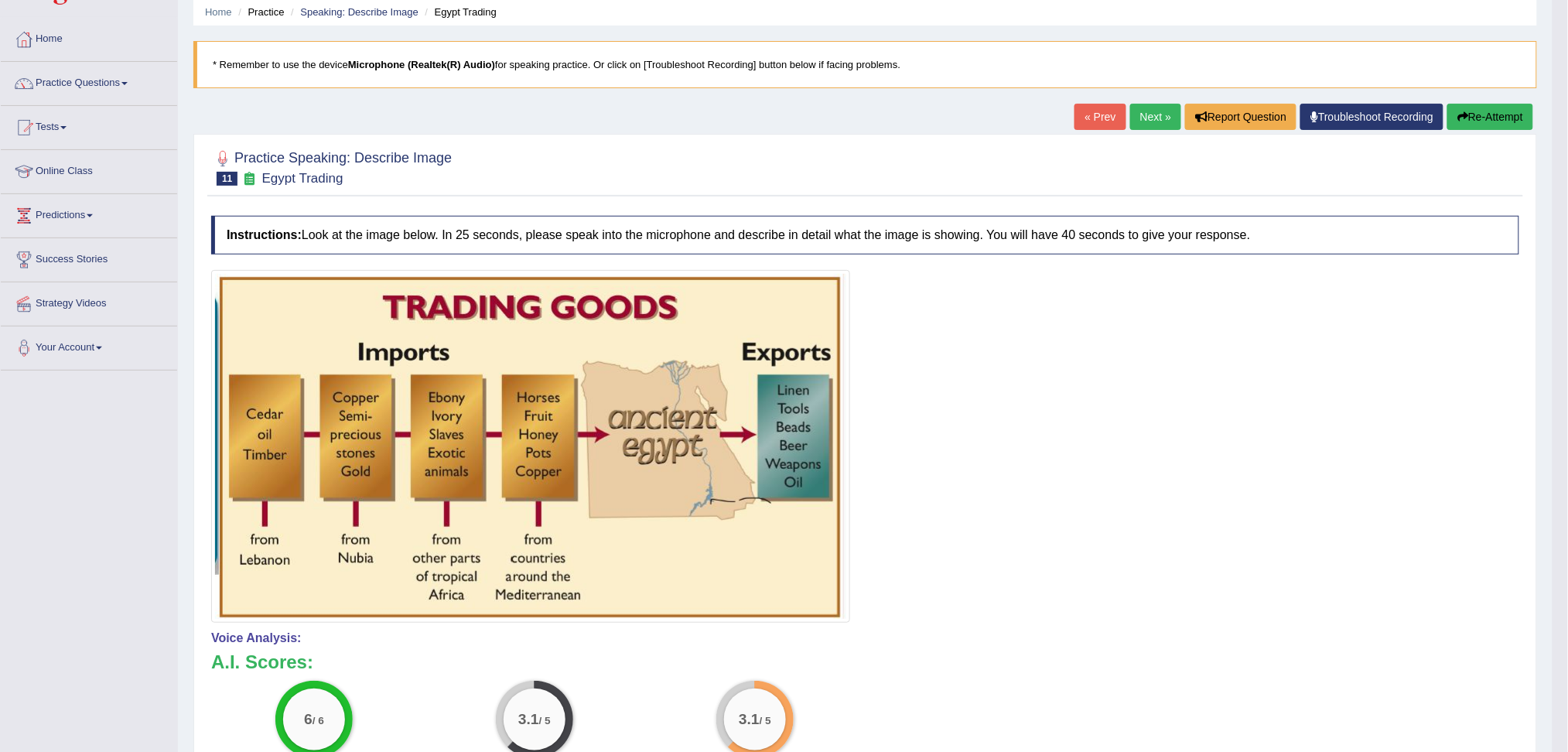
scroll to position [163, 0]
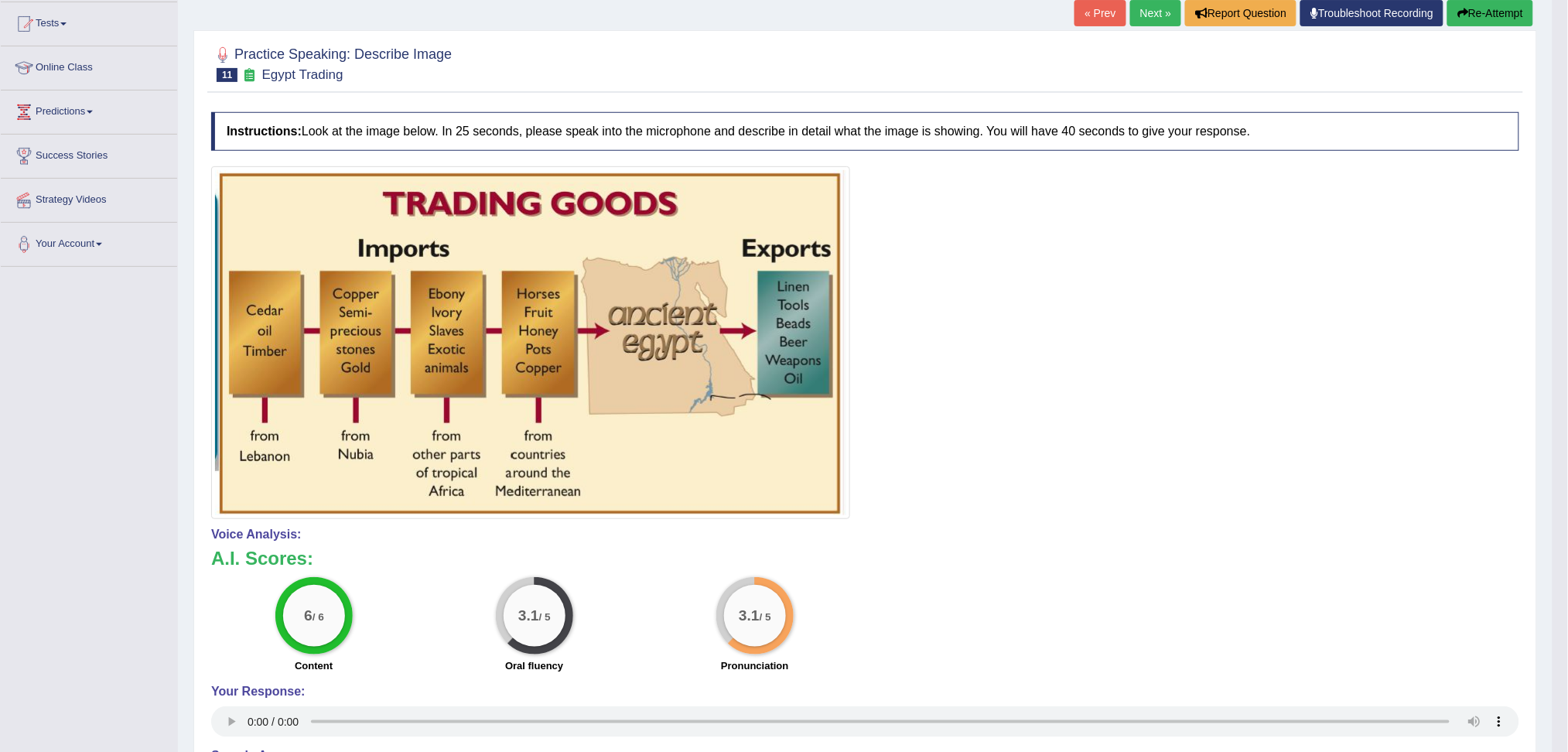
click at [1148, 13] on link "Next »" at bounding box center [1155, 13] width 51 height 27
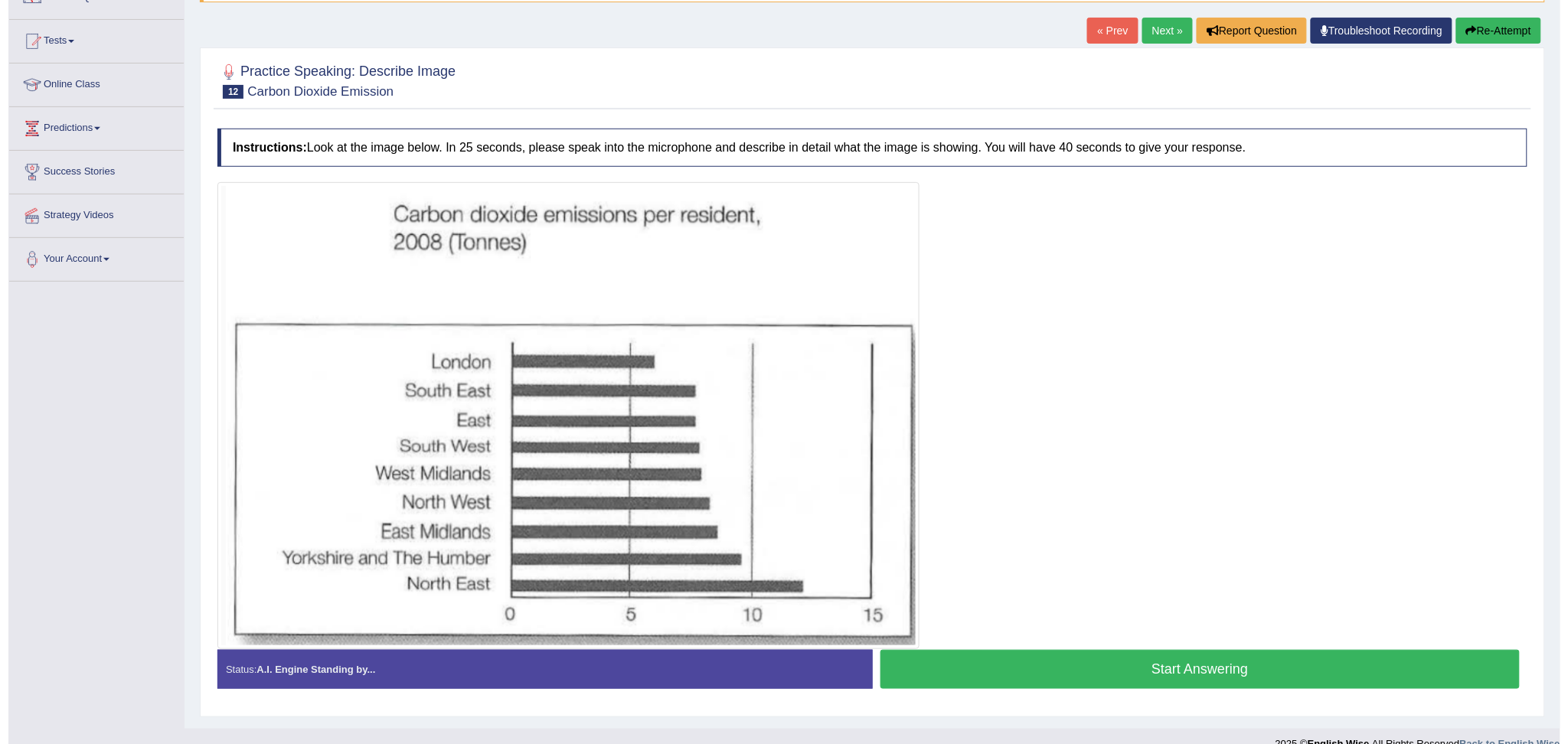
scroll to position [166, 0]
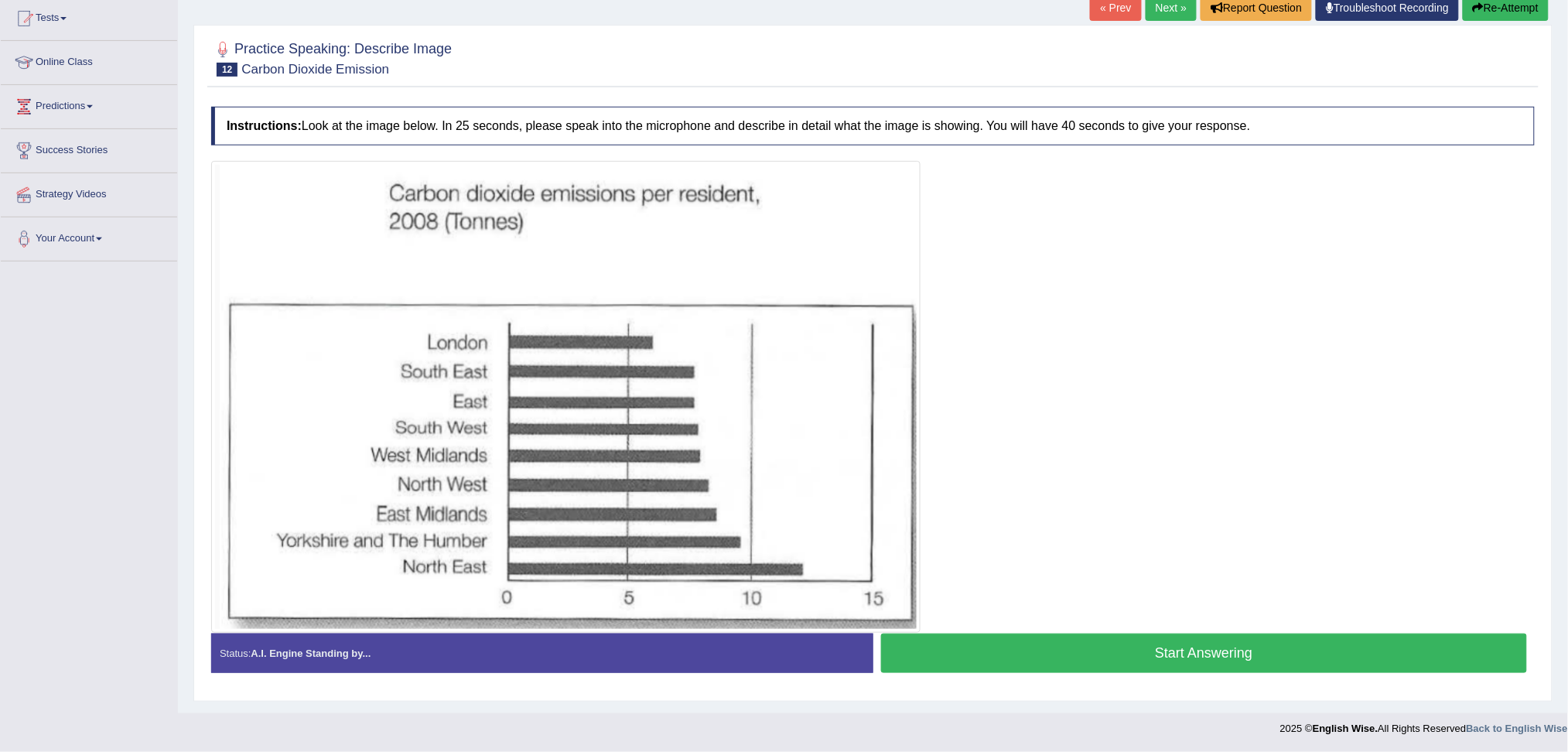
click at [1164, 653] on button "Start Answering" at bounding box center [1204, 653] width 646 height 39
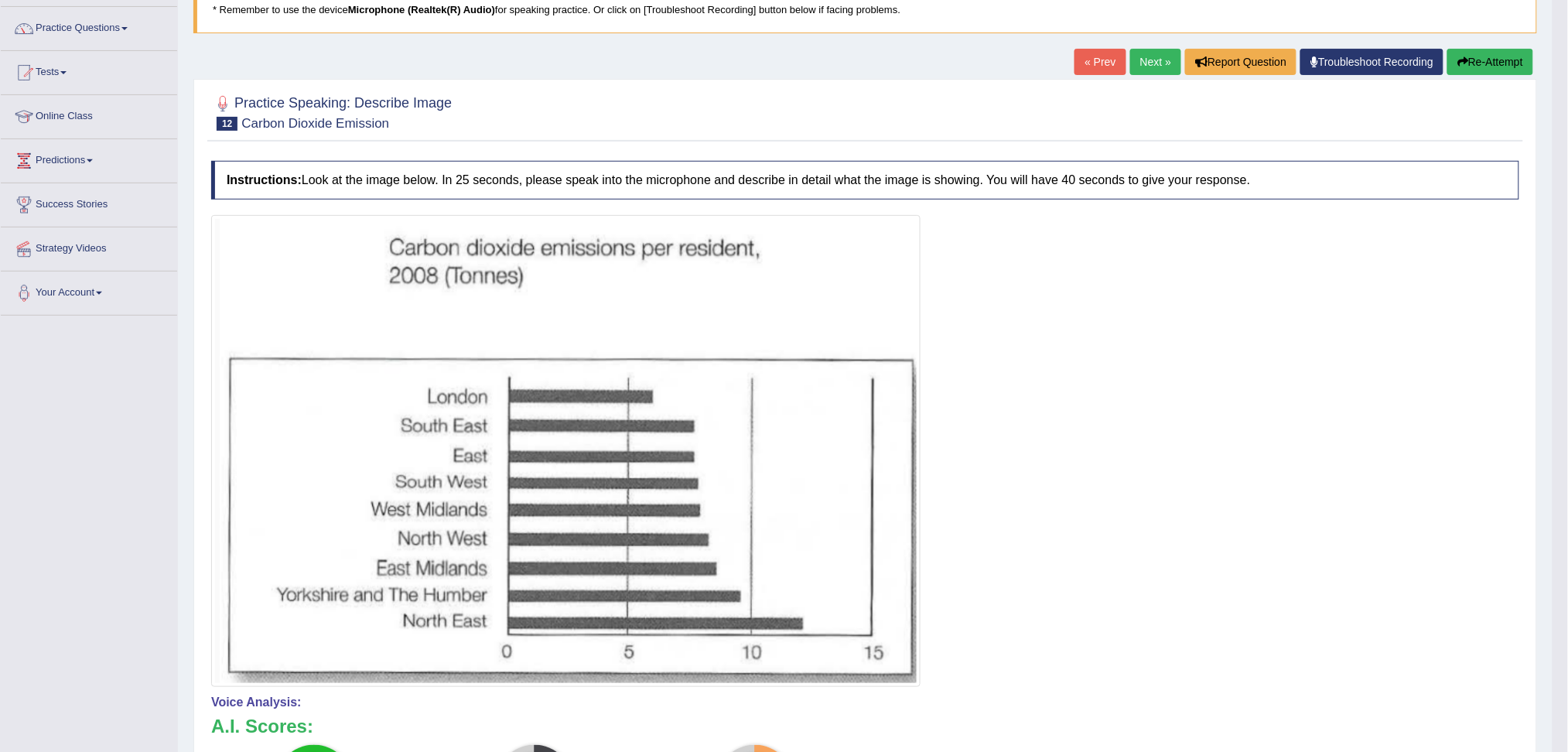
scroll to position [65, 0]
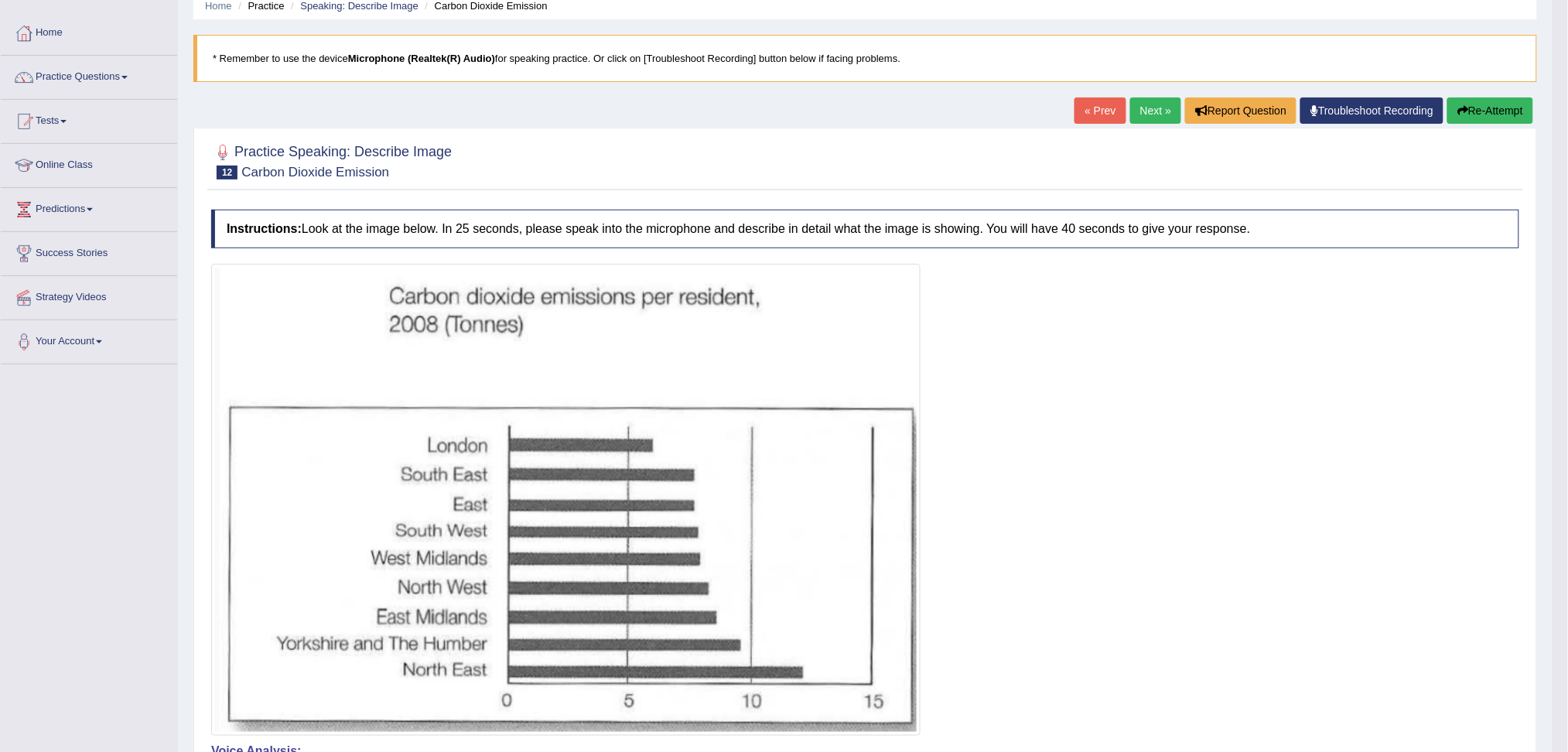
click at [1142, 110] on link "Next »" at bounding box center [1155, 111] width 51 height 27
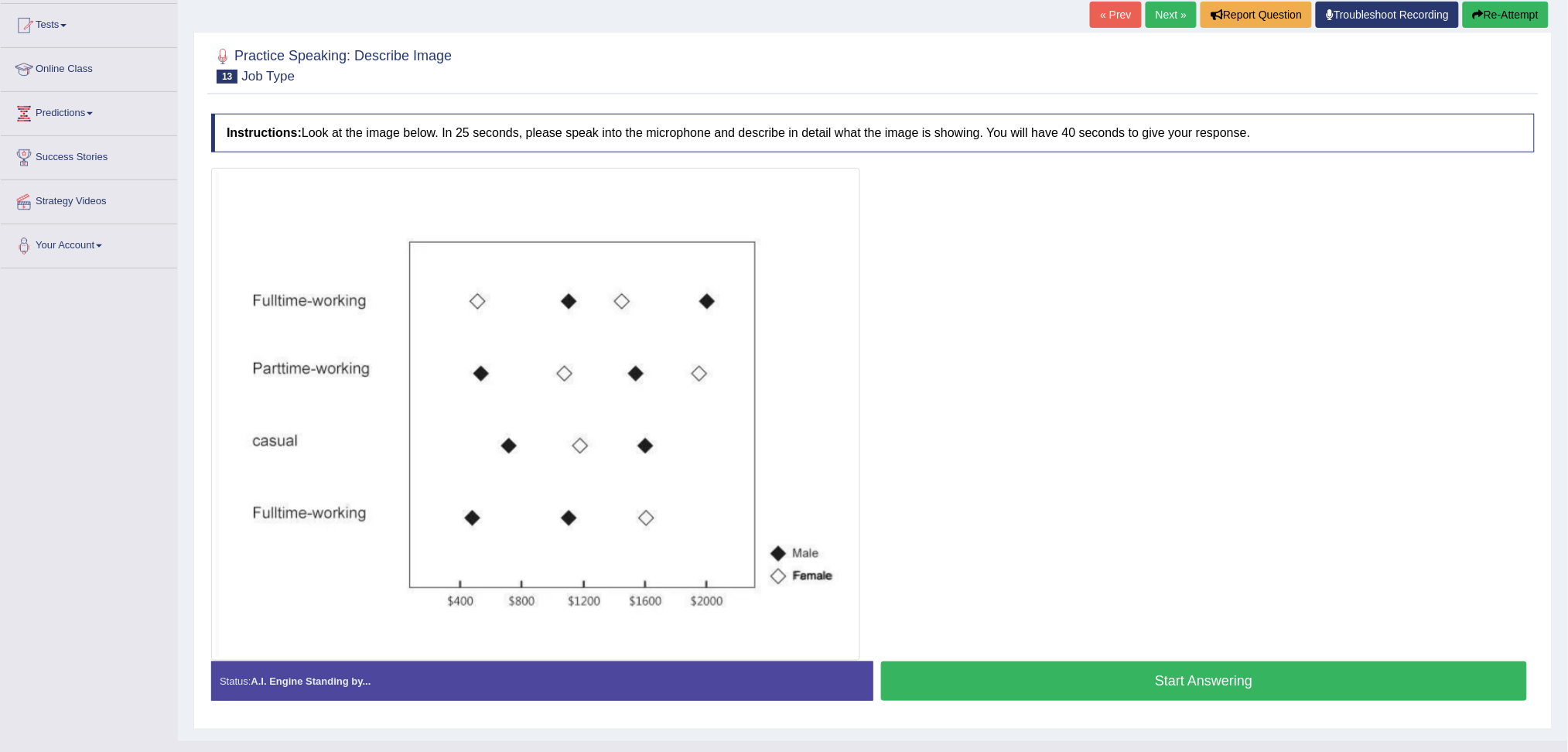
scroll to position [188, 0]
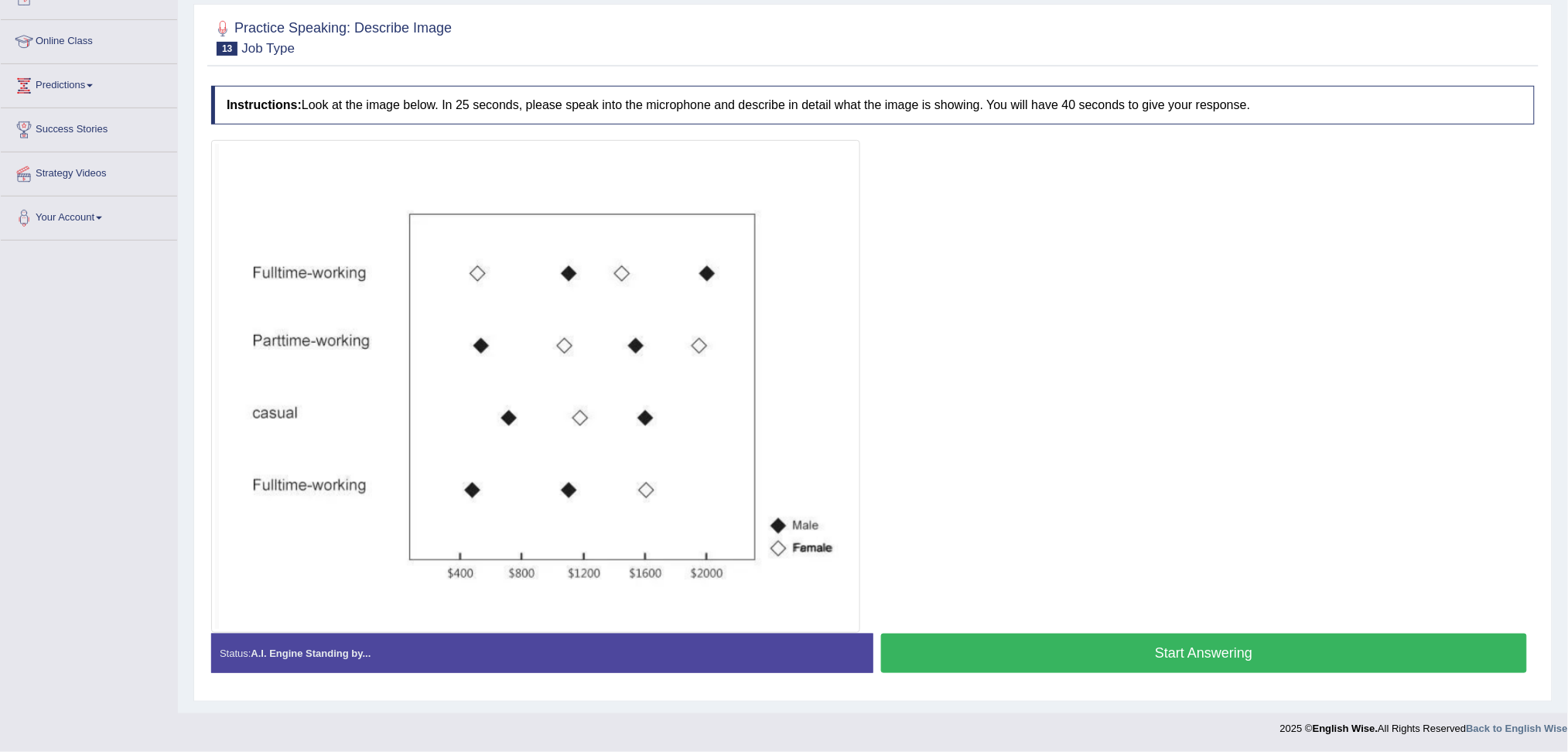
click at [1209, 657] on button "Start Answering" at bounding box center [1204, 653] width 646 height 39
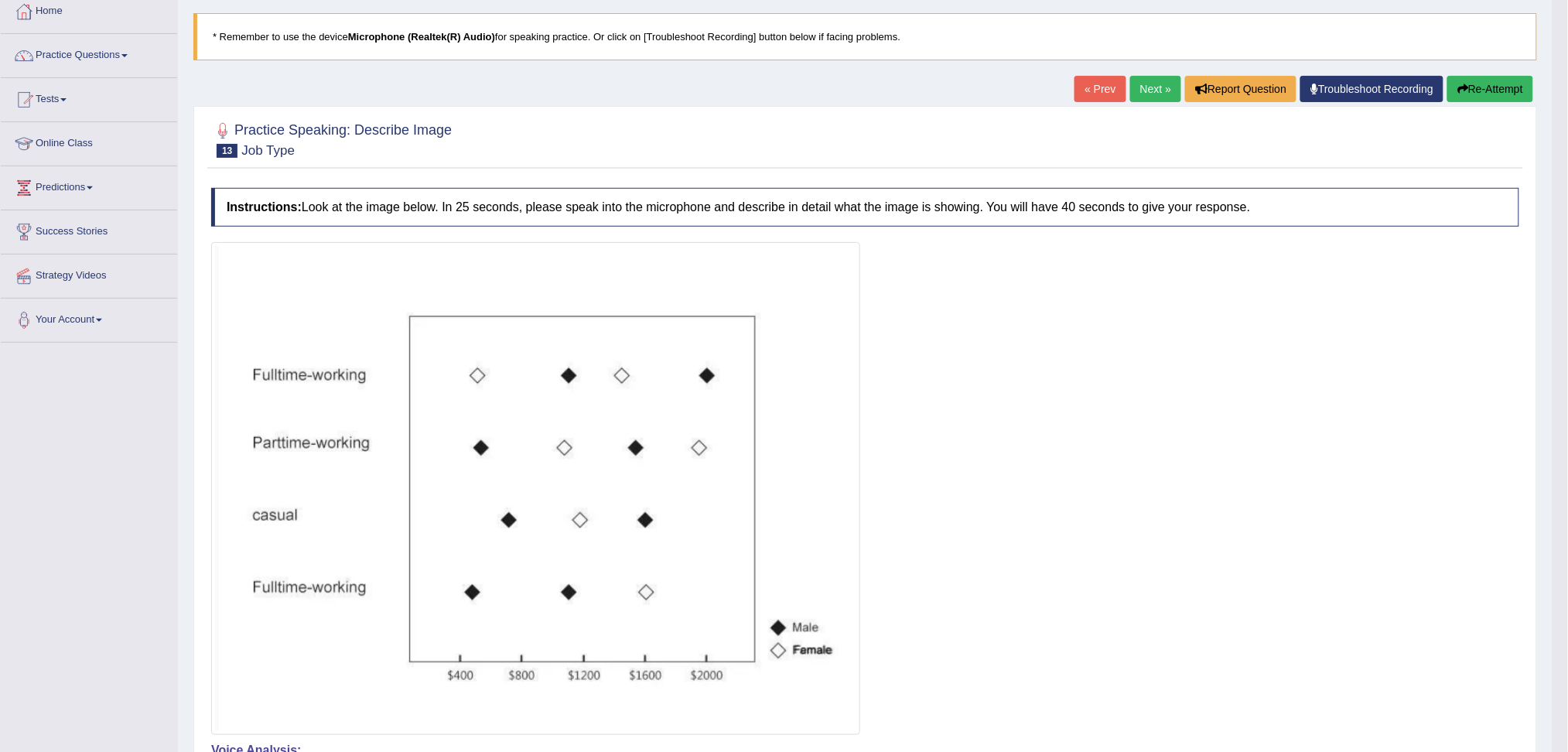
scroll to position [85, 0]
click at [1146, 88] on link "Next »" at bounding box center [1155, 91] width 51 height 27
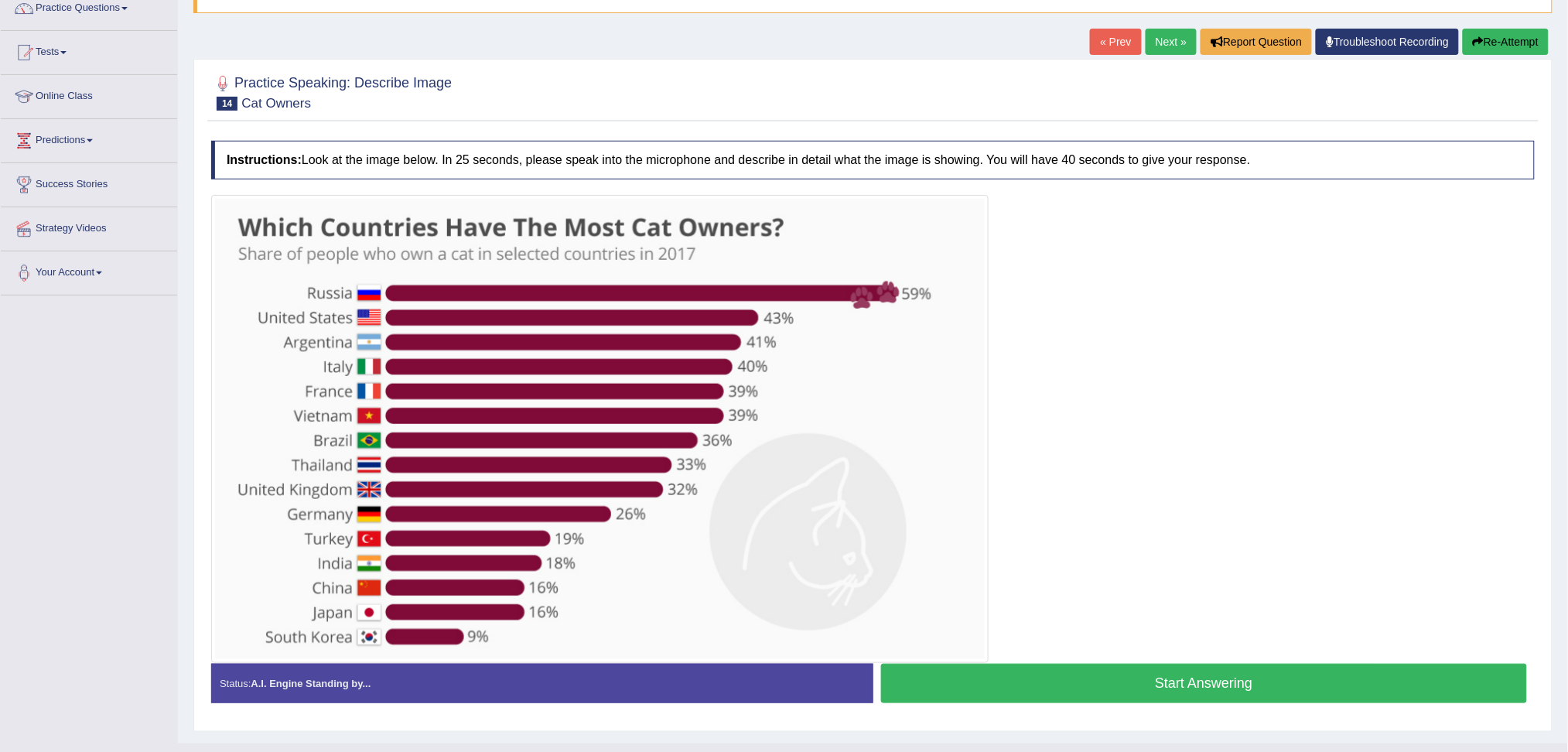
scroll to position [164, 0]
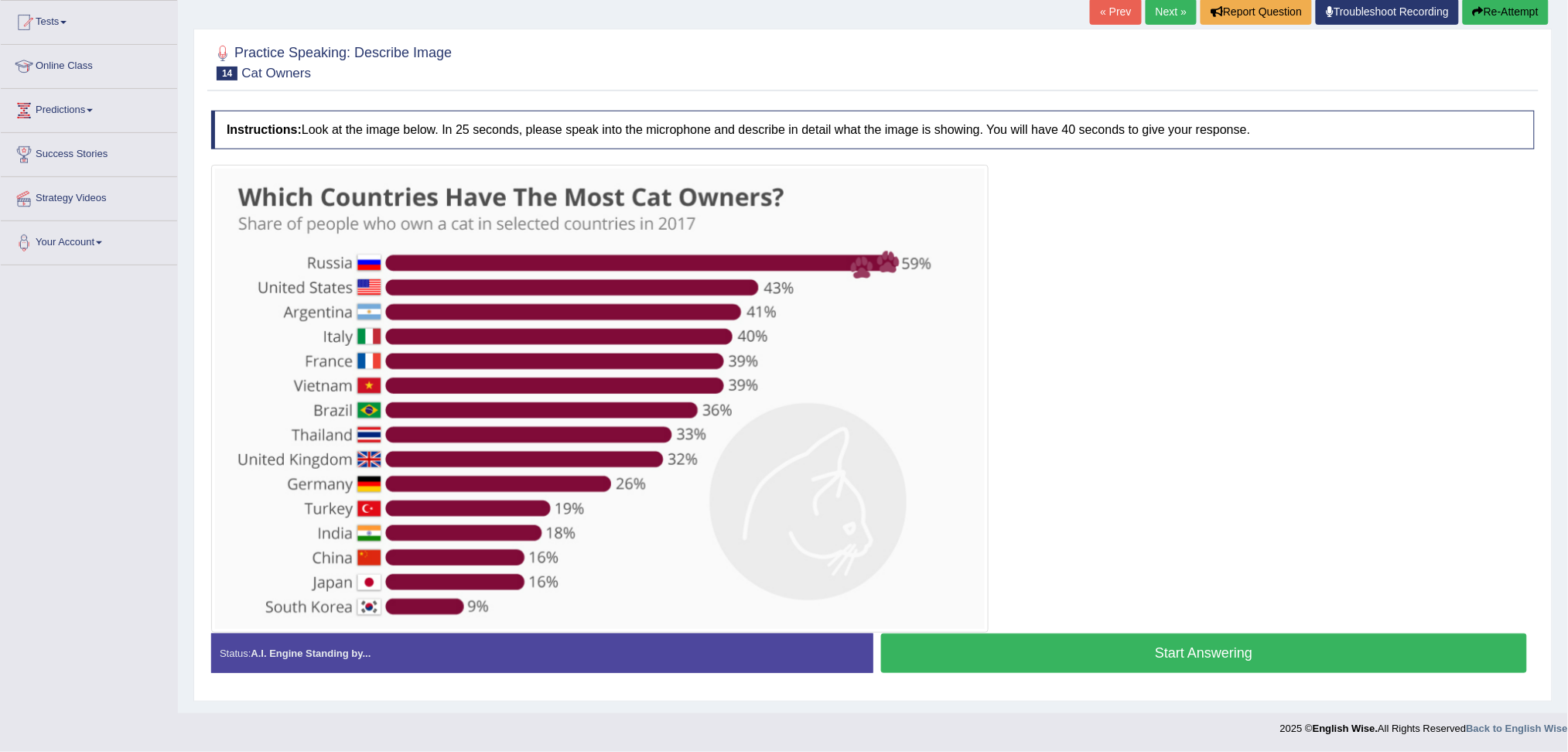
drag, startPoint x: 1265, startPoint y: 658, endPoint x: 1254, endPoint y: 628, distance: 32.0
click at [1264, 663] on button "Start Answering" at bounding box center [1204, 653] width 646 height 39
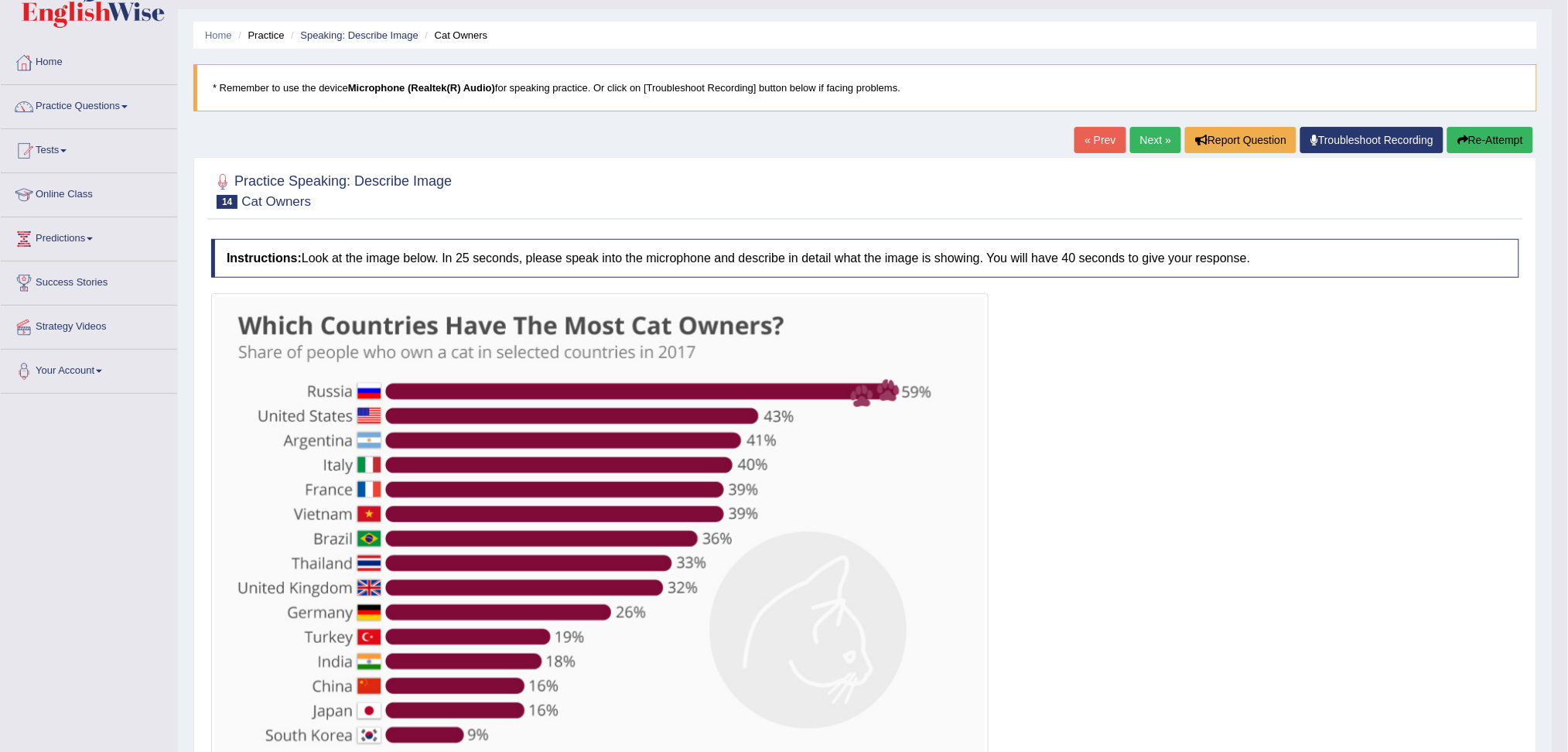
scroll to position [0, 0]
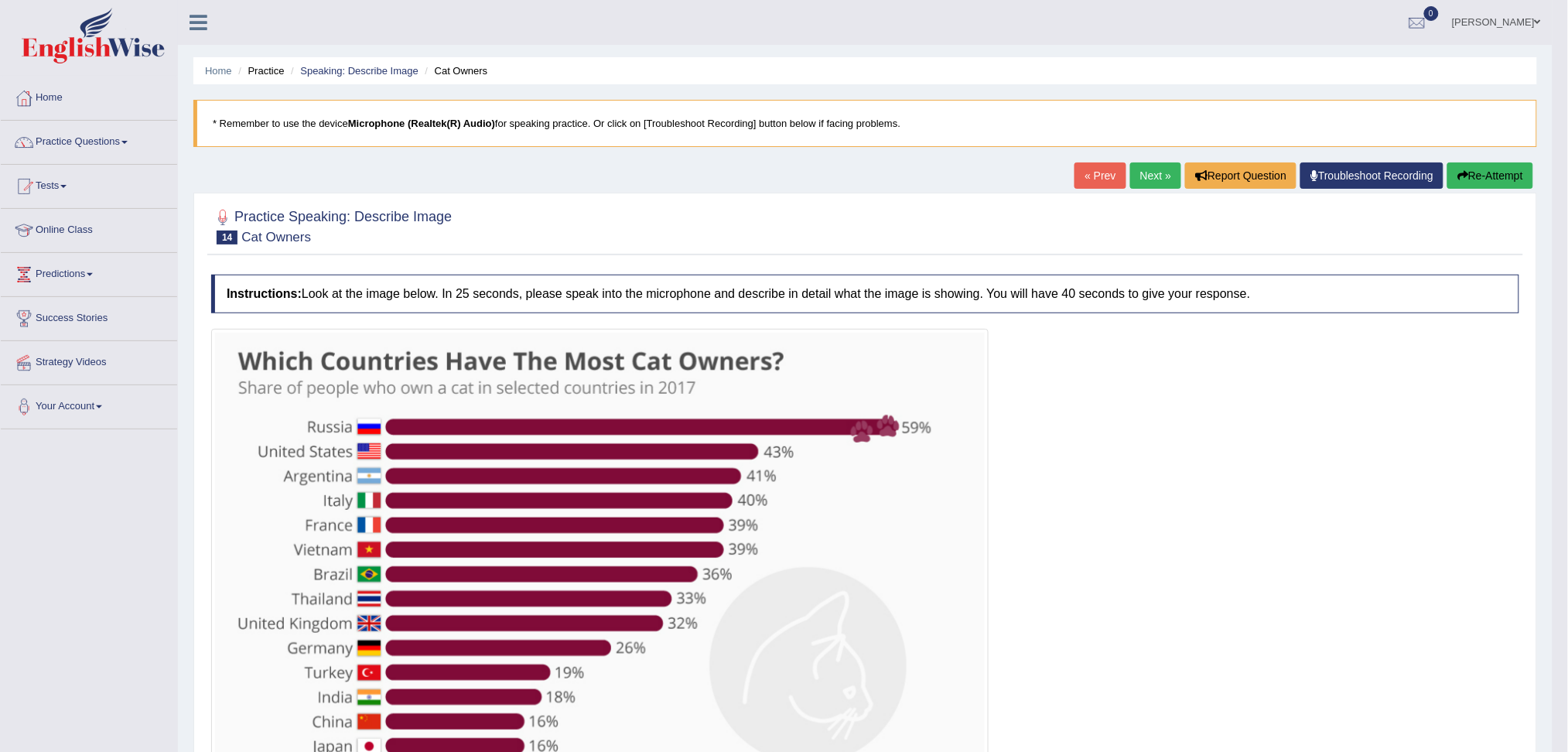
click at [1154, 173] on link "Next »" at bounding box center [1155, 176] width 51 height 27
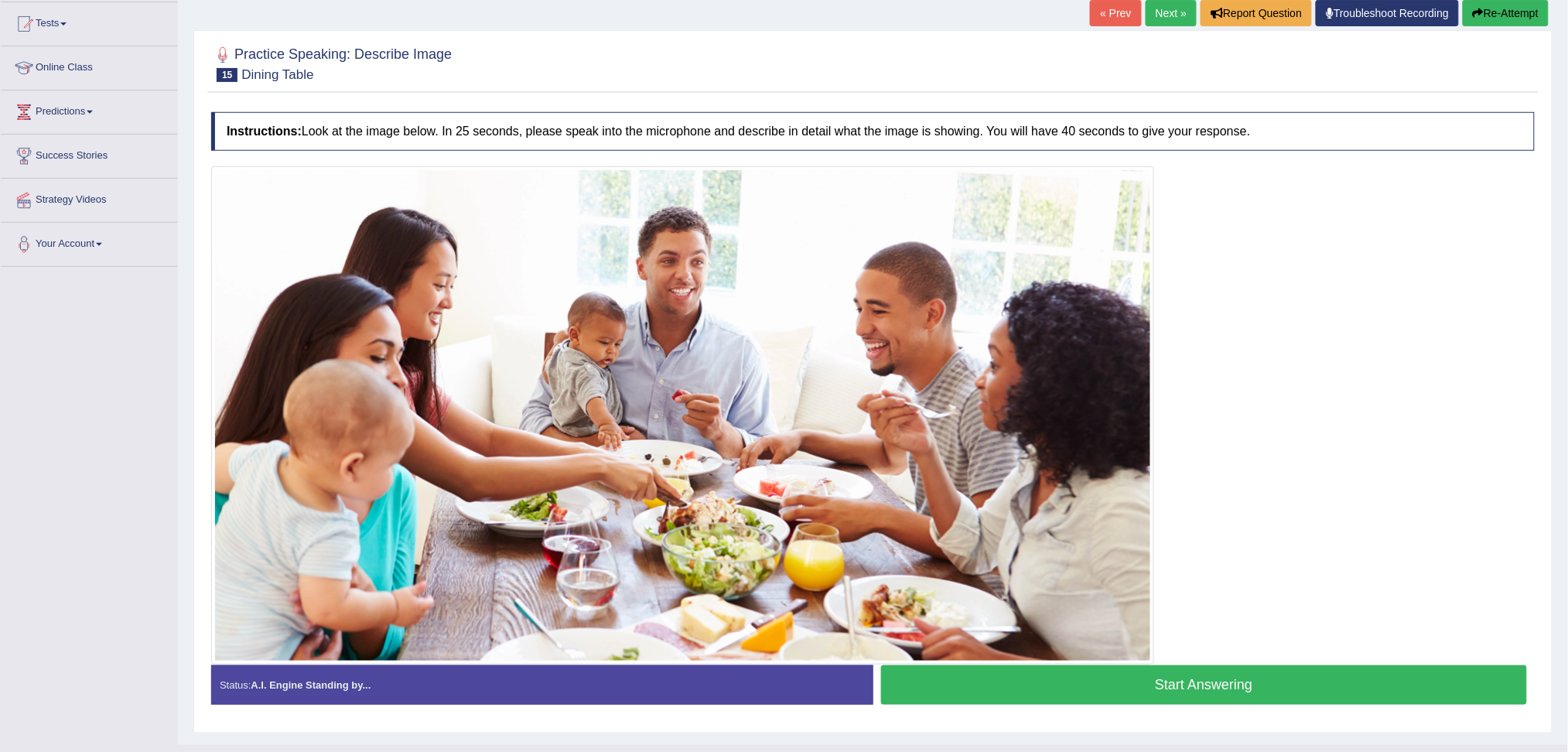
scroll to position [194, 0]
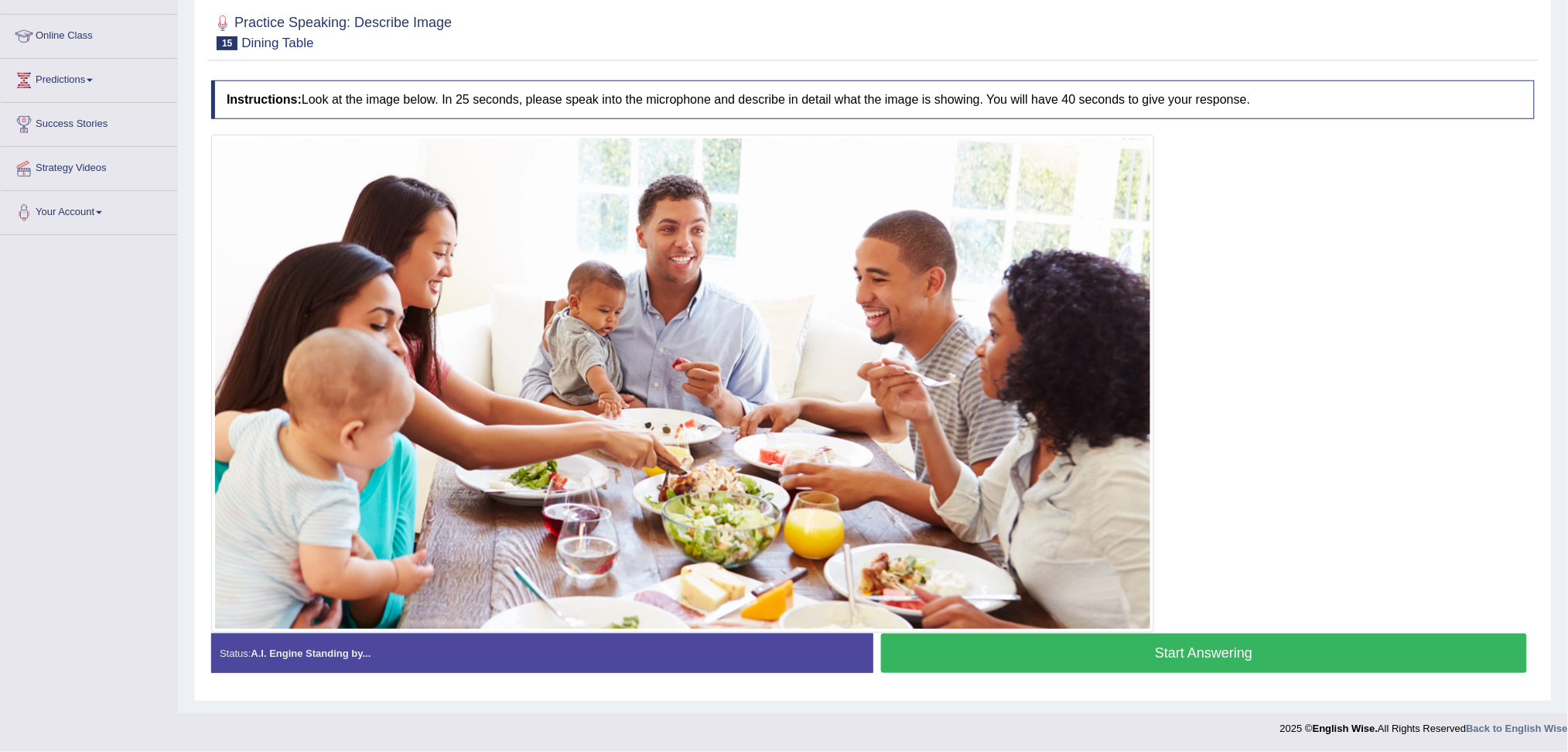
click at [1240, 650] on button "Start Answering" at bounding box center [1204, 653] width 646 height 39
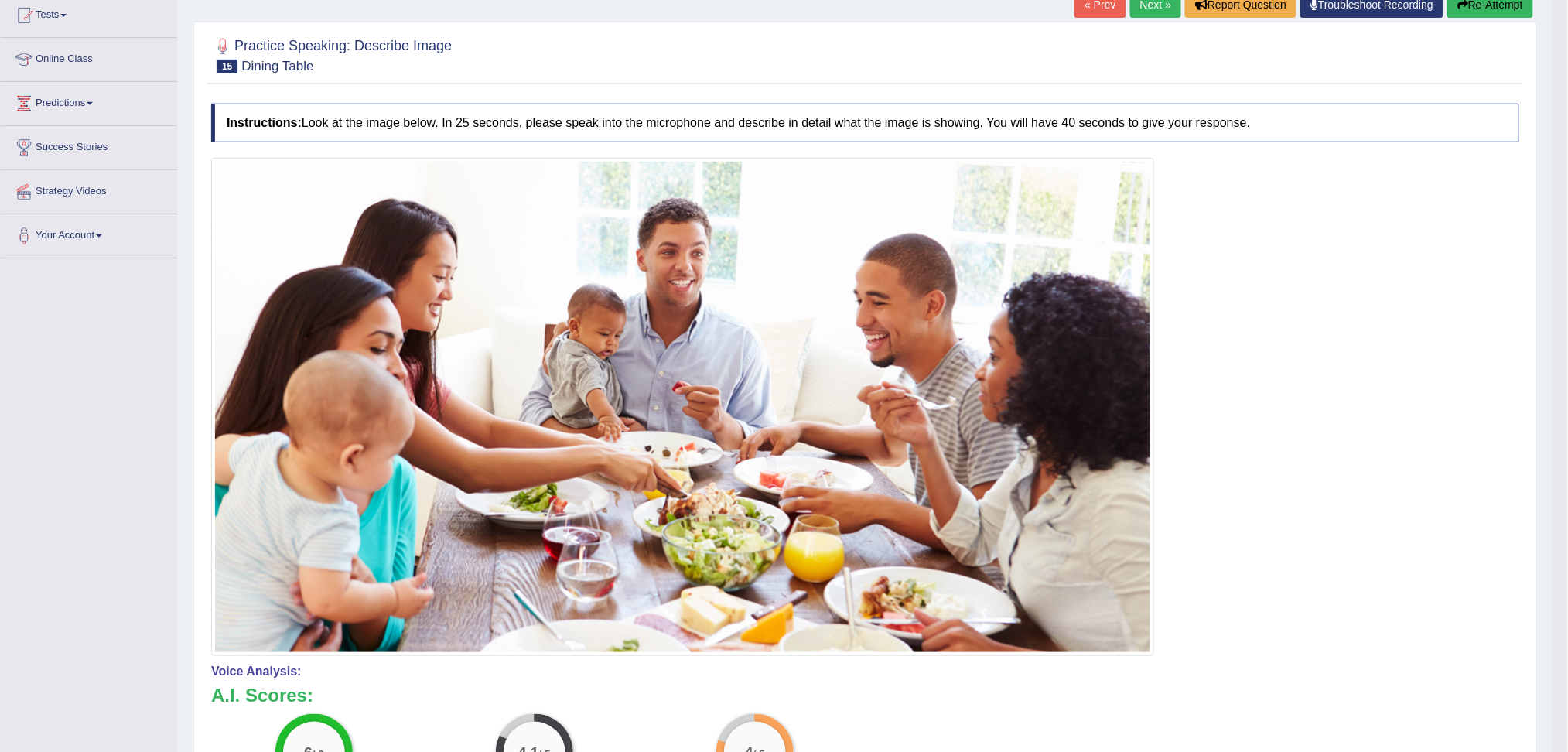
scroll to position [0, 0]
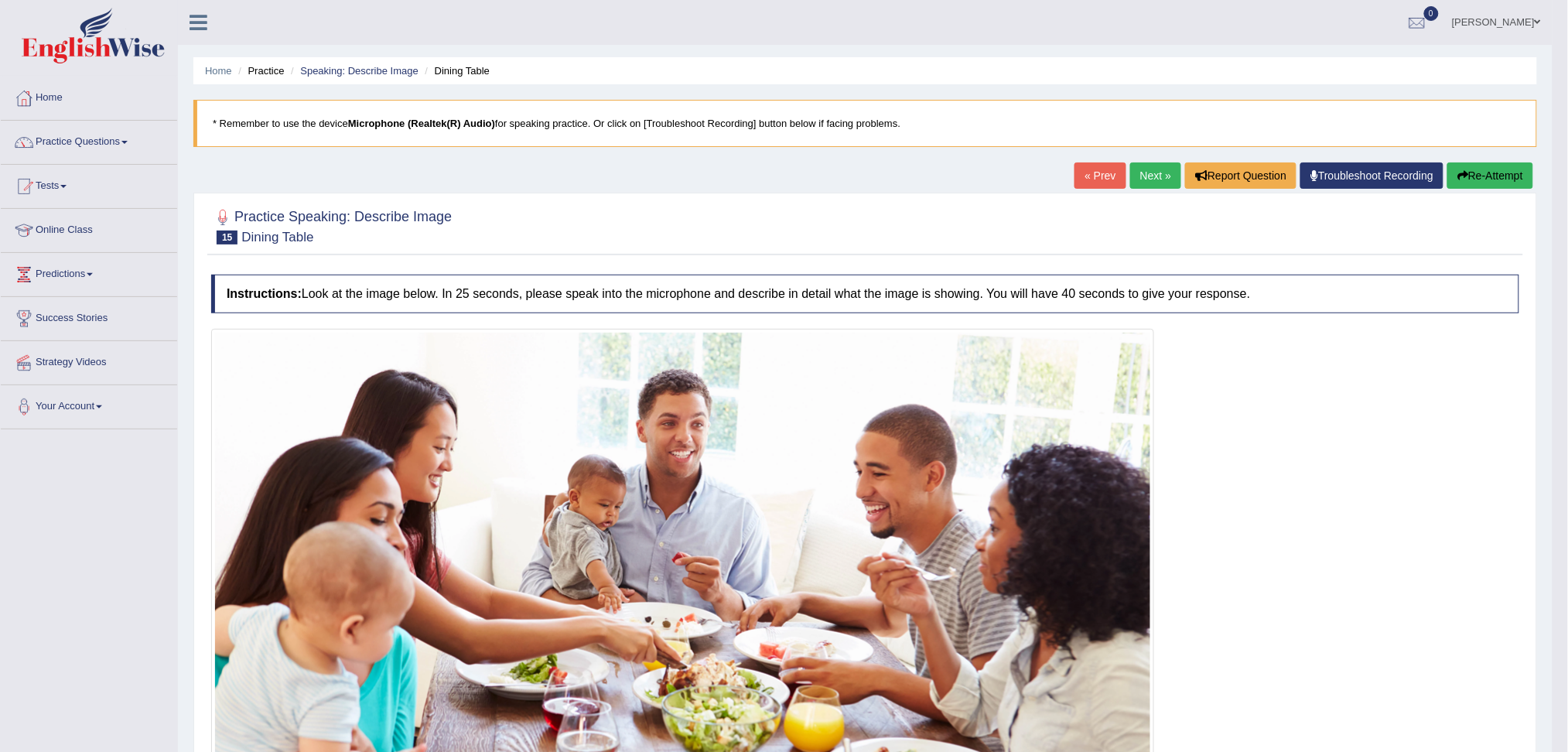
click at [1146, 176] on link "Next »" at bounding box center [1155, 176] width 51 height 27
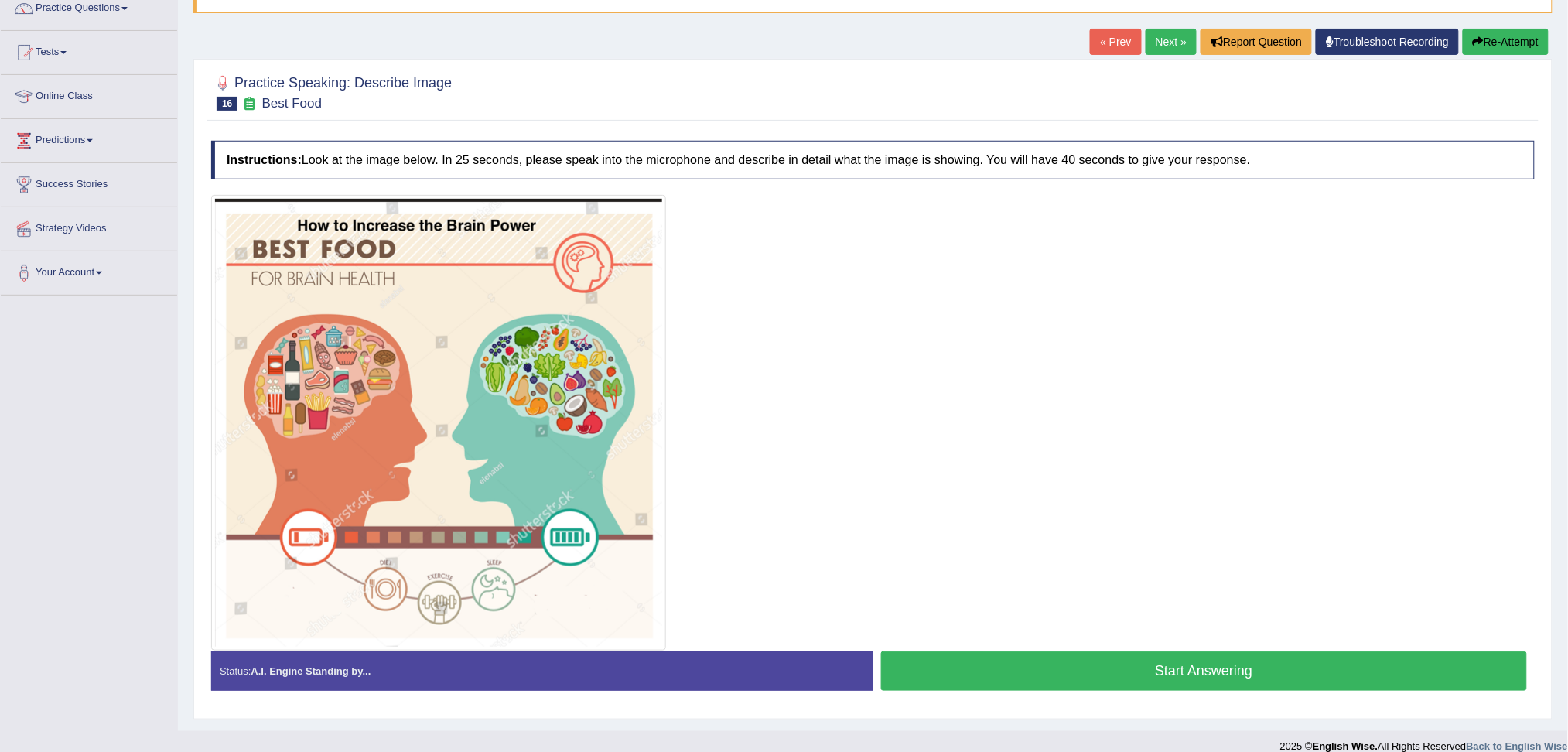
scroll to position [152, 0]
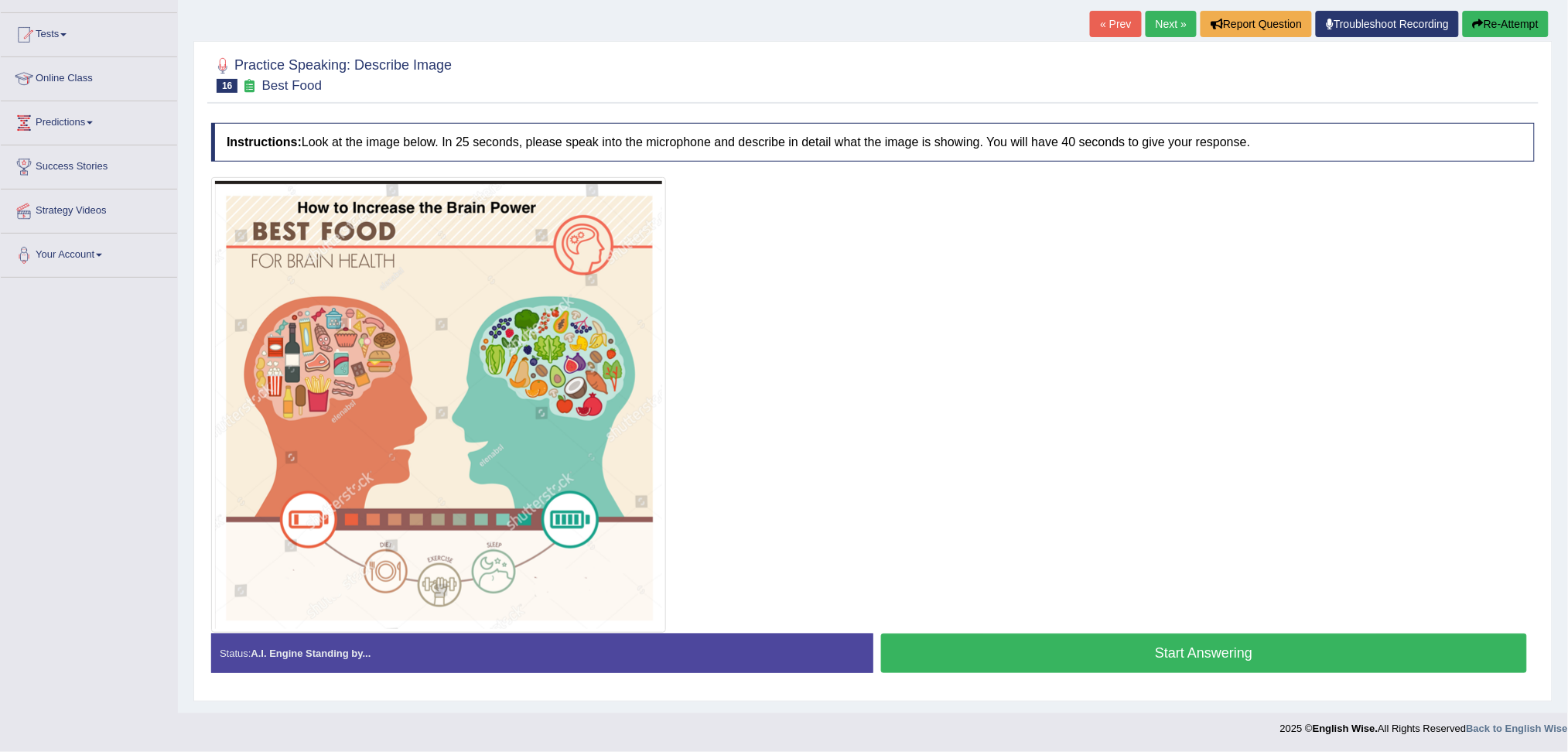
click at [1189, 646] on button "Start Answering" at bounding box center [1204, 653] width 646 height 39
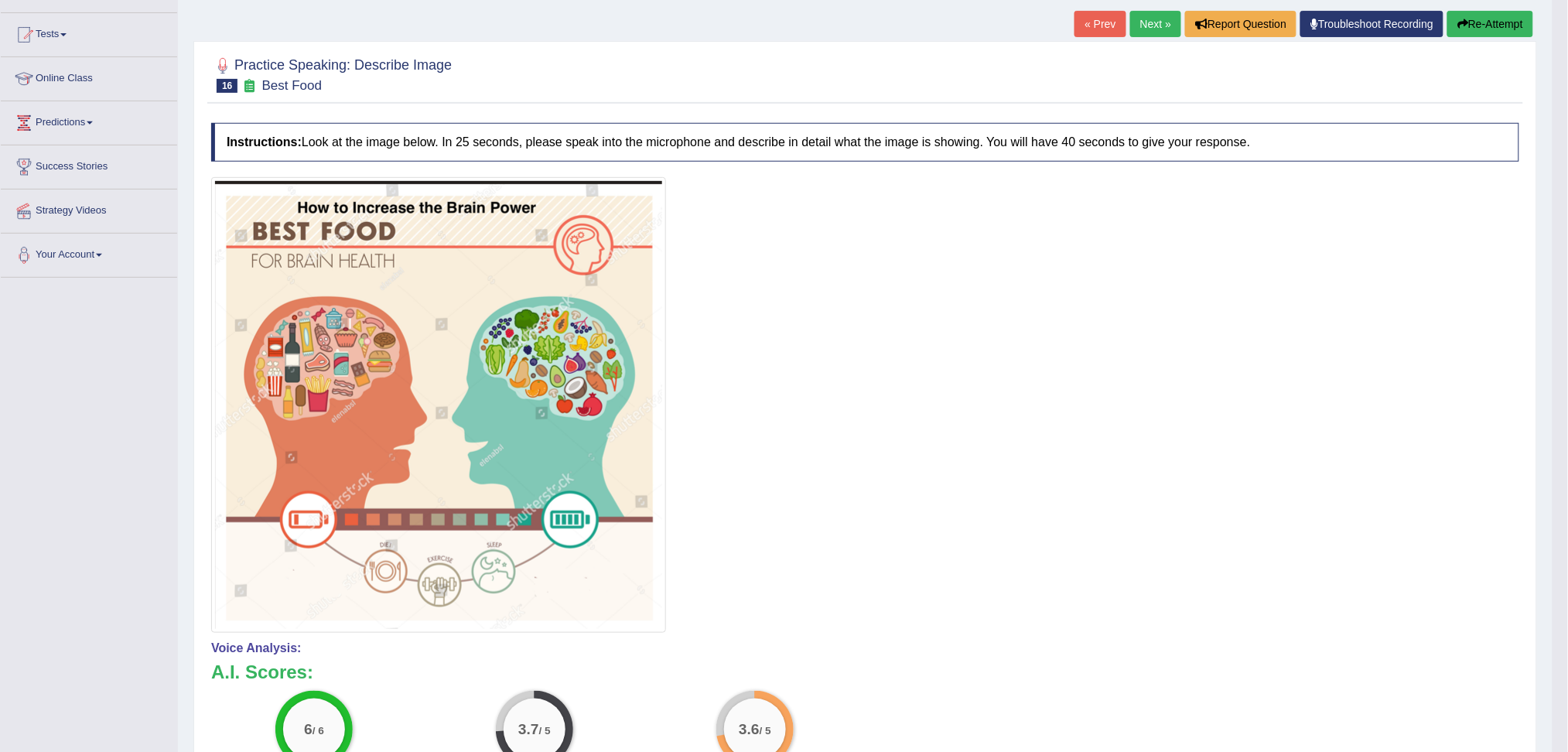
click at [1139, 22] on link "Next »" at bounding box center [1155, 24] width 51 height 27
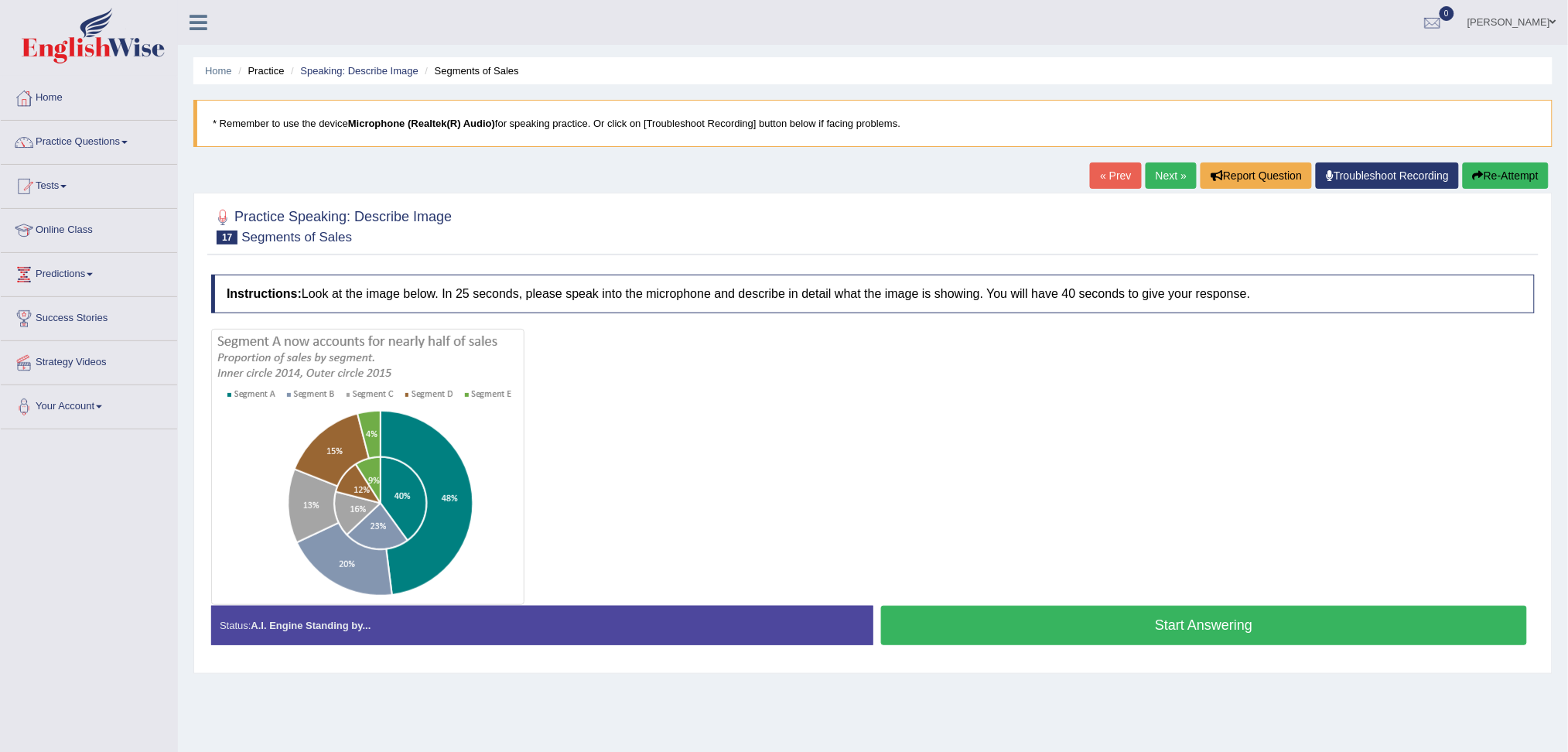
click at [1319, 617] on button "Start Answering" at bounding box center [1204, 625] width 646 height 39
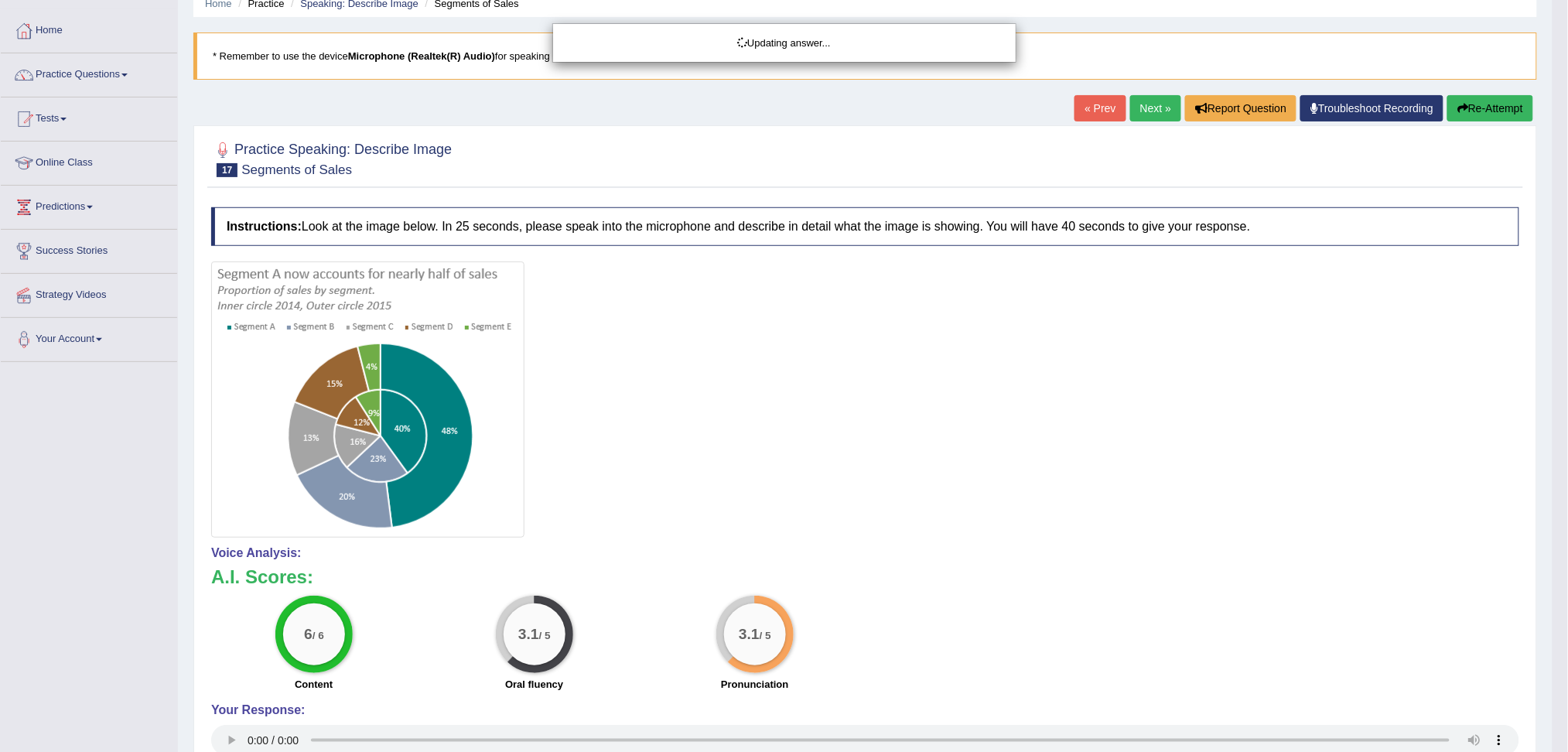
scroll to position [103, 0]
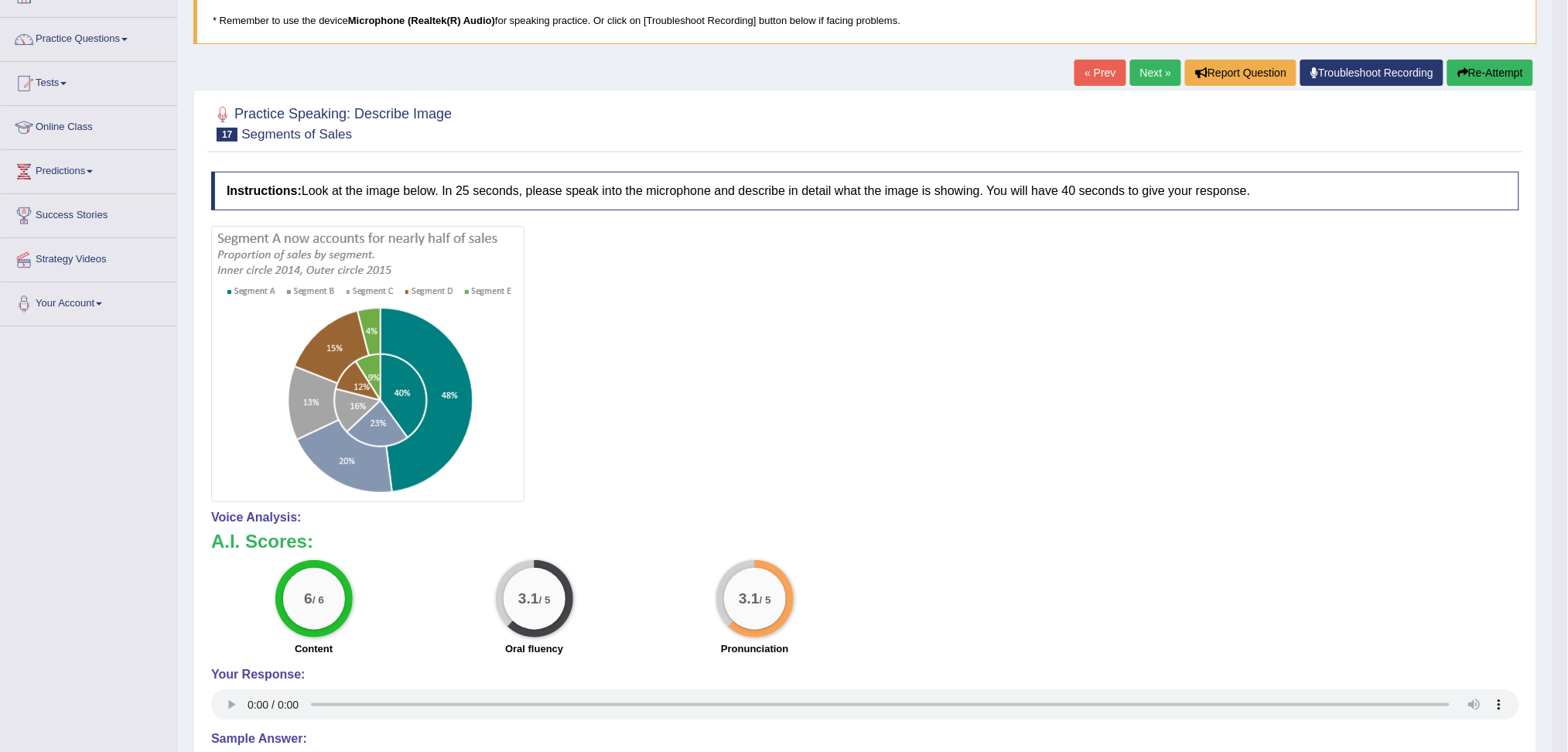
click at [1142, 71] on link "Next »" at bounding box center [1155, 73] width 51 height 27
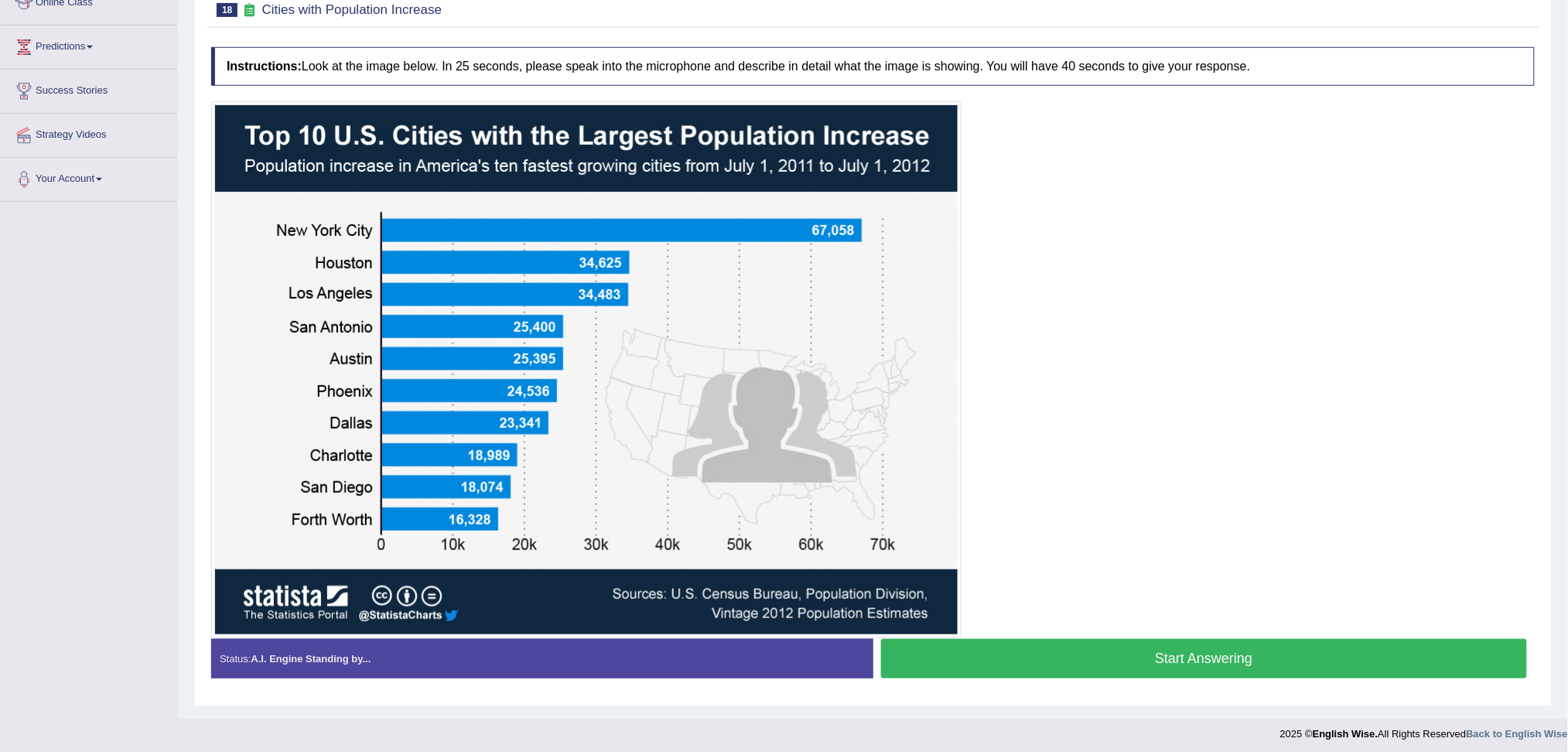
scroll to position [233, 0]
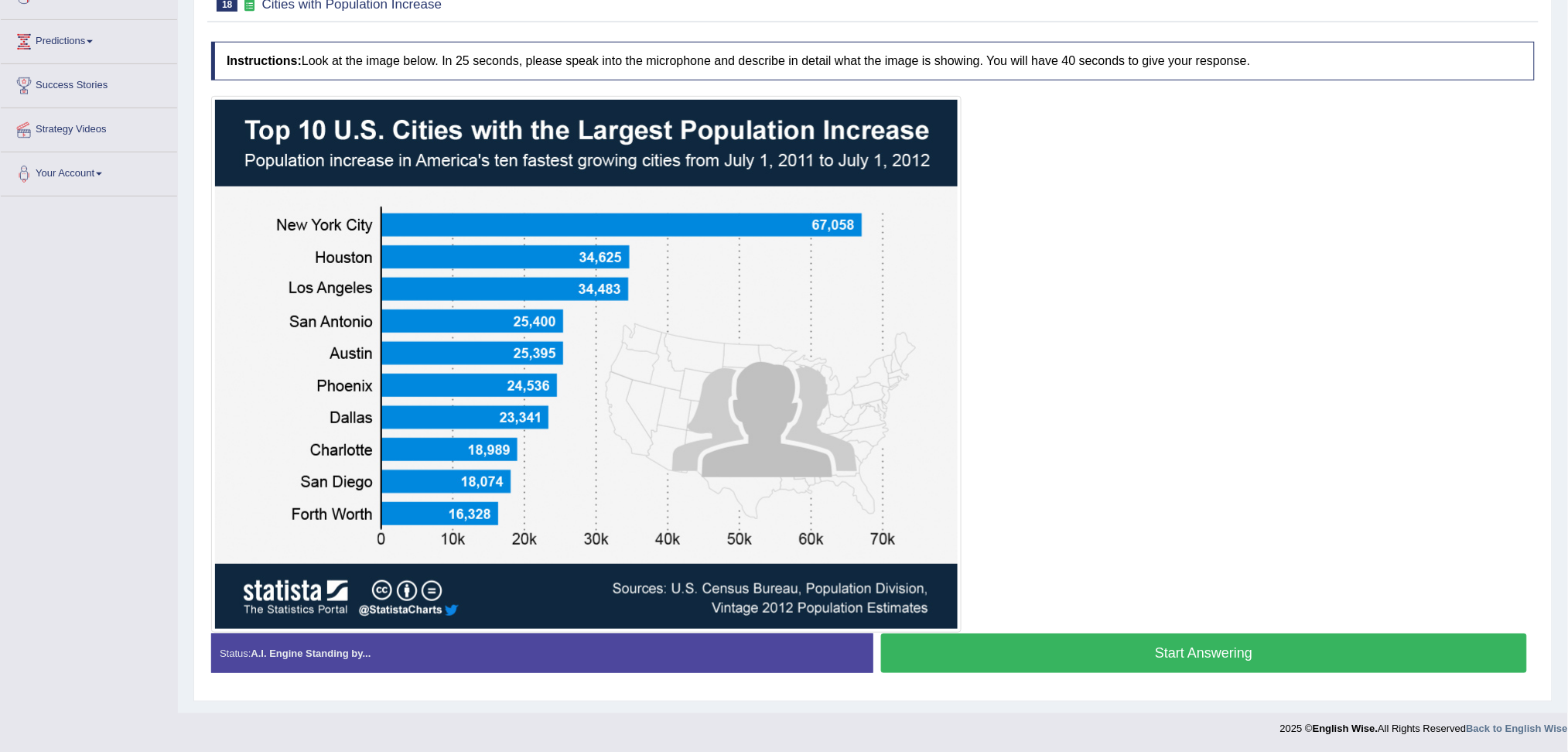
drag, startPoint x: 1271, startPoint y: 648, endPoint x: 1272, endPoint y: 618, distance: 30.0
click at [1271, 651] on button "Start Answering" at bounding box center [1204, 653] width 646 height 39
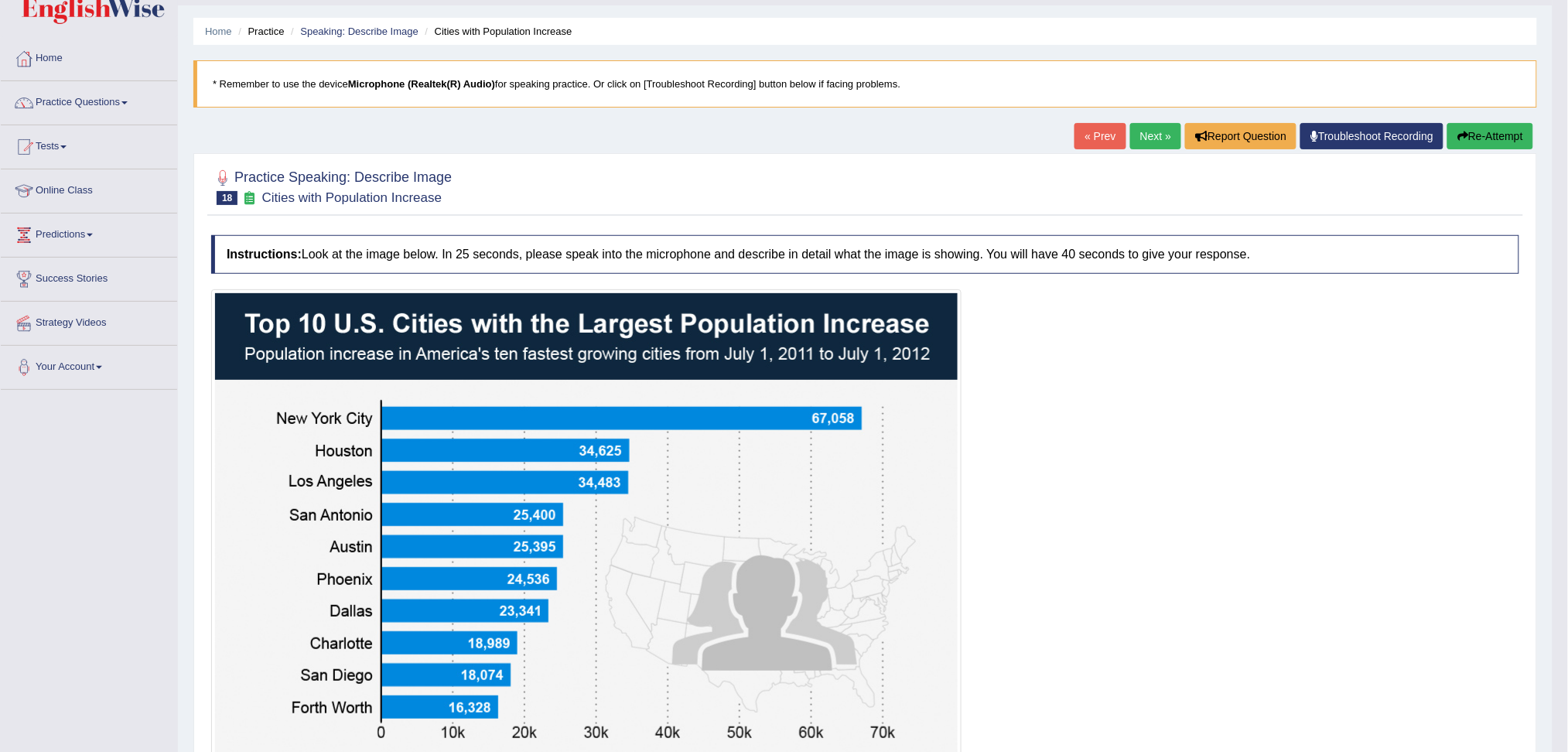
scroll to position [27, 0]
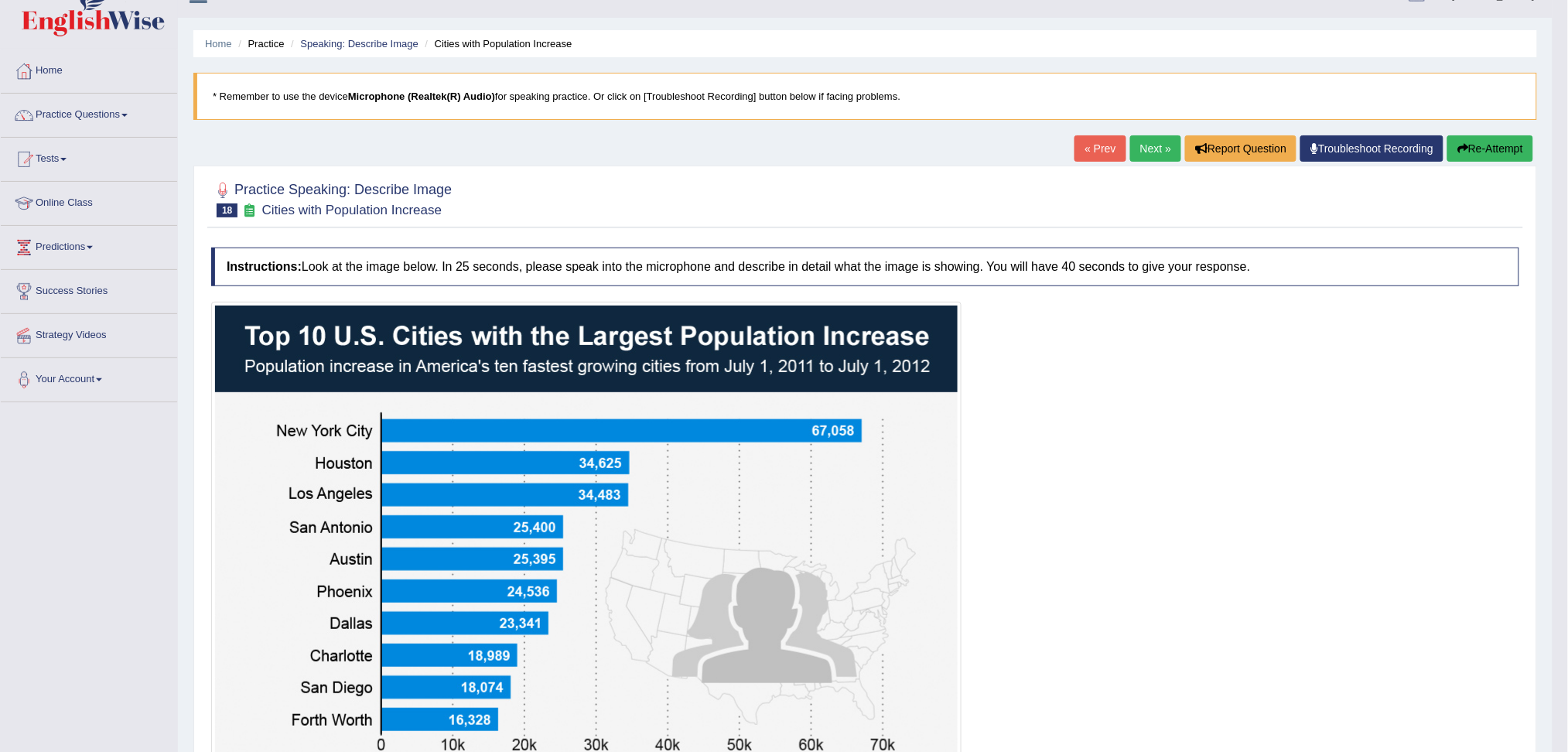
click at [1145, 142] on link "Next »" at bounding box center [1155, 148] width 51 height 27
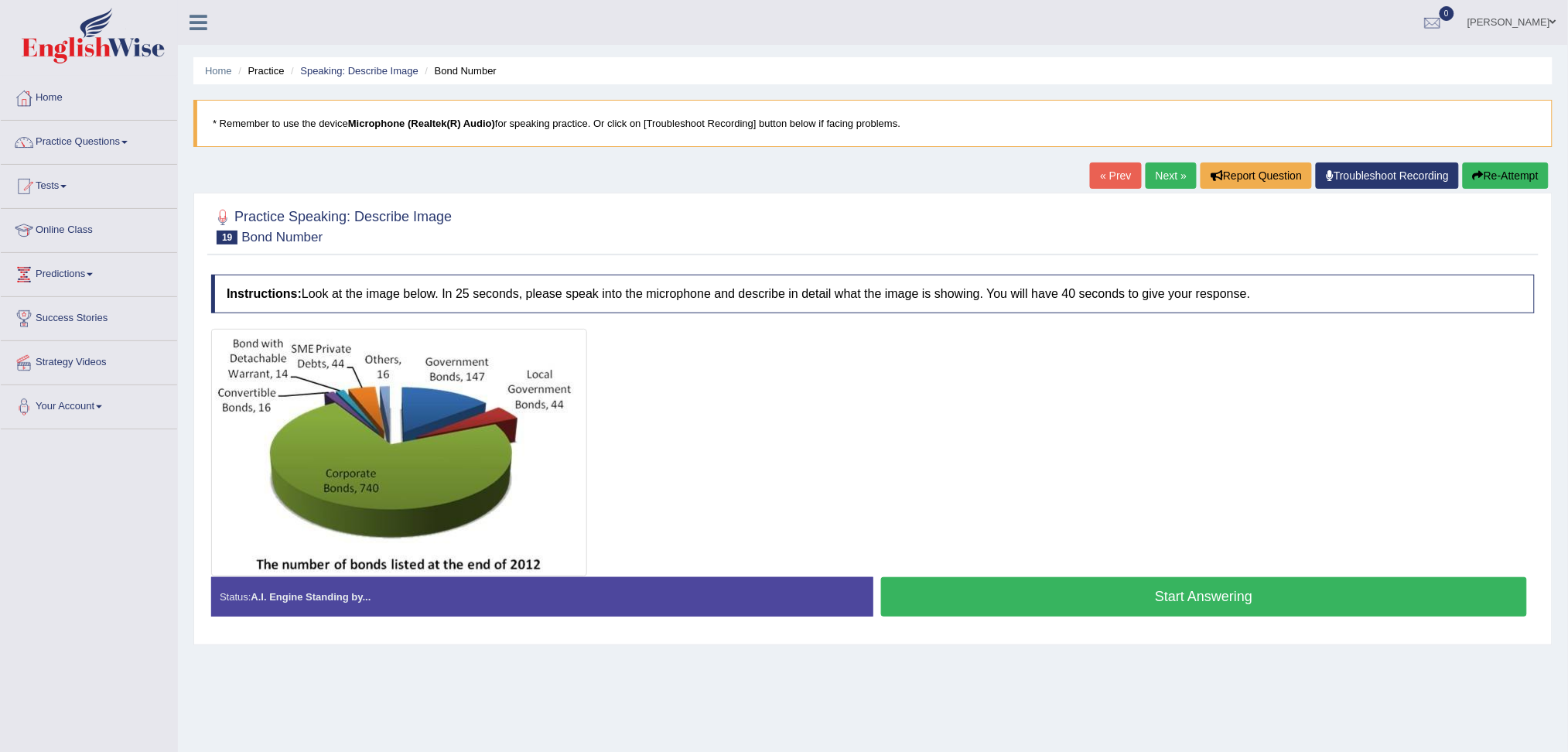
click at [1265, 600] on button "Start Answering" at bounding box center [1204, 596] width 646 height 39
